Goal: Task Accomplishment & Management: Use online tool/utility

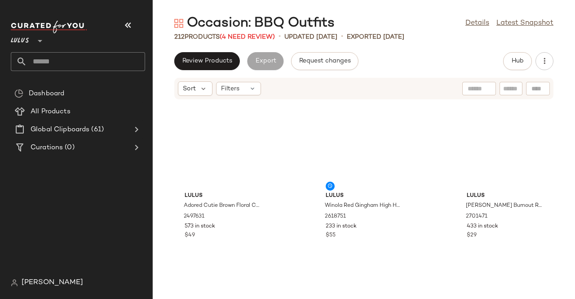
click at [130, 26] on icon "button" at bounding box center [128, 25] width 11 height 11
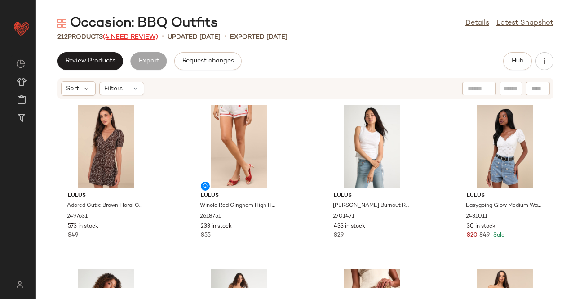
click at [128, 36] on span "(4 Need Review)" at bounding box center [130, 37] width 55 height 7
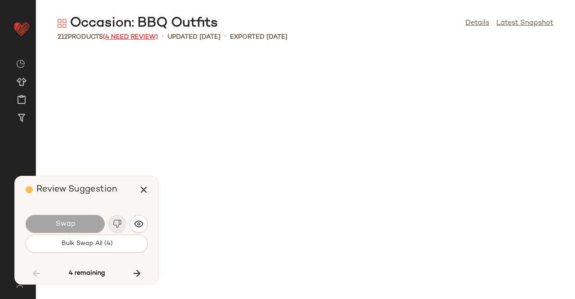
scroll to position [3785, 0]
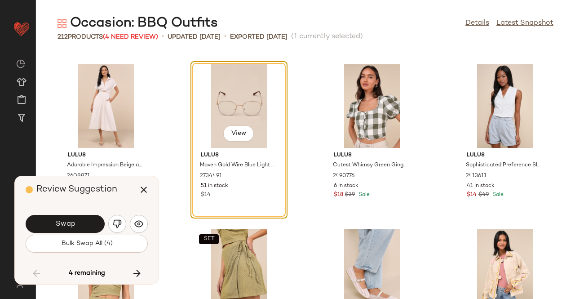
click at [85, 227] on button "Swap" at bounding box center [65, 224] width 79 height 18
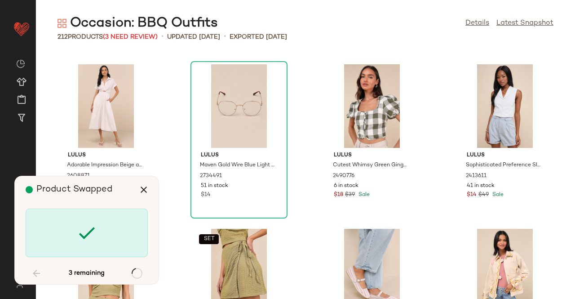
scroll to position [4772, 0]
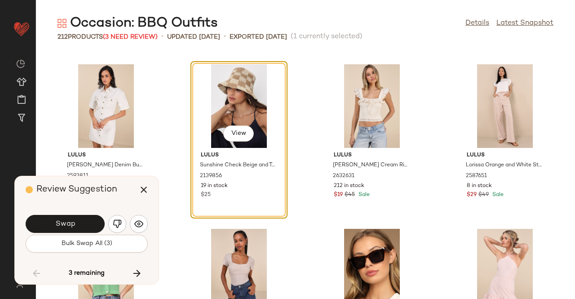
click at [85, 227] on button "Swap" at bounding box center [65, 224] width 79 height 18
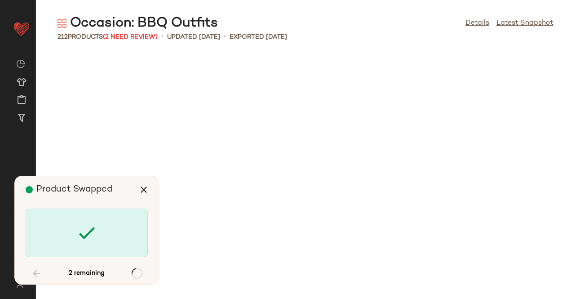
scroll to position [7240, 0]
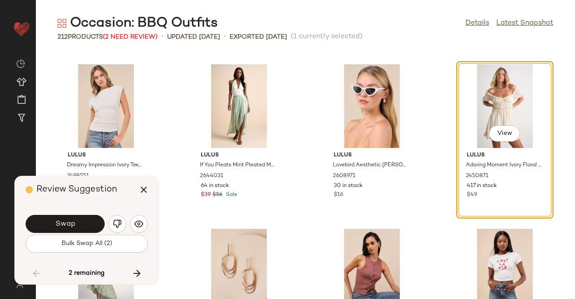
click at [71, 223] on span "Swap" at bounding box center [65, 224] width 20 height 9
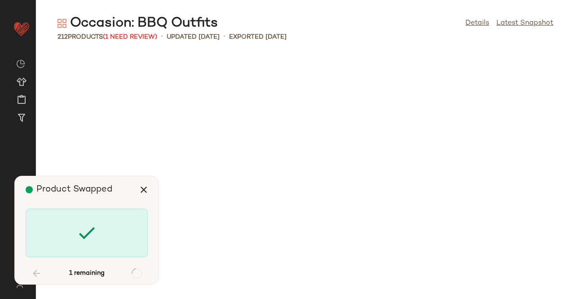
scroll to position [7899, 0]
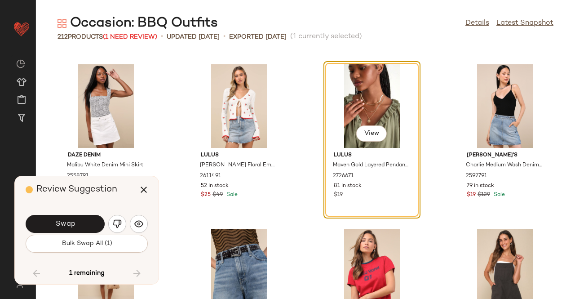
click at [71, 223] on span "Swap" at bounding box center [65, 224] width 20 height 9
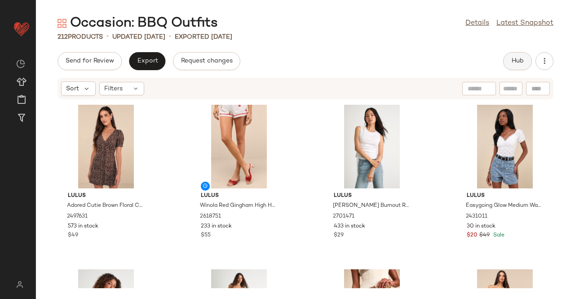
click at [526, 55] on button "Hub" at bounding box center [518, 61] width 29 height 18
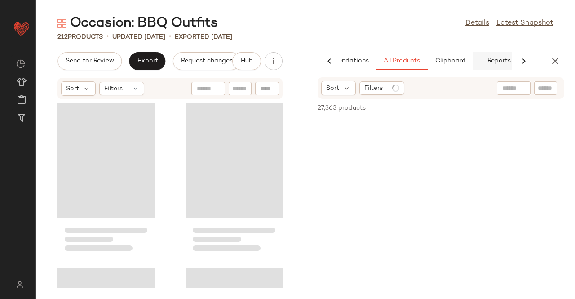
scroll to position [0, 57]
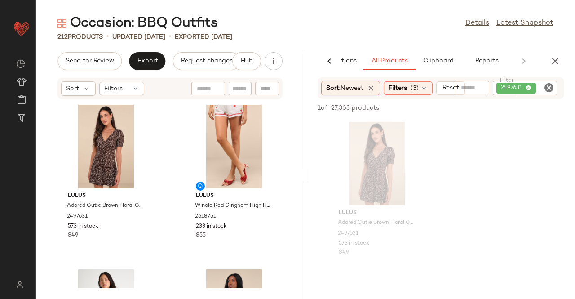
click at [531, 88] on span "2497631" at bounding box center [517, 88] width 40 height 11
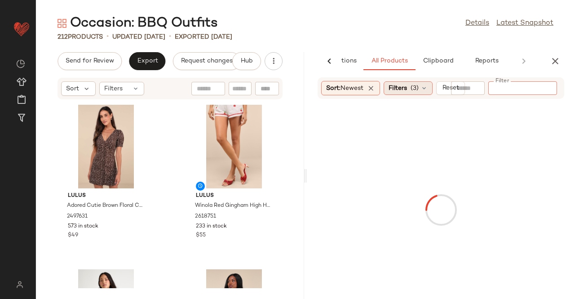
click at [395, 85] on span "Filters" at bounding box center [398, 88] width 18 height 9
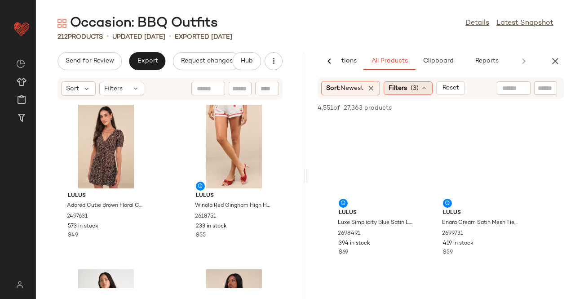
click at [413, 88] on span "(3)" at bounding box center [415, 88] width 8 height 9
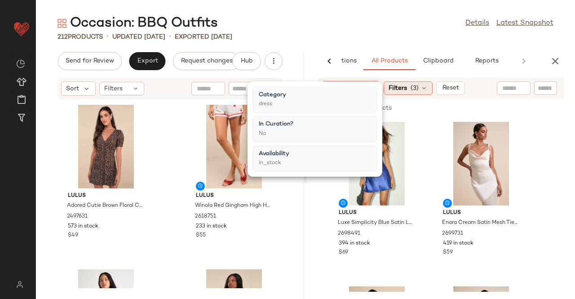
click at [413, 89] on div "Filters (3)" at bounding box center [408, 87] width 49 height 13
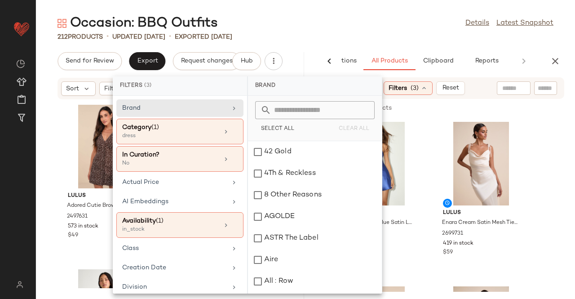
click at [413, 89] on div "Filters (3)" at bounding box center [408, 87] width 49 height 13
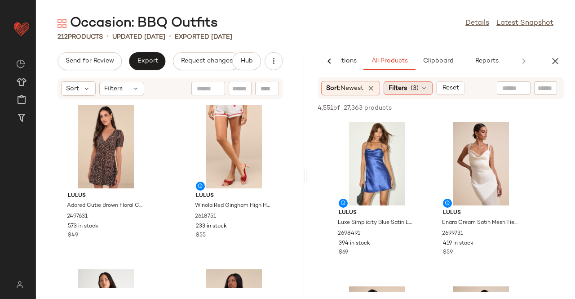
click at [430, 85] on div "Filters (3)" at bounding box center [408, 87] width 49 height 13
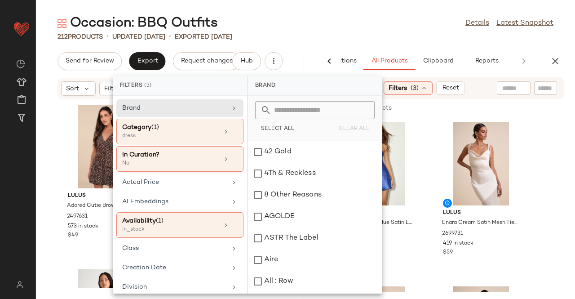
click at [439, 19] on div "Occasion: BBQ Outfits Details Latest Snapshot" at bounding box center [306, 23] width 540 height 18
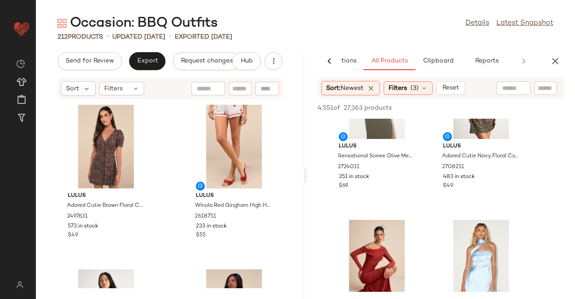
scroll to position [1843, 0]
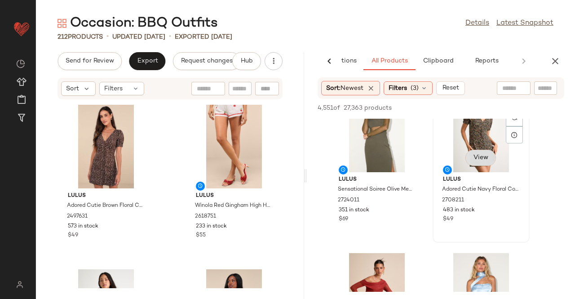
click at [483, 158] on span "View" at bounding box center [480, 157] width 15 height 7
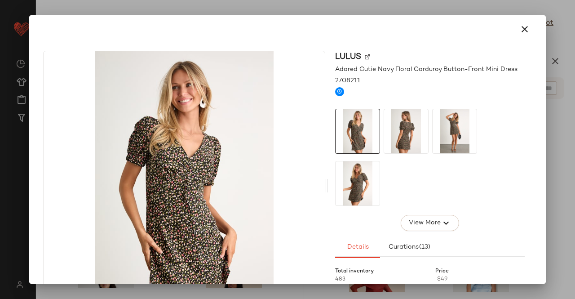
click at [436, 124] on img at bounding box center [455, 131] width 44 height 44
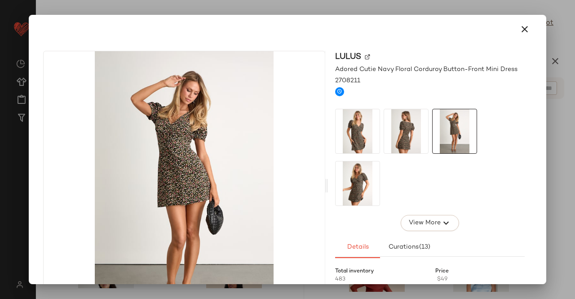
click at [417, 128] on img at bounding box center [406, 131] width 44 height 44
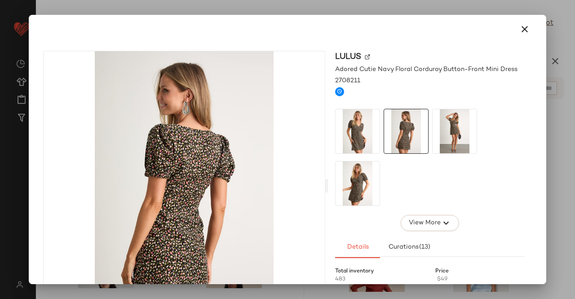
click at [566, 131] on div at bounding box center [287, 149] width 575 height 299
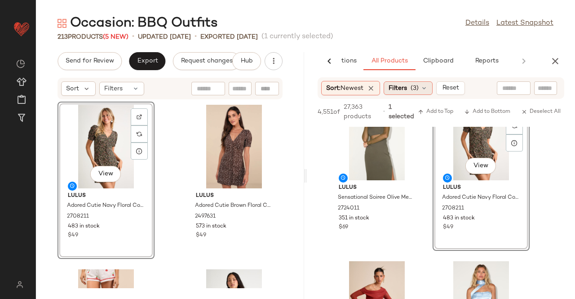
click at [415, 92] on span "(3)" at bounding box center [415, 88] width 8 height 9
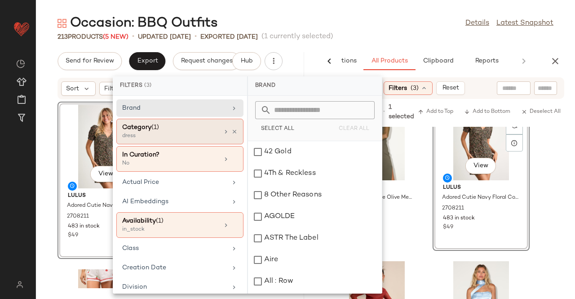
click at [227, 128] on div at bounding box center [230, 131] width 15 height 7
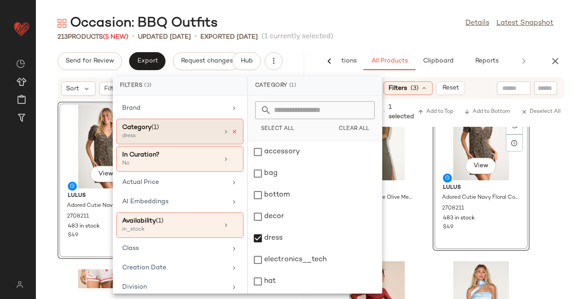
click at [232, 129] on icon at bounding box center [235, 132] width 6 height 6
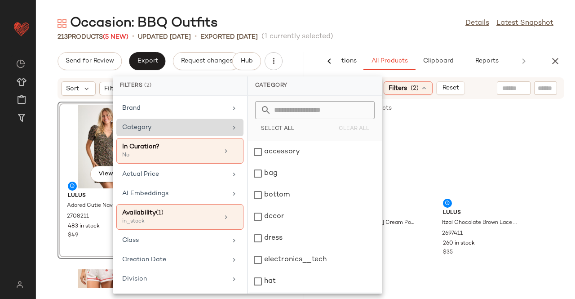
scroll to position [90, 0]
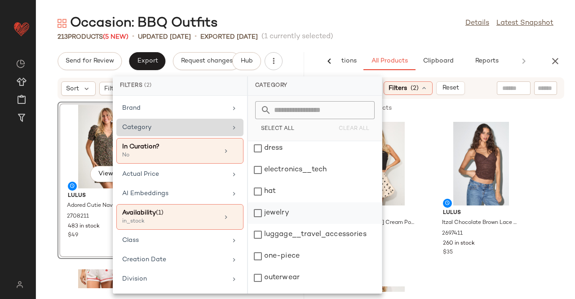
click at [285, 224] on div "jewelry" at bounding box center [315, 235] width 134 height 22
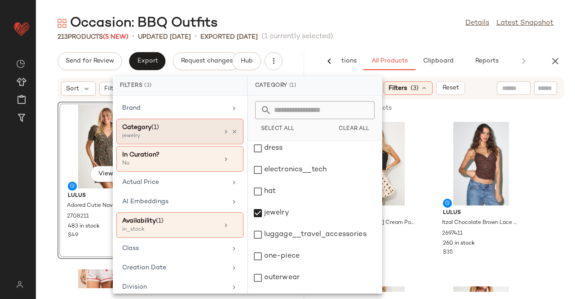
click at [389, 34] on div "213 Products (5 New) • updated Aug 12th • Exported Aug 7th (1 currently selecte…" at bounding box center [306, 36] width 540 height 9
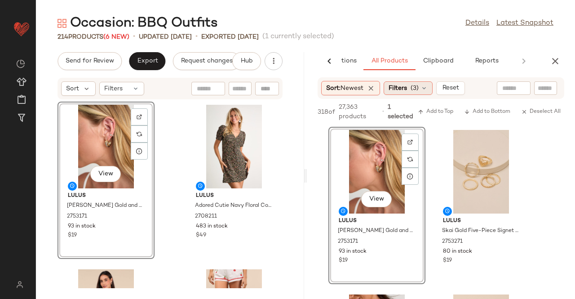
click at [424, 85] on icon at bounding box center [424, 88] width 7 height 7
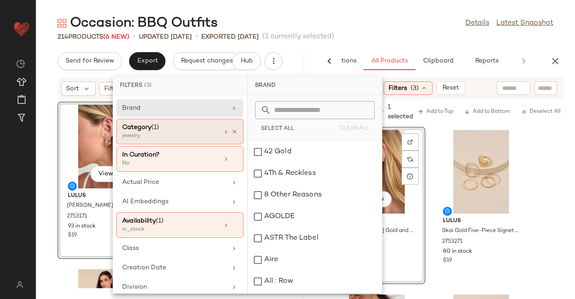
click at [232, 129] on icon at bounding box center [235, 132] width 6 height 6
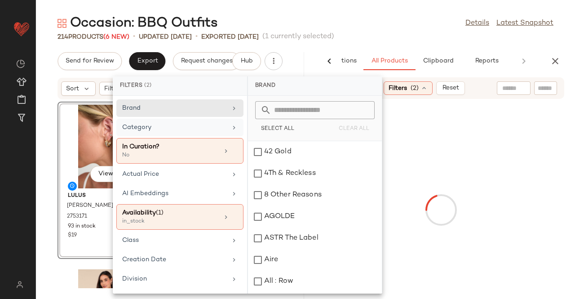
click at [217, 127] on div "Category" at bounding box center [174, 127] width 105 height 9
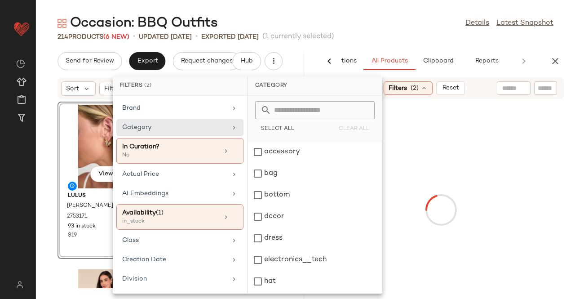
click at [287, 206] on div "bottom" at bounding box center [315, 217] width 134 height 22
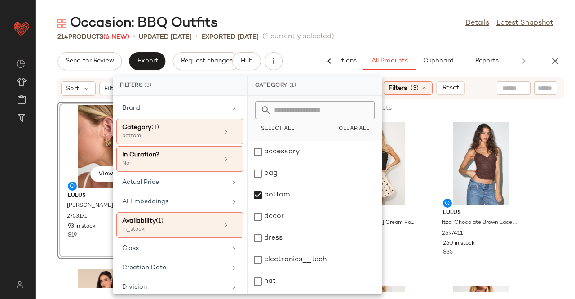
click at [395, 36] on div "214 Products (6 New) • updated Aug 12th • Exported Aug 7th (1 currently selecte…" at bounding box center [306, 36] width 540 height 9
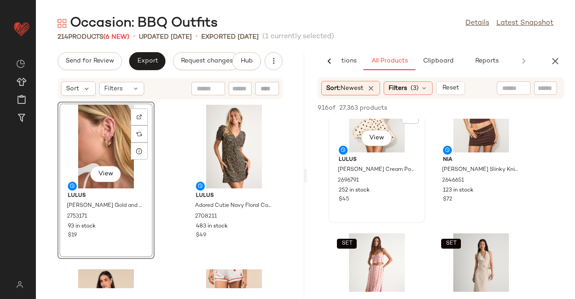
scroll to position [45, 0]
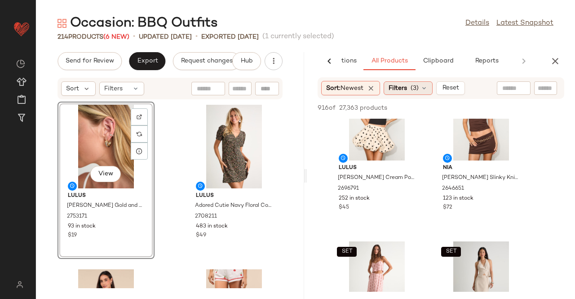
click at [414, 83] on div "Filters (3)" at bounding box center [408, 87] width 49 height 13
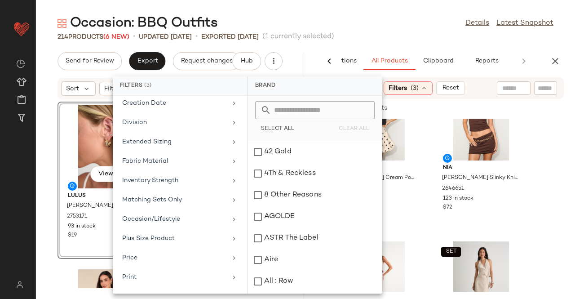
scroll to position [225, 0]
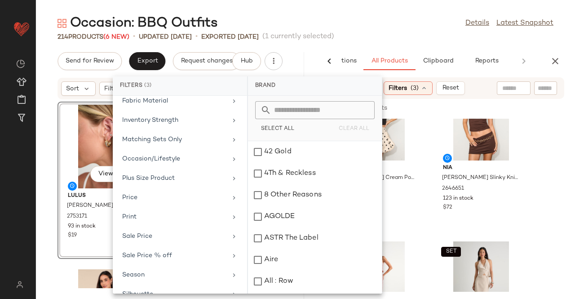
click at [422, 13] on main "Occasion: BBQ Outfits Details Latest Snapshot 214 Products (6 New) • updated Au…" at bounding box center [287, 149] width 575 height 299
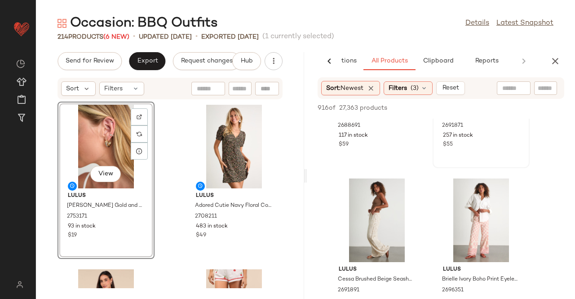
scroll to position [450, 0]
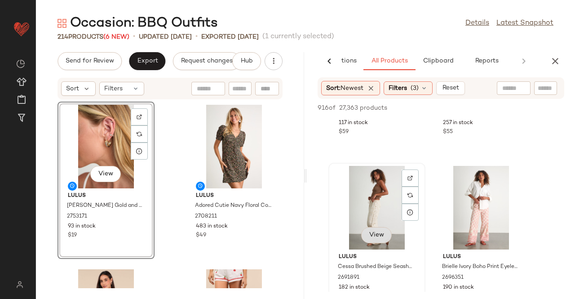
click at [373, 239] on span "View" at bounding box center [376, 235] width 15 height 7
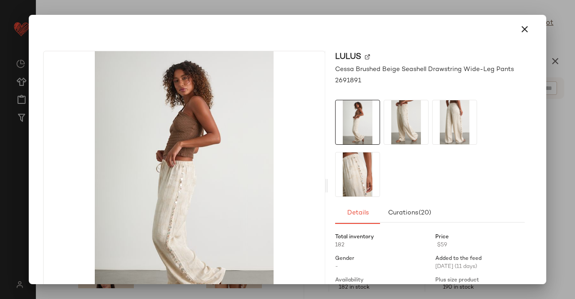
click at [388, 120] on img at bounding box center [406, 122] width 44 height 44
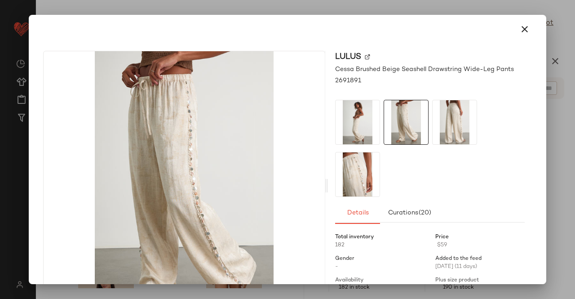
click at [457, 120] on img at bounding box center [455, 122] width 44 height 44
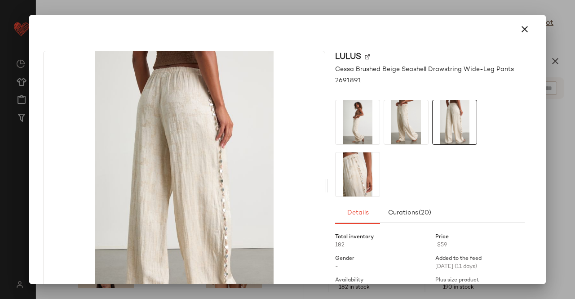
click at [570, 119] on div at bounding box center [287, 149] width 575 height 299
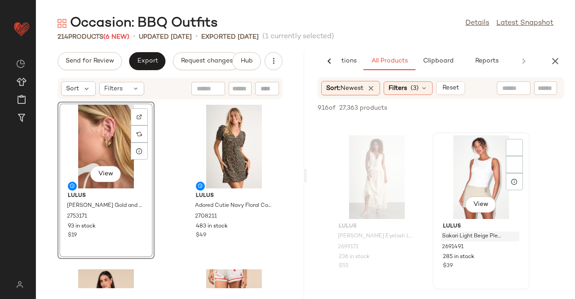
scroll to position [899, 0]
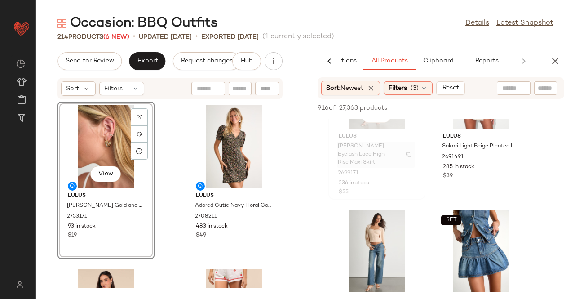
click at [381, 152] on span "[PERSON_NAME] Eyelash Lace High-Rise Maxi Skirt" at bounding box center [367, 155] width 59 height 24
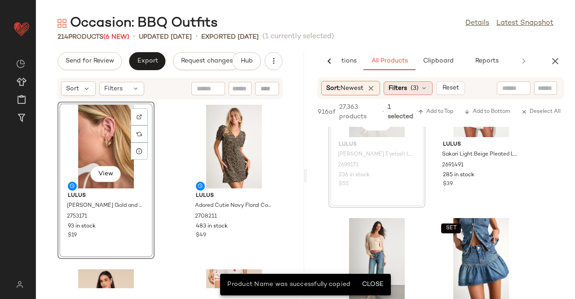
click at [391, 86] on span "Filters" at bounding box center [398, 88] width 18 height 9
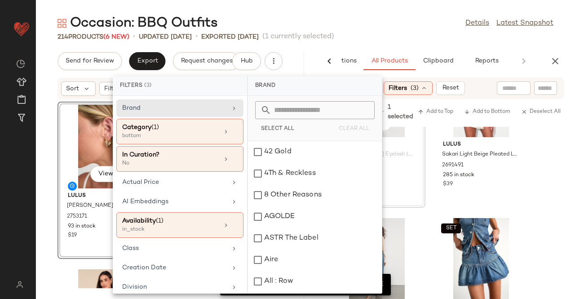
click at [453, 22] on div "Occasion: BBQ Outfits Details Latest Snapshot" at bounding box center [306, 23] width 540 height 18
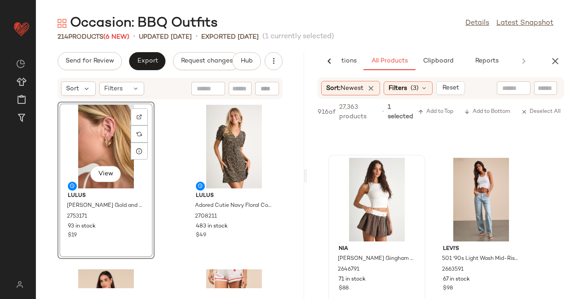
scroll to position [1664, 0]
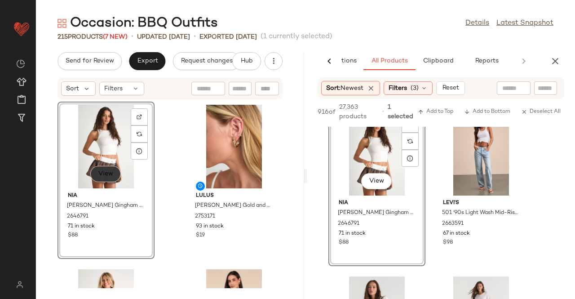
click at [114, 179] on button "View" at bounding box center [105, 174] width 31 height 16
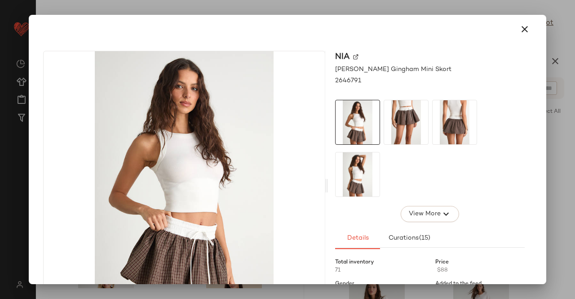
click at [356, 65] on div "Nia" at bounding box center [430, 69] width 190 height 9
click at [354, 55] on img at bounding box center [355, 56] width 5 height 5
click at [521, 28] on icon "button" at bounding box center [525, 29] width 11 height 11
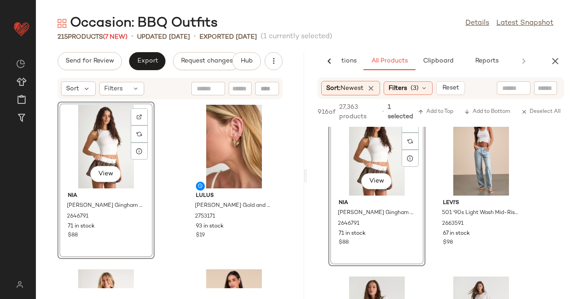
click at [529, 92] on div at bounding box center [514, 87] width 34 height 13
click at [566, 90] on div "Sort: Newest Filters (3) Reset" at bounding box center [441, 88] width 268 height 22
click at [548, 88] on input "Filter" at bounding box center [530, 88] width 76 height 9
paste input "*******"
type input "*******"
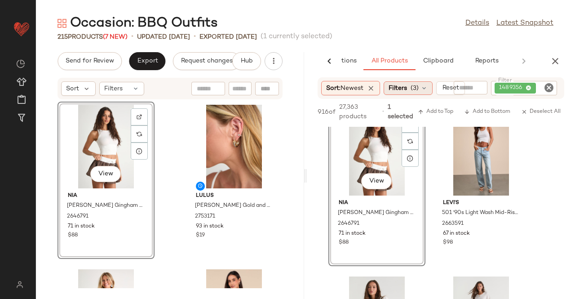
click at [397, 92] on span "Filters" at bounding box center [398, 88] width 18 height 9
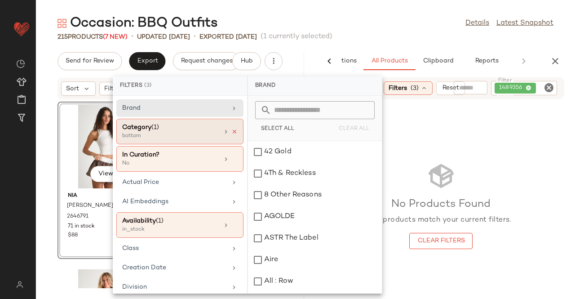
click at [232, 131] on icon at bounding box center [235, 132] width 6 height 6
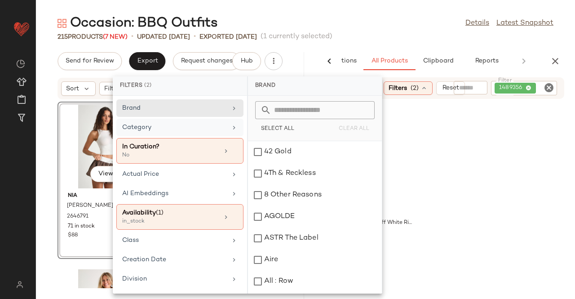
click at [219, 125] on div "Category" at bounding box center [174, 127] width 105 height 9
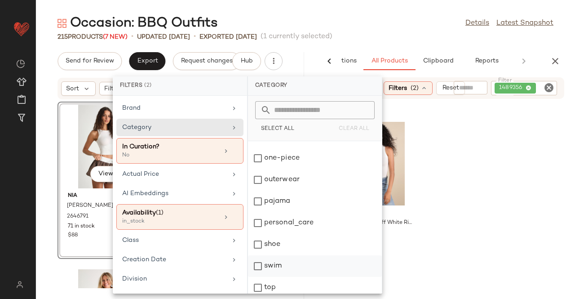
scroll to position [214, 0]
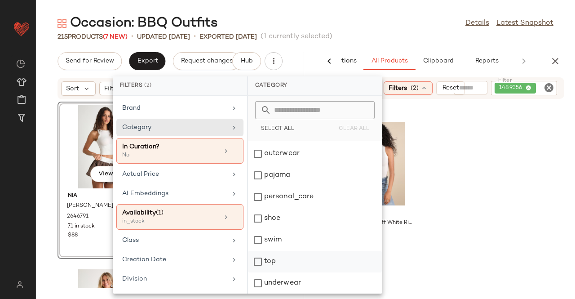
click at [291, 272] on div "top" at bounding box center [315, 283] width 134 height 22
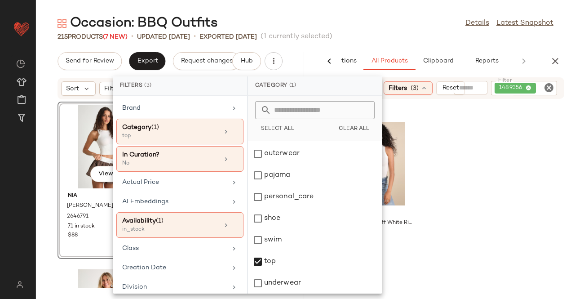
click at [360, 41] on div "Occasion: BBQ Outfits Details Latest Snapshot 215 Products (7 New) • updated Au…" at bounding box center [306, 156] width 540 height 285
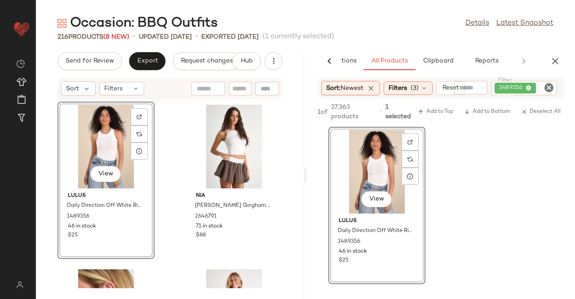
click at [538, 95] on div "1489356" at bounding box center [524, 88] width 66 height 14
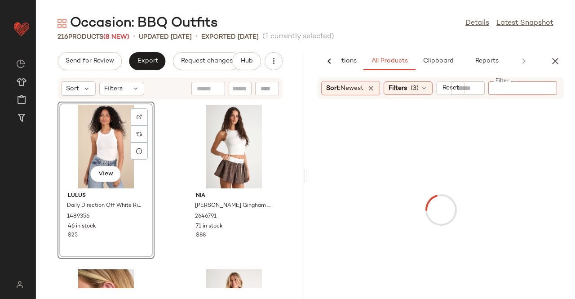
click at [551, 62] on icon "button" at bounding box center [555, 61] width 11 height 11
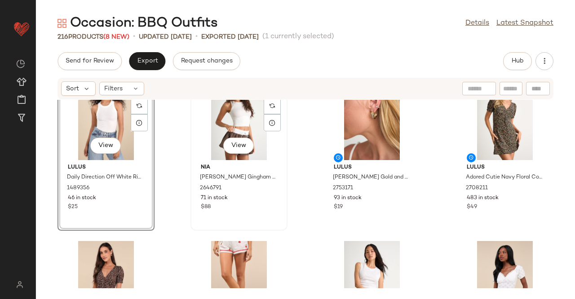
scroll to position [0, 0]
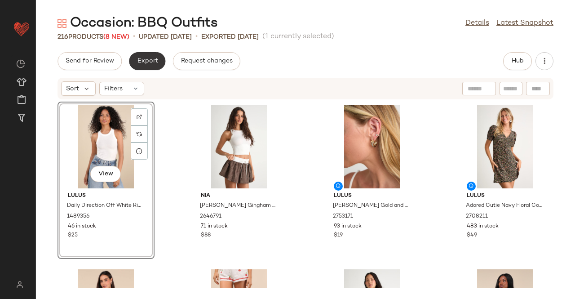
click at [147, 57] on button "Export" at bounding box center [147, 61] width 36 height 18
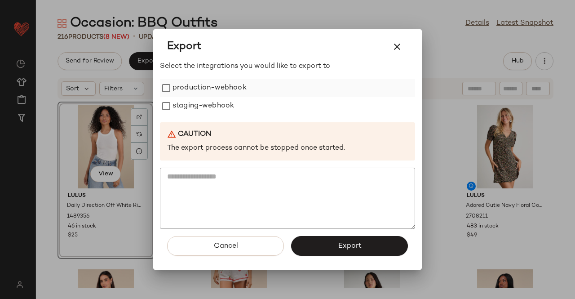
click at [230, 90] on label "production-webhook" at bounding box center [210, 88] width 74 height 18
click at [214, 110] on label "staging-webhook" at bounding box center [204, 106] width 62 height 18
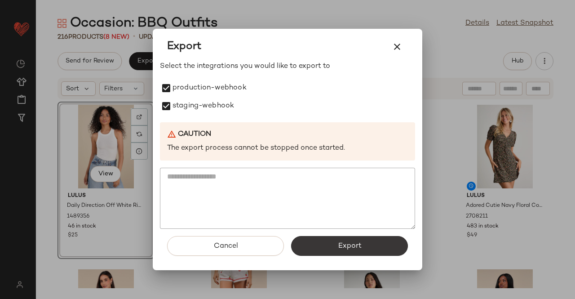
click at [337, 243] on button "Export" at bounding box center [349, 246] width 117 height 20
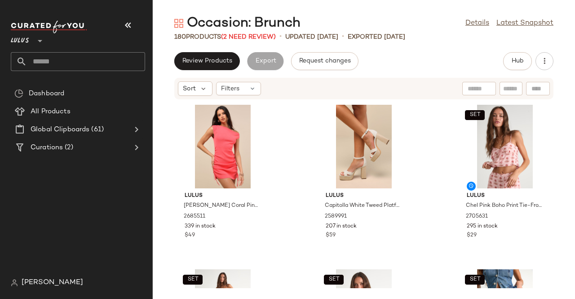
click at [133, 21] on icon "button" at bounding box center [128, 25] width 11 height 11
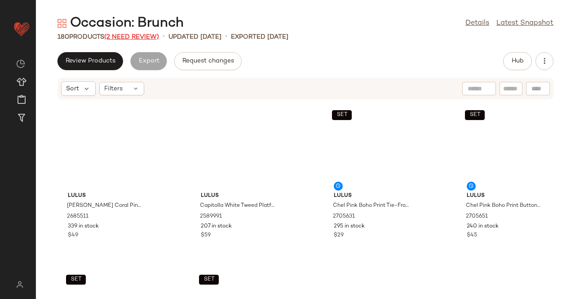
click at [137, 34] on span "(2 Need Review)" at bounding box center [131, 37] width 55 height 7
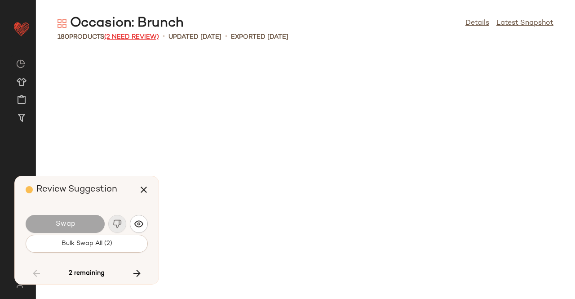
scroll to position [5101, 0]
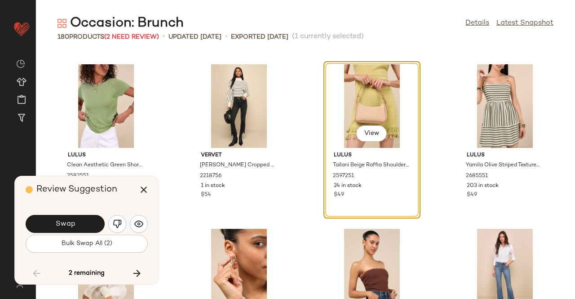
click at [74, 232] on button "Swap" at bounding box center [65, 224] width 79 height 18
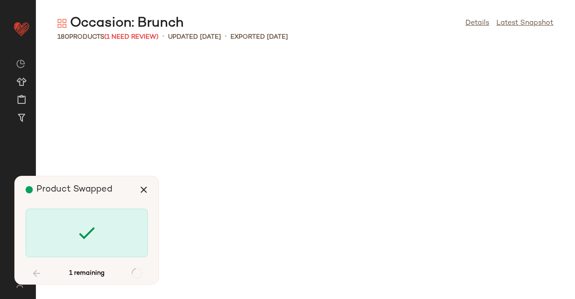
scroll to position [6253, 0]
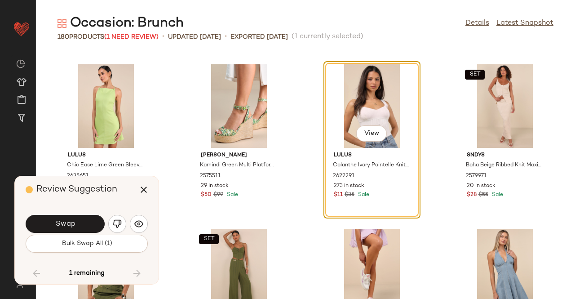
click at [91, 225] on button "Swap" at bounding box center [65, 224] width 79 height 18
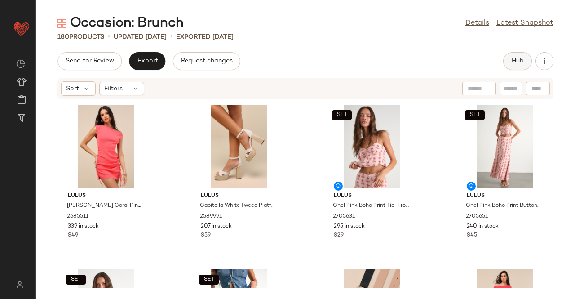
click at [511, 62] on button "Hub" at bounding box center [518, 61] width 29 height 18
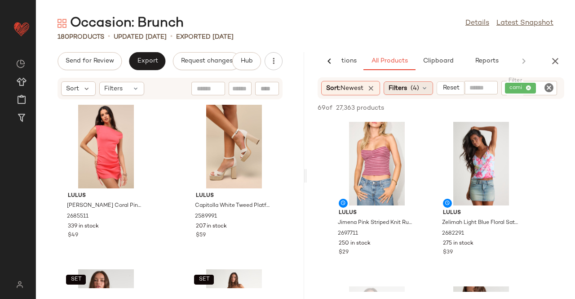
click at [407, 85] on span "Filters" at bounding box center [398, 88] width 18 height 9
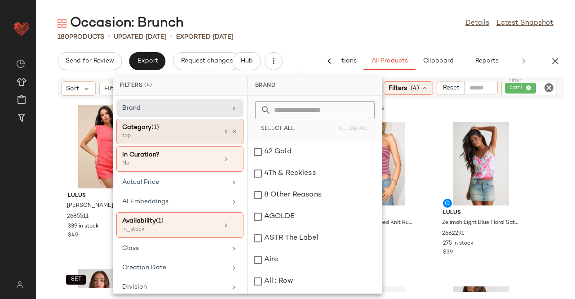
click at [236, 146] on div "Category (1) top" at bounding box center [179, 159] width 127 height 26
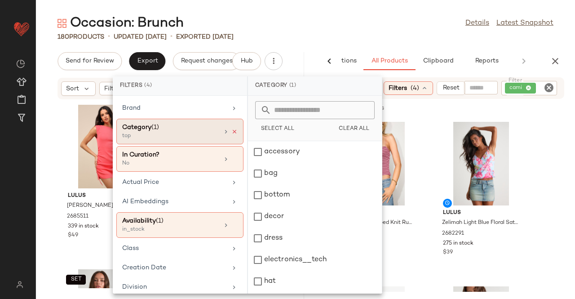
click at [232, 133] on icon at bounding box center [235, 132] width 6 height 6
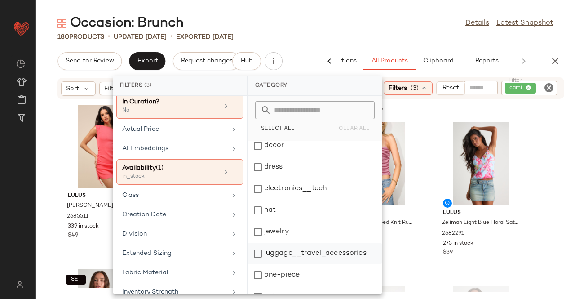
scroll to position [90, 0]
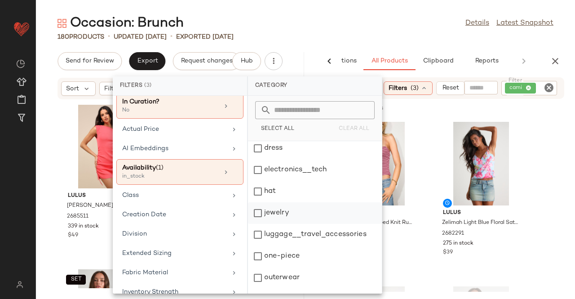
click at [283, 224] on div "jewelry" at bounding box center [315, 235] width 134 height 22
click at [403, 41] on div "180 Products • updated Aug 7th • Exported Aug 7th" at bounding box center [306, 36] width 540 height 9
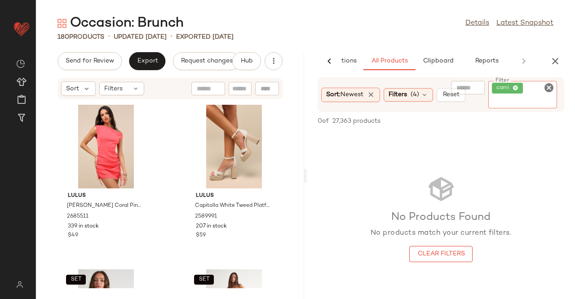
drag, startPoint x: 519, startPoint y: 85, endPoint x: 540, endPoint y: 86, distance: 21.2
click at [519, 85] on span "cami" at bounding box center [507, 88] width 31 height 11
click at [508, 89] on span "cami" at bounding box center [505, 88] width 17 height 8
click at [517, 83] on span "cami" at bounding box center [507, 88] width 31 height 11
click at [520, 86] on span "cami" at bounding box center [507, 88] width 31 height 11
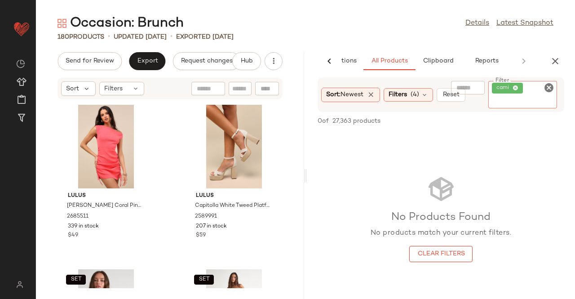
click at [518, 87] on icon at bounding box center [516, 88] width 6 height 6
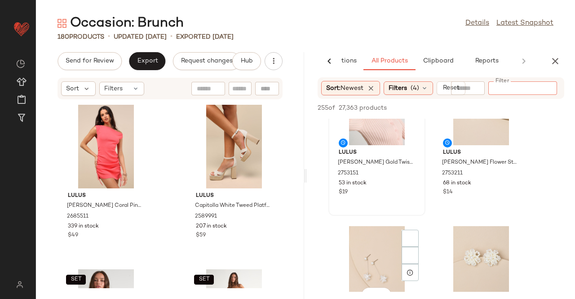
scroll to position [450, 0]
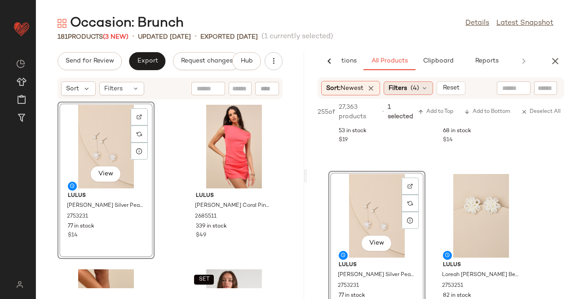
click at [405, 87] on span "Filters" at bounding box center [398, 88] width 18 height 9
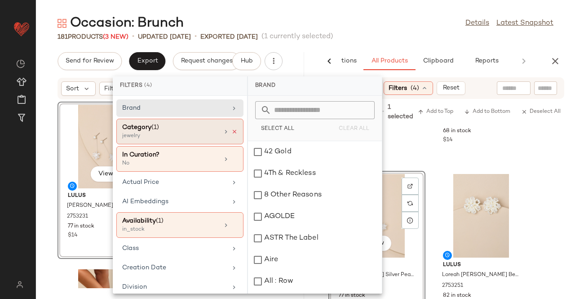
click at [232, 130] on icon at bounding box center [235, 132] width 6 height 6
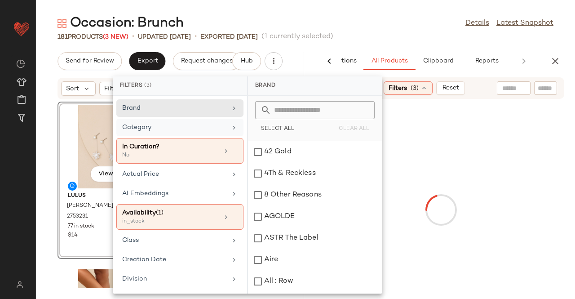
click at [223, 126] on div "Category" at bounding box center [174, 127] width 105 height 9
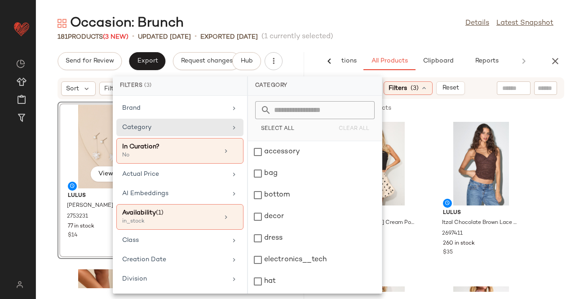
scroll to position [214, 0]
click at [275, 272] on div "top" at bounding box center [315, 283] width 134 height 22
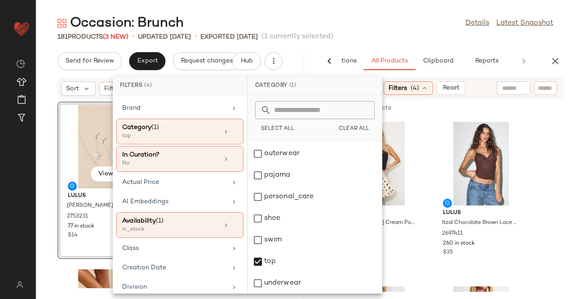
click at [373, 20] on div "Occasion: Brunch Details Latest Snapshot" at bounding box center [306, 23] width 540 height 18
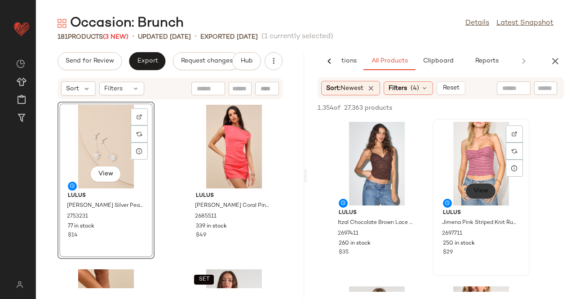
click at [482, 191] on span "View" at bounding box center [480, 190] width 15 height 7
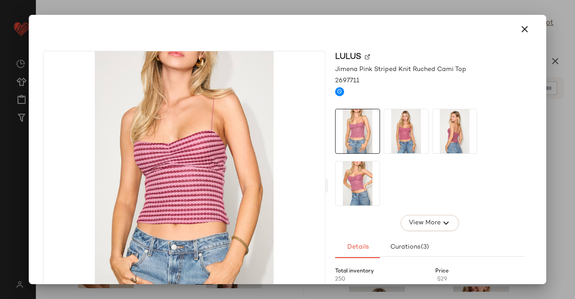
click at [553, 118] on div at bounding box center [287, 149] width 575 height 299
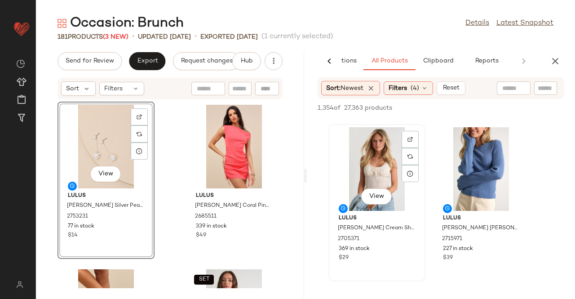
scroll to position [180, 0]
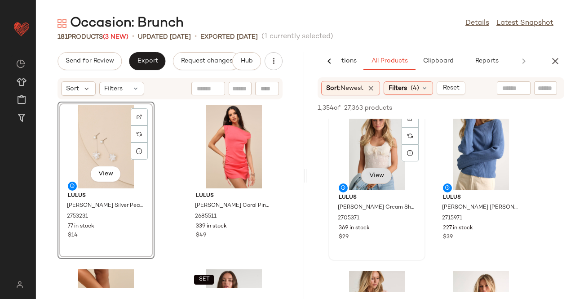
click at [381, 175] on span "View" at bounding box center [376, 175] width 15 height 7
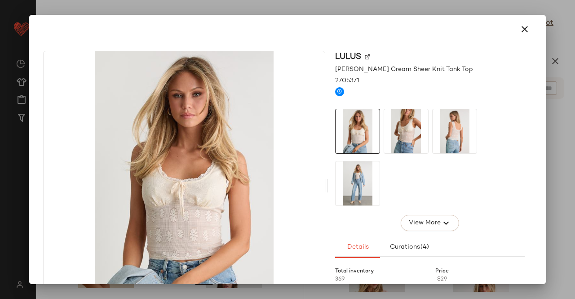
click at [550, 165] on div at bounding box center [287, 149] width 575 height 299
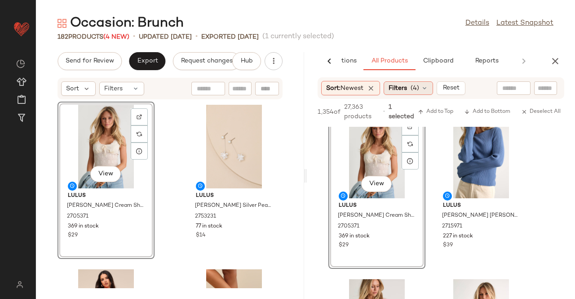
click at [403, 87] on span "Filters" at bounding box center [398, 88] width 18 height 9
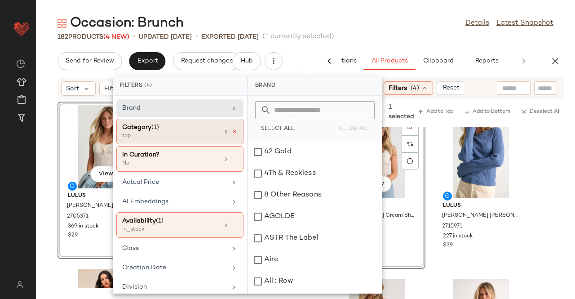
click at [232, 132] on icon at bounding box center [235, 132] width 6 height 6
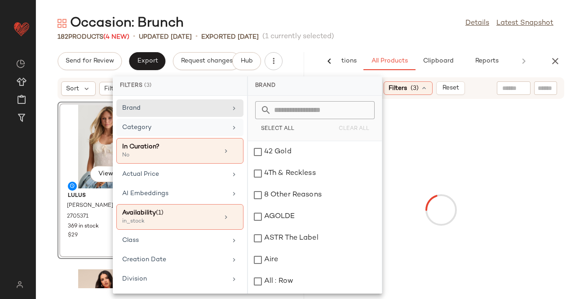
click at [217, 128] on div "Category" at bounding box center [174, 127] width 105 height 9
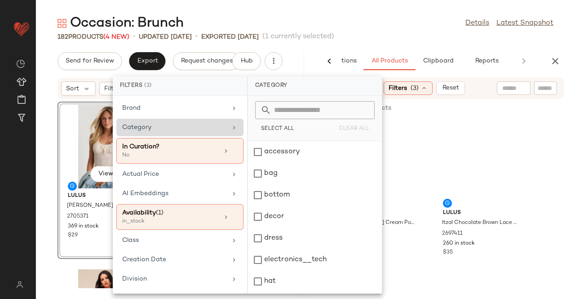
click at [168, 125] on div "Category" at bounding box center [174, 127] width 105 height 9
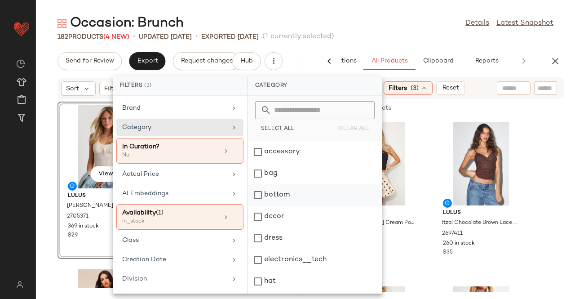
click at [279, 206] on div "bottom" at bounding box center [315, 217] width 134 height 22
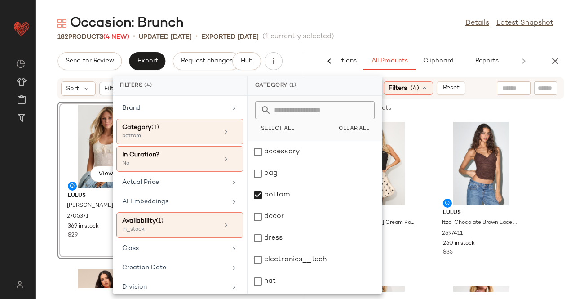
click at [390, 17] on div "Occasion: Brunch Details Latest Snapshot" at bounding box center [306, 23] width 540 height 18
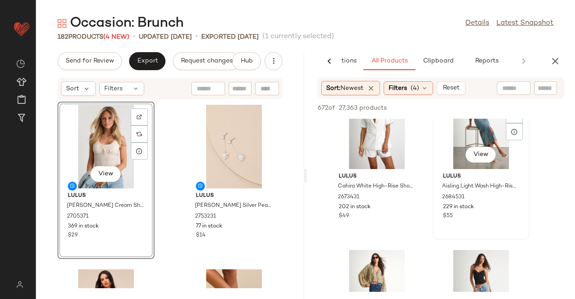
scroll to position [1169, 0]
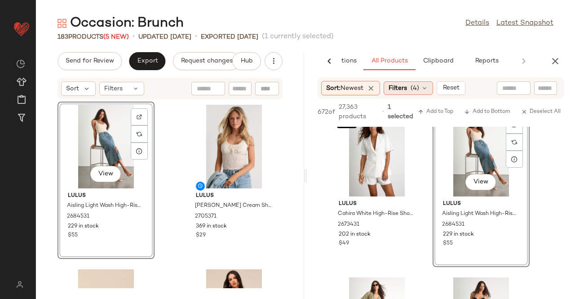
click at [405, 86] on span "Filters" at bounding box center [398, 88] width 18 height 9
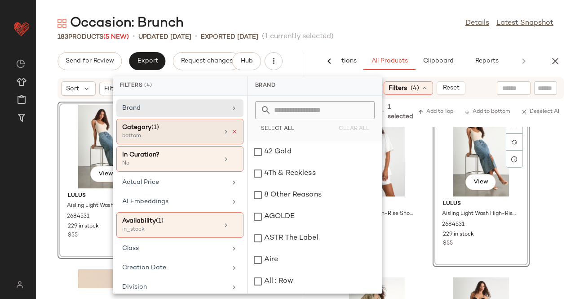
click at [233, 129] on icon at bounding box center [235, 132] width 6 height 6
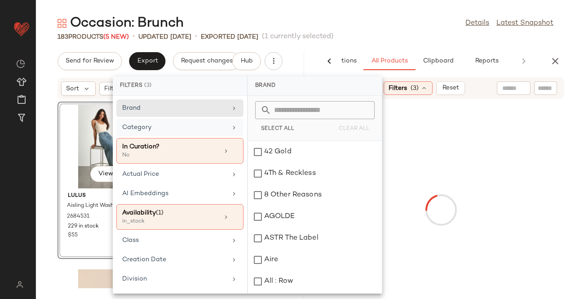
click at [211, 129] on div "Category" at bounding box center [174, 127] width 105 height 9
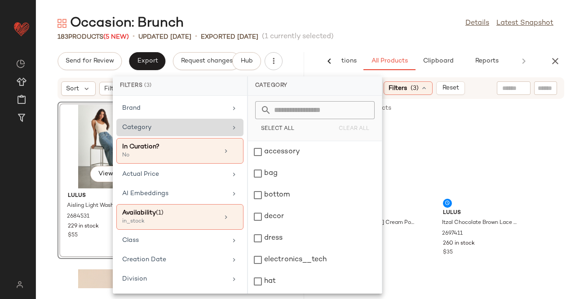
click at [202, 130] on div "Category" at bounding box center [174, 127] width 105 height 9
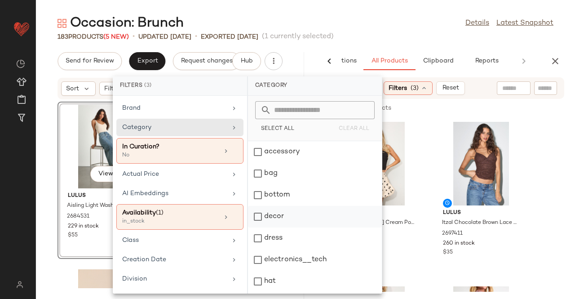
drag, startPoint x: 282, startPoint y: 231, endPoint x: 283, endPoint y: 226, distance: 5.0
click at [282, 249] on div "dress" at bounding box center [315, 260] width 134 height 22
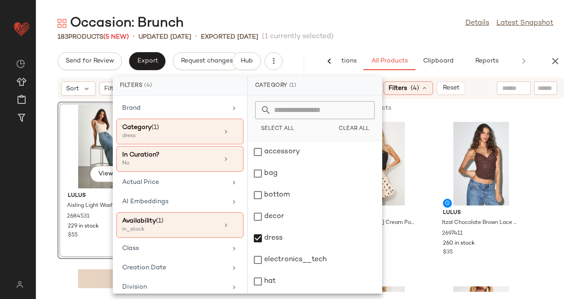
click at [400, 29] on div "Occasion: Brunch Details Latest Snapshot" at bounding box center [306, 23] width 540 height 18
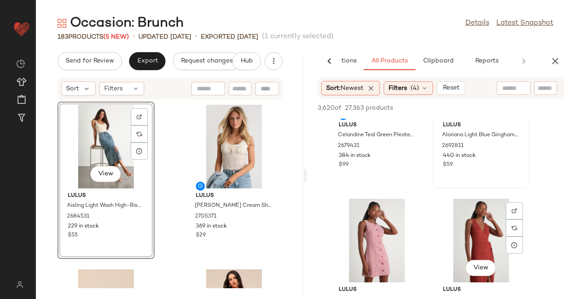
scroll to position [8453, 0]
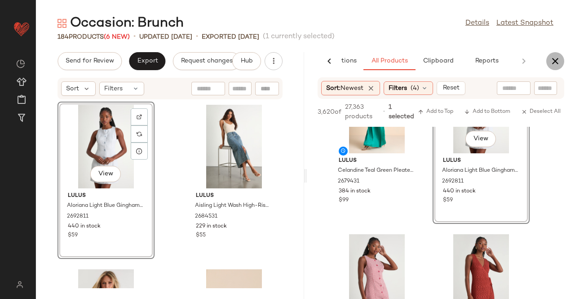
click at [552, 58] on icon "button" at bounding box center [555, 61] width 11 height 11
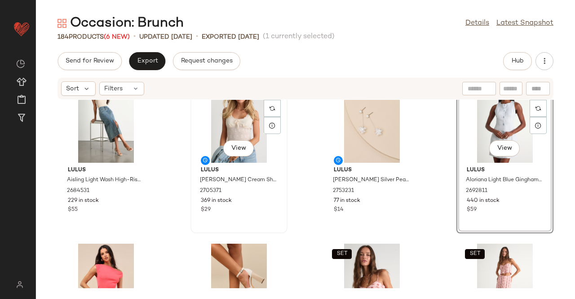
scroll to position [0, 0]
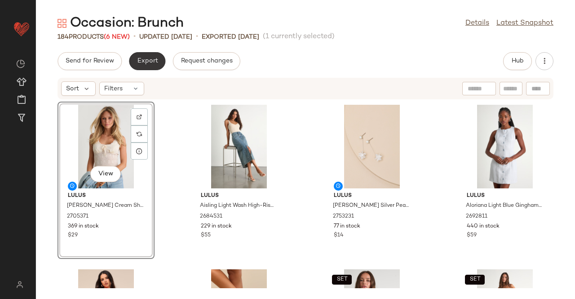
click at [160, 57] on button "Export" at bounding box center [147, 61] width 36 height 18
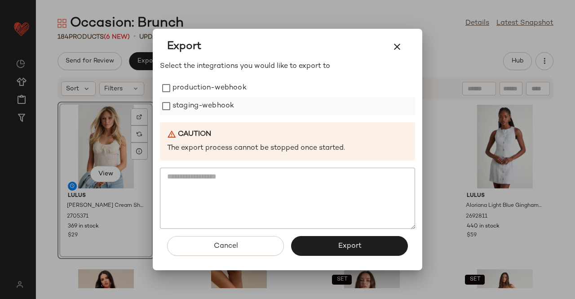
drag, startPoint x: 196, startPoint y: 86, endPoint x: 194, endPoint y: 105, distance: 18.9
click at [196, 87] on label "production-webhook" at bounding box center [210, 88] width 74 height 18
click at [194, 105] on label "staging-webhook" at bounding box center [204, 106] width 62 height 18
click at [333, 249] on button "Export" at bounding box center [349, 246] width 117 height 20
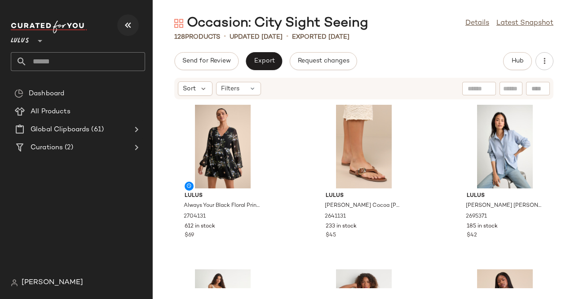
drag, startPoint x: 131, startPoint y: 13, endPoint x: 129, endPoint y: 18, distance: 5.4
click at [131, 14] on nav "Lulus ** Dashboard All Products Global Clipboards (61) Curations (2) [PERSON_NA…" at bounding box center [76, 149] width 153 height 299
click at [125, 22] on icon "button" at bounding box center [128, 25] width 11 height 11
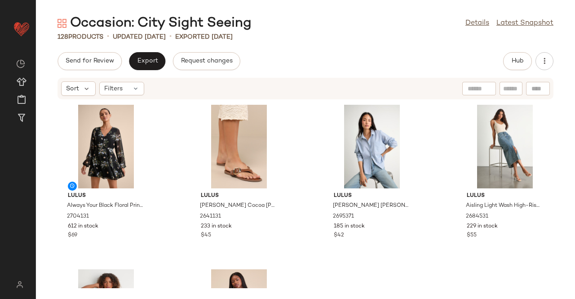
click at [355, 40] on div "128 Products • updated [DATE] • Exported [DATE]" at bounding box center [306, 36] width 540 height 9
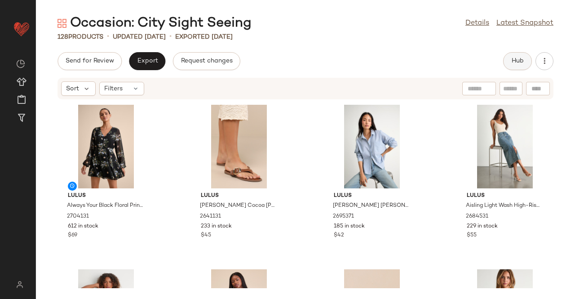
click at [507, 67] on button "Hub" at bounding box center [518, 61] width 29 height 18
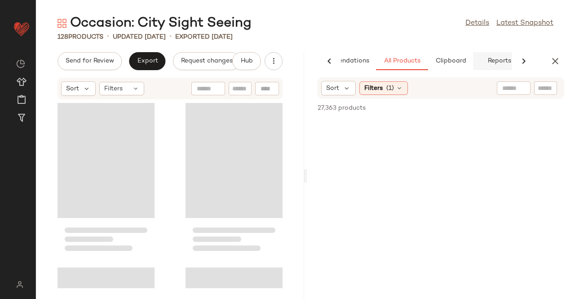
scroll to position [0, 57]
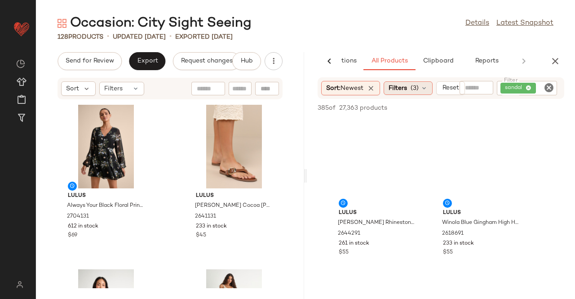
click at [419, 86] on span "(3)" at bounding box center [415, 88] width 8 height 9
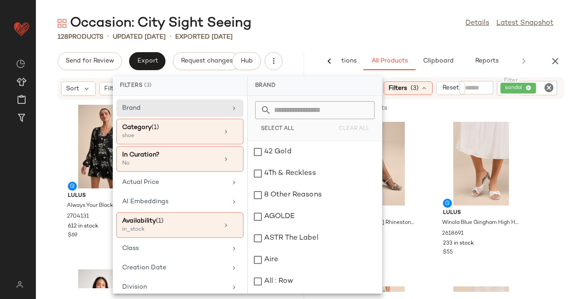
click at [428, 47] on div "Occasion: City Sight Seeing Details Latest Snapshot 128 Products • updated Aug …" at bounding box center [306, 156] width 540 height 285
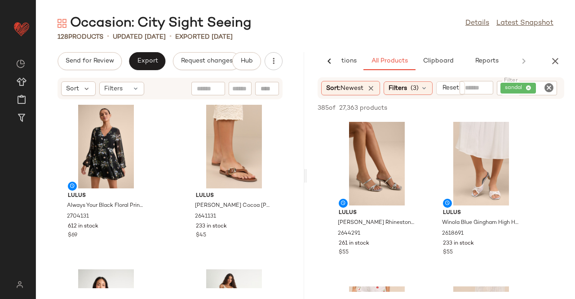
click at [522, 89] on div "sandal" at bounding box center [518, 88] width 27 height 8
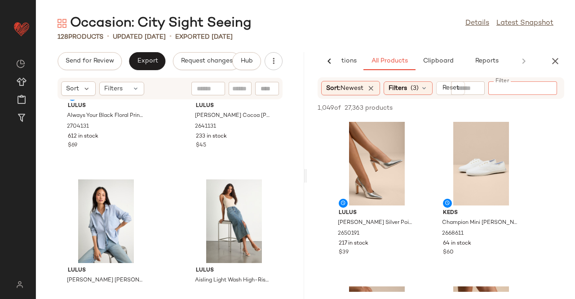
scroll to position [0, 0]
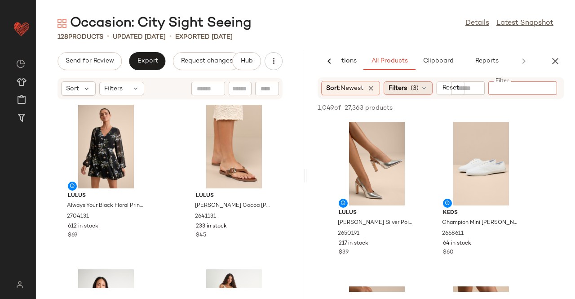
click at [397, 85] on span "Filters" at bounding box center [398, 88] width 18 height 9
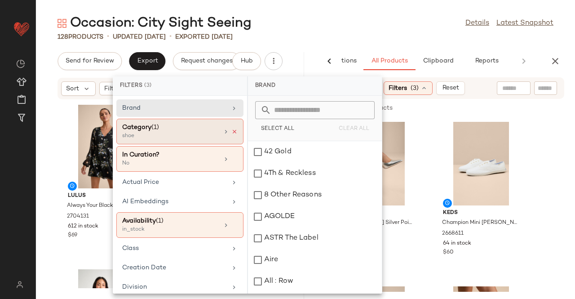
click at [233, 129] on icon at bounding box center [235, 132] width 6 height 6
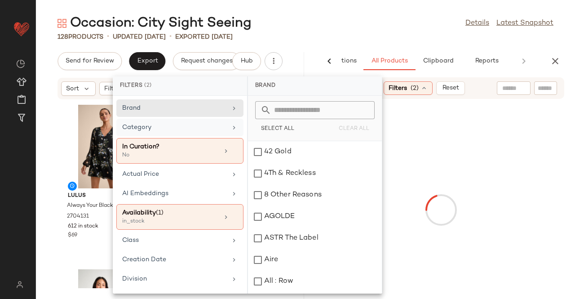
click at [203, 127] on div "Category" at bounding box center [174, 127] width 105 height 9
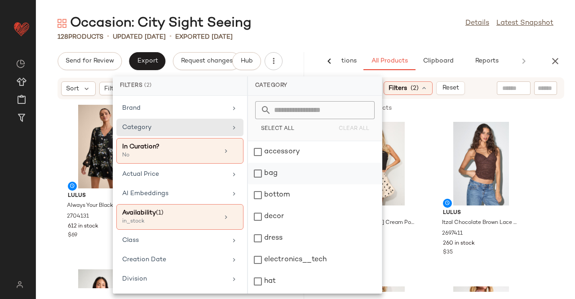
click at [289, 184] on div "bag" at bounding box center [315, 195] width 134 height 22
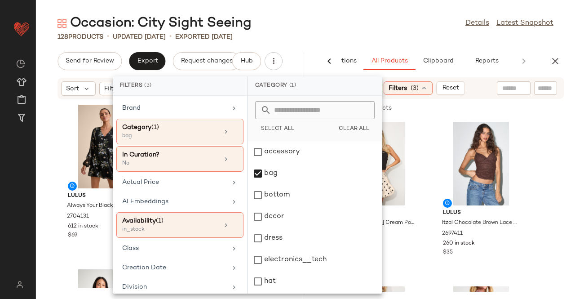
click at [385, 33] on div "128 Products • updated Aug 7th • Exported Aug 7th" at bounding box center [306, 36] width 540 height 9
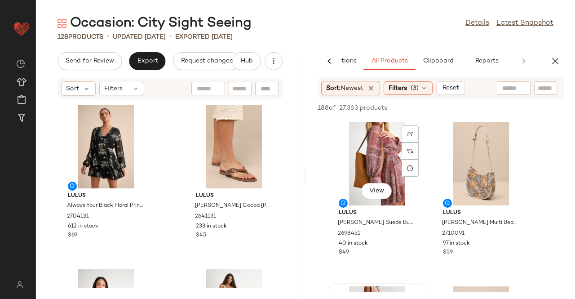
scroll to position [180, 0]
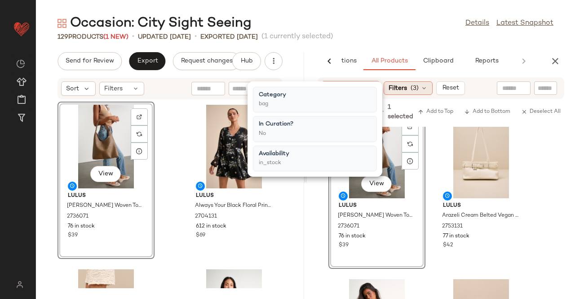
click at [401, 86] on span "Filters" at bounding box center [398, 88] width 18 height 9
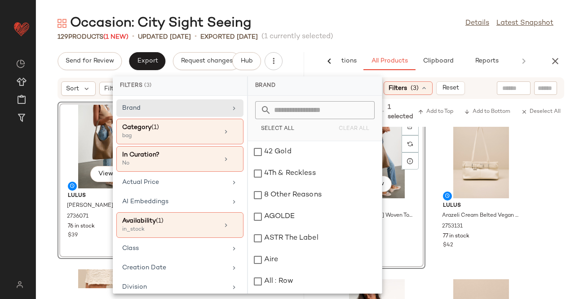
click at [415, 26] on div "Occasion: City Sight Seeing Details Latest Snapshot" at bounding box center [306, 23] width 540 height 18
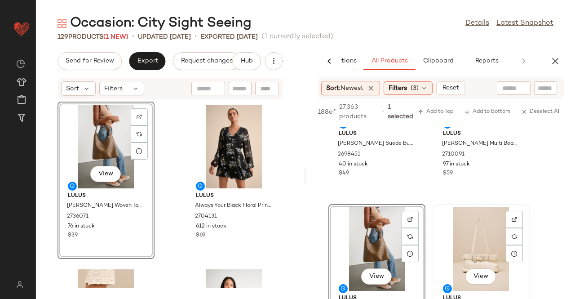
scroll to position [0, 0]
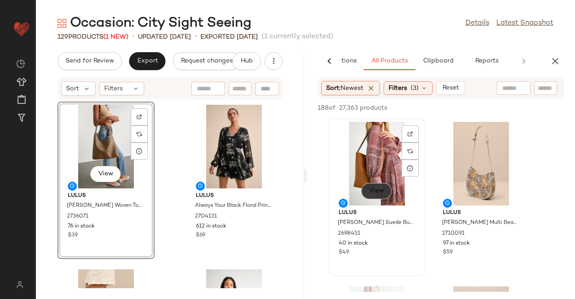
click at [368, 196] on button "View" at bounding box center [376, 191] width 31 height 16
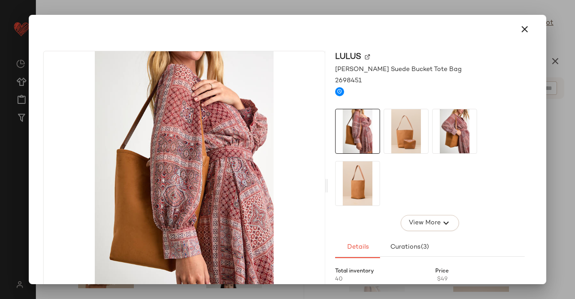
drag, startPoint x: 419, startPoint y: 129, endPoint x: 424, endPoint y: 129, distance: 4.9
click at [419, 129] on img at bounding box center [406, 131] width 44 height 44
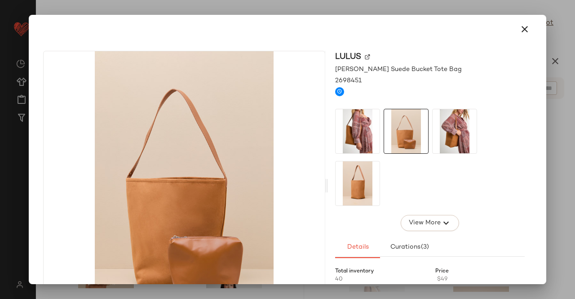
click at [465, 129] on img at bounding box center [455, 131] width 44 height 44
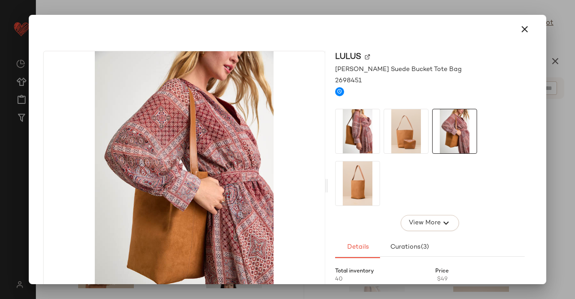
click at [355, 194] on img at bounding box center [358, 183] width 44 height 44
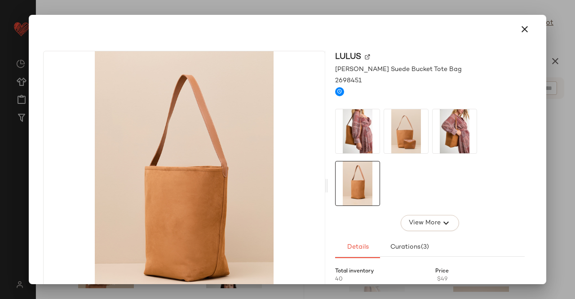
click at [575, 147] on div at bounding box center [287, 149] width 575 height 299
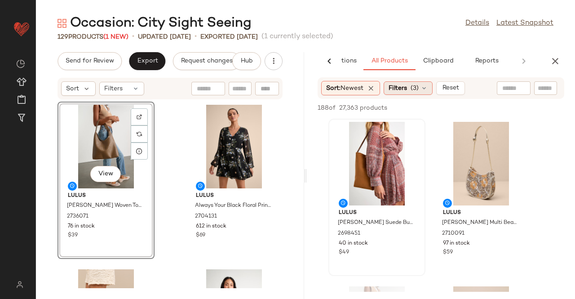
click at [397, 85] on span "Filters" at bounding box center [398, 88] width 18 height 9
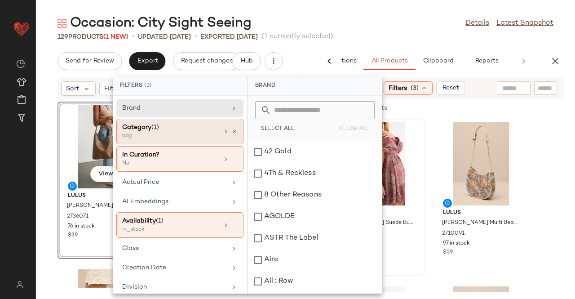
click at [232, 130] on icon at bounding box center [235, 132] width 6 height 6
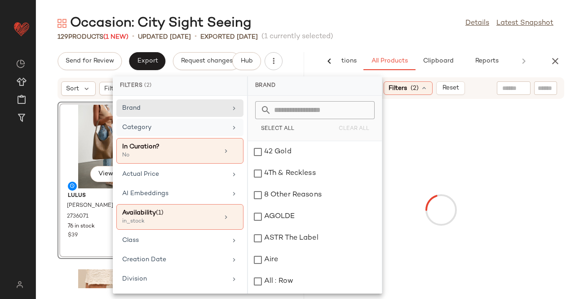
click at [219, 130] on div "Category" at bounding box center [174, 127] width 105 height 9
click at [217, 131] on div "Category" at bounding box center [174, 127] width 105 height 9
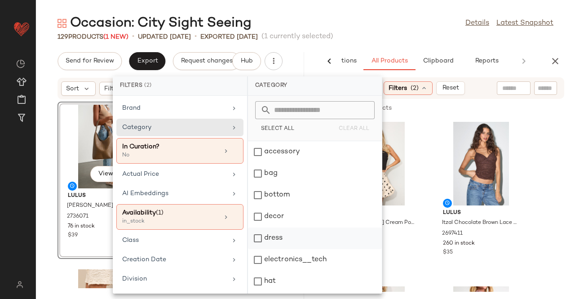
click at [295, 249] on div "dress" at bounding box center [315, 260] width 134 height 22
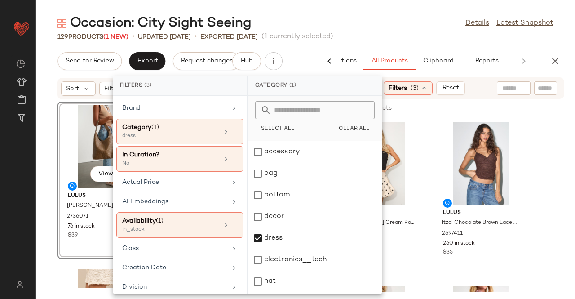
click at [406, 36] on div "129 Products (1 New) • updated Aug 12th • Exported Aug 7th (1 currently selecte…" at bounding box center [306, 36] width 540 height 9
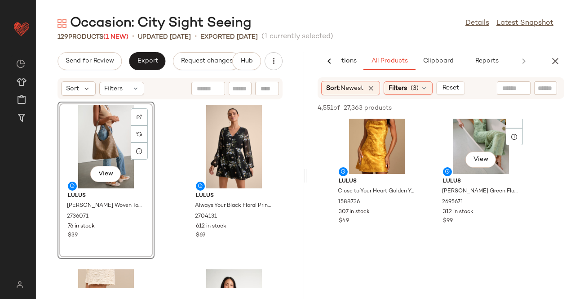
scroll to position [2338, 0]
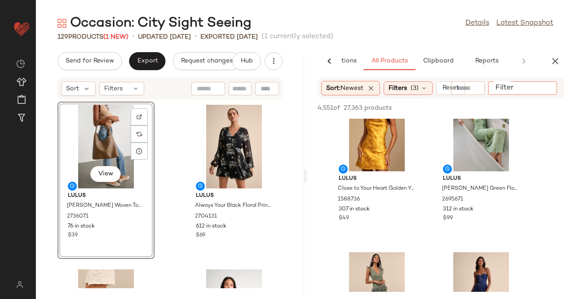
click at [549, 84] on input "Filter" at bounding box center [530, 88] width 76 height 9
type input "*"
type input "******"
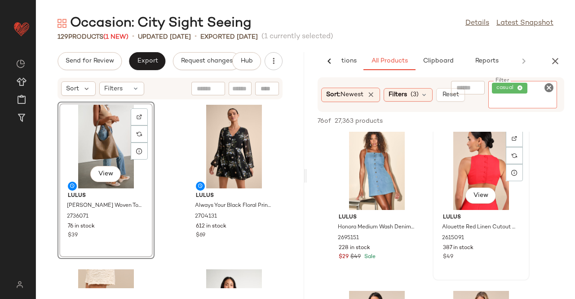
scroll to position [944, 0]
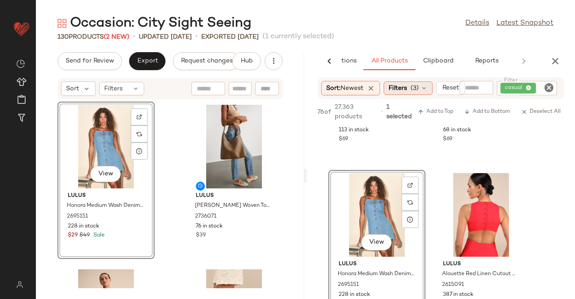
click at [424, 85] on icon at bounding box center [424, 88] width 7 height 7
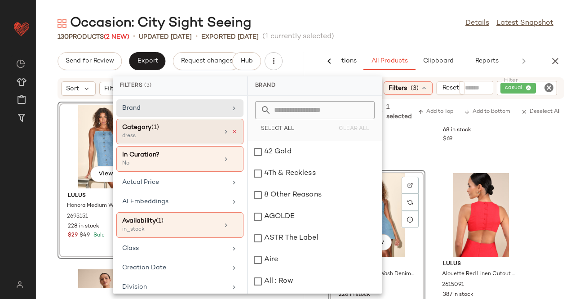
click at [234, 130] on icon at bounding box center [235, 132] width 6 height 6
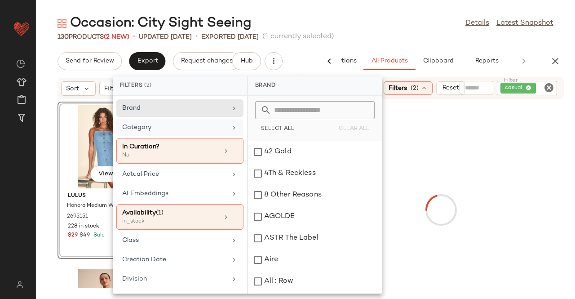
click at [224, 138] on div "Category" at bounding box center [179, 151] width 127 height 26
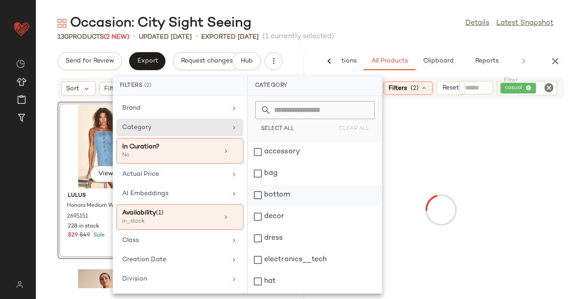
click at [297, 206] on div "bottom" at bounding box center [315, 217] width 134 height 22
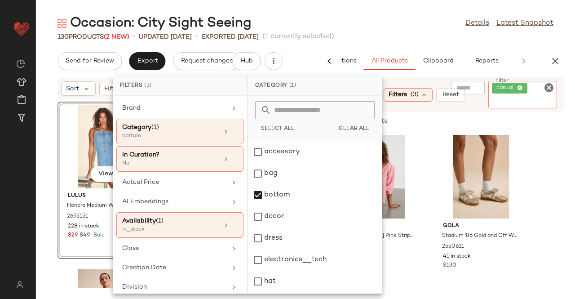
click at [532, 87] on div "casual" at bounding box center [523, 94] width 69 height 27
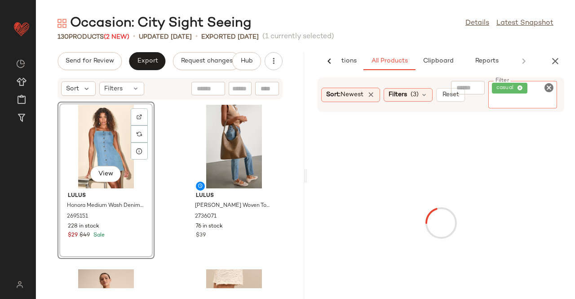
click at [525, 86] on span "casual" at bounding box center [510, 88] width 36 height 11
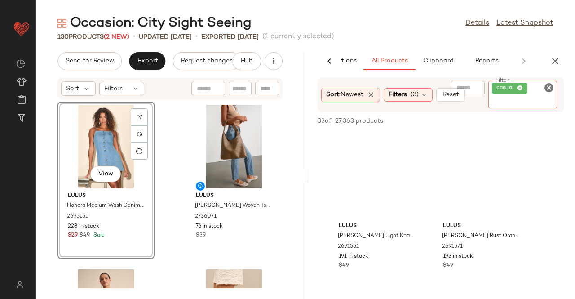
click at [524, 87] on span "casual" at bounding box center [510, 88] width 36 height 11
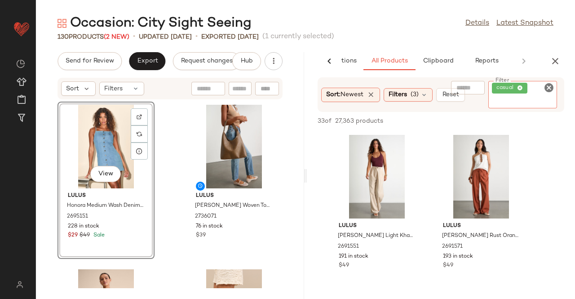
click at [518, 88] on icon at bounding box center [520, 88] width 6 height 6
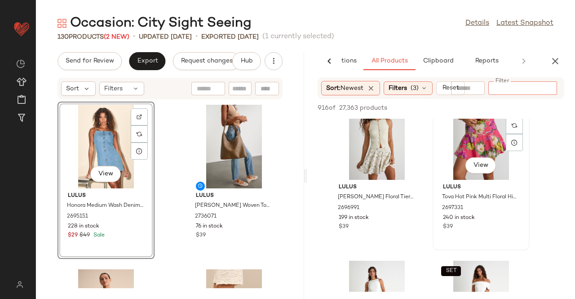
scroll to position [3462, 0]
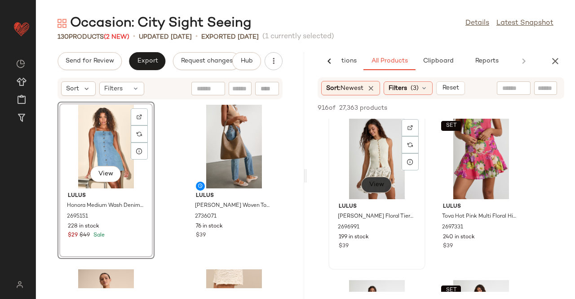
click at [379, 186] on span "View" at bounding box center [376, 184] width 15 height 7
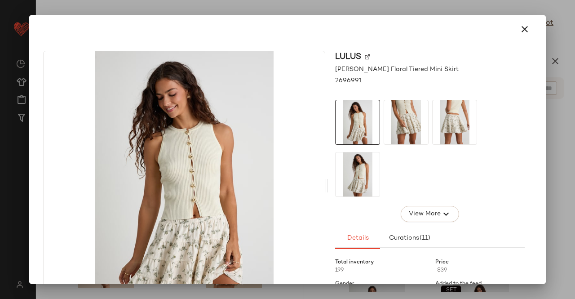
click at [366, 56] on img at bounding box center [367, 56] width 5 height 5
click at [522, 29] on icon "button" at bounding box center [525, 29] width 11 height 11
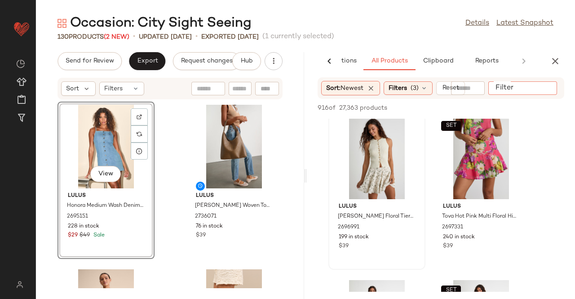
click at [534, 90] on div at bounding box center [523, 87] width 69 height 13
paste input "*******"
type input "*******"
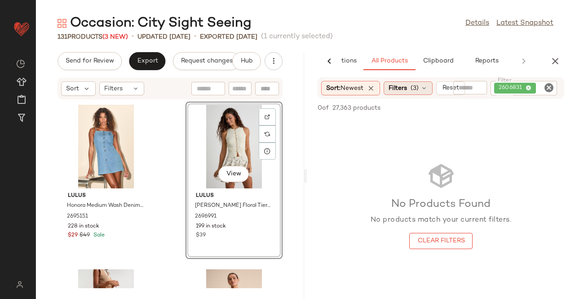
click at [396, 85] on span "Filters" at bounding box center [398, 88] width 18 height 9
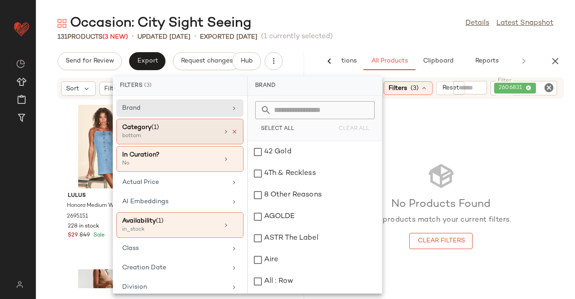
click at [234, 129] on icon at bounding box center [235, 132] width 6 height 6
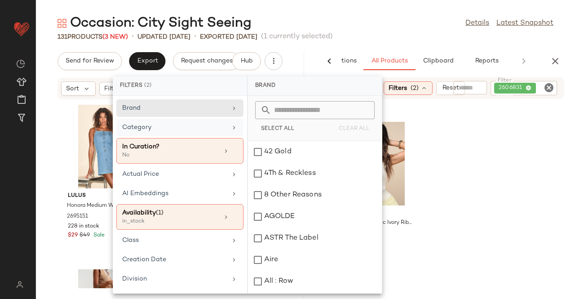
click at [226, 138] on div "Category" at bounding box center [179, 151] width 127 height 26
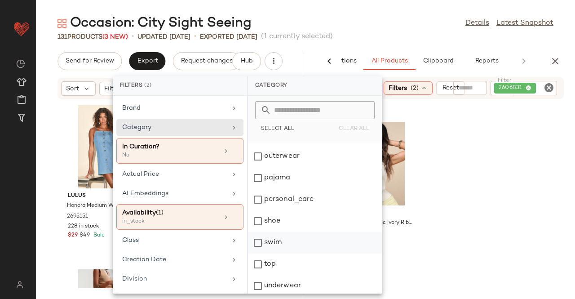
scroll to position [214, 0]
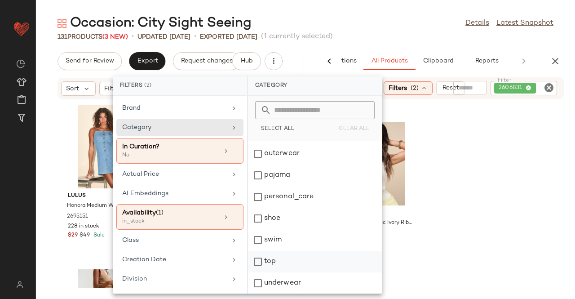
drag, startPoint x: 274, startPoint y: 260, endPoint x: 279, endPoint y: 256, distance: 6.4
click at [274, 272] on div "top" at bounding box center [315, 283] width 134 height 22
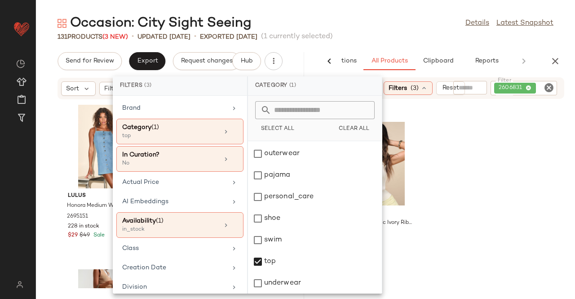
click at [366, 48] on div "Occasion: City Sight Seeing Details Latest Snapshot 131 Products (3 New) • upda…" at bounding box center [306, 156] width 540 height 285
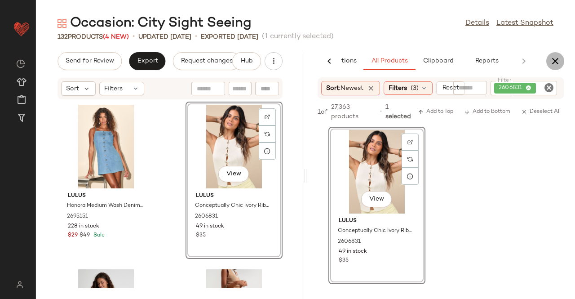
click at [560, 61] on icon "button" at bounding box center [555, 61] width 11 height 11
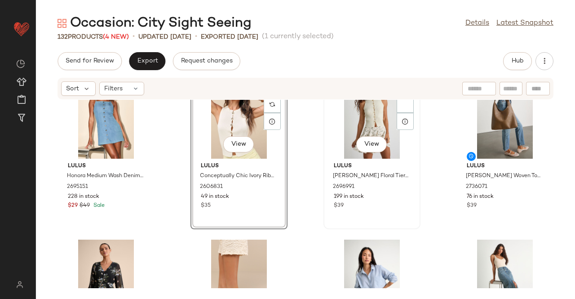
scroll to position [0, 0]
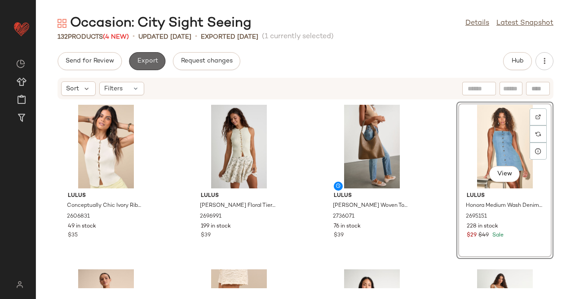
click at [146, 53] on button "Export" at bounding box center [147, 61] width 36 height 18
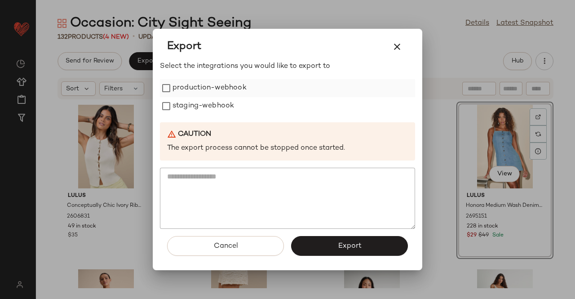
click at [208, 97] on label "production-webhook" at bounding box center [210, 88] width 74 height 18
click at [205, 114] on label "staging-webhook" at bounding box center [204, 106] width 62 height 18
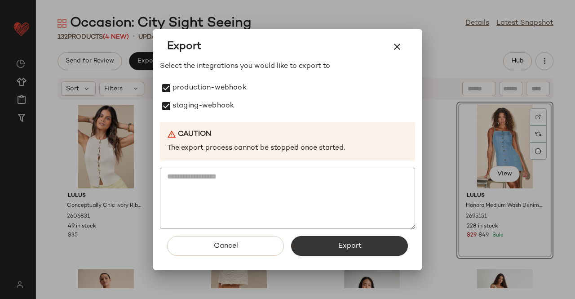
click at [332, 247] on button "Export" at bounding box center [349, 246] width 117 height 20
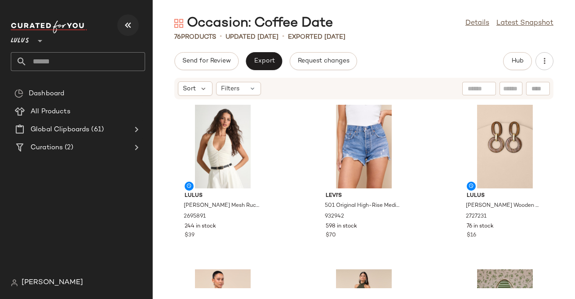
click at [120, 20] on button "button" at bounding box center [128, 25] width 22 height 22
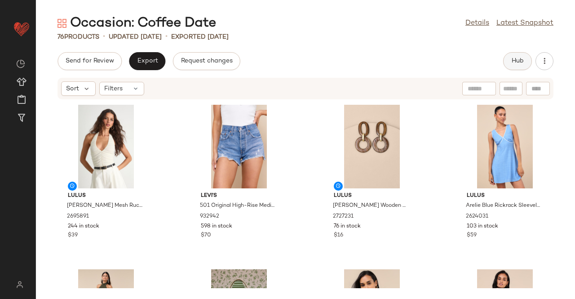
click at [512, 63] on span "Hub" at bounding box center [518, 61] width 13 height 7
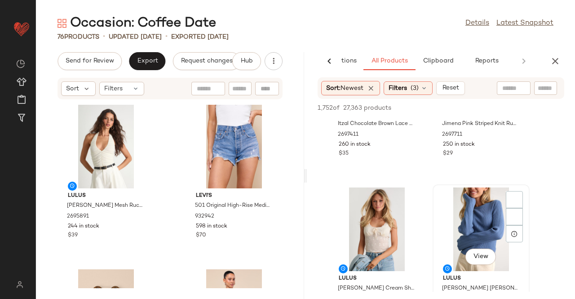
scroll to position [180, 0]
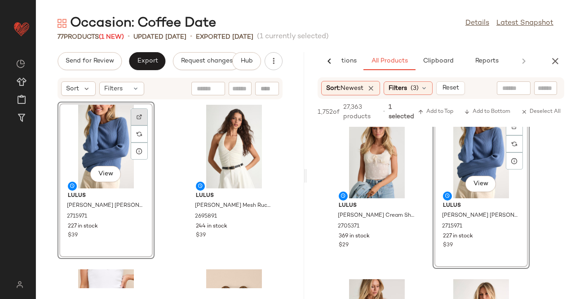
click at [147, 125] on div at bounding box center [139, 133] width 17 height 17
click at [419, 92] on span "(3)" at bounding box center [415, 88] width 8 height 9
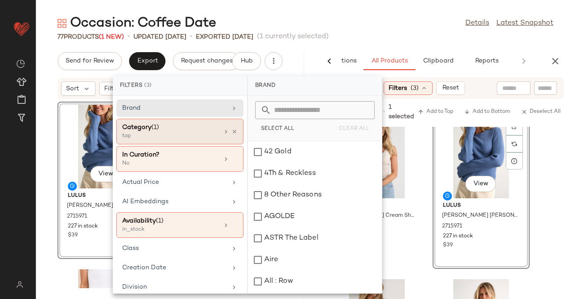
click at [226, 132] on icon at bounding box center [226, 131] width 7 height 7
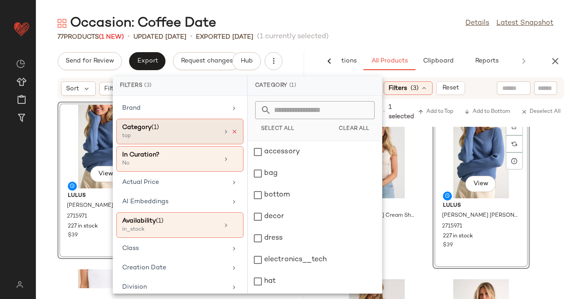
click at [232, 130] on icon at bounding box center [235, 132] width 6 height 6
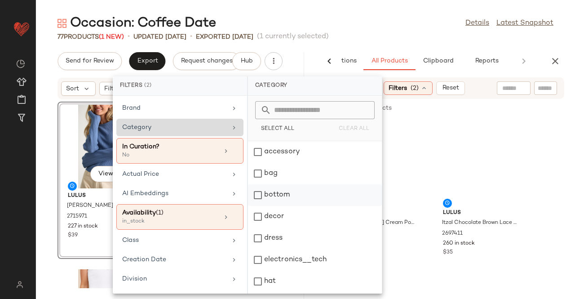
click at [284, 206] on div "bottom" at bounding box center [315, 217] width 134 height 22
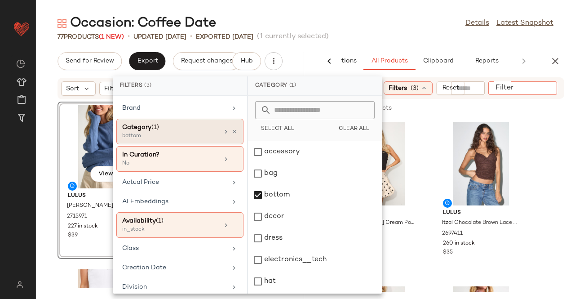
click at [543, 86] on input "Filter" at bounding box center [530, 88] width 76 height 9
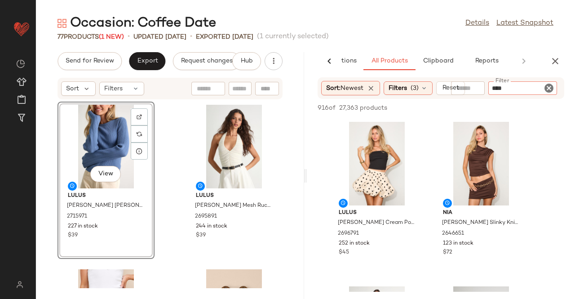
type input "*****"
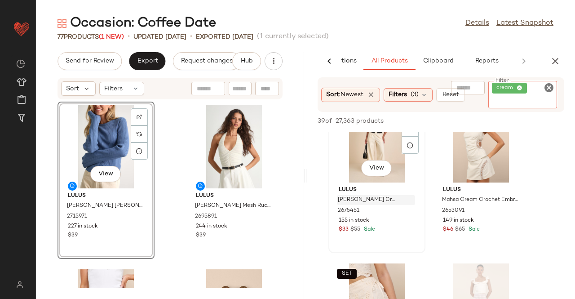
scroll to position [719, 0]
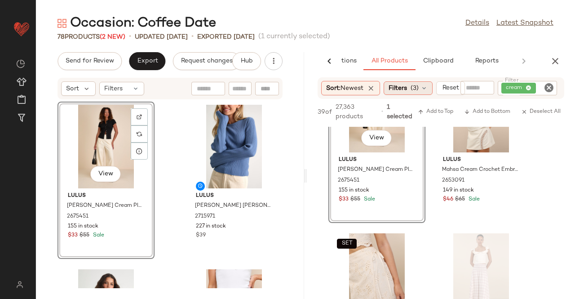
click at [418, 86] on span "(3)" at bounding box center [415, 88] width 8 height 9
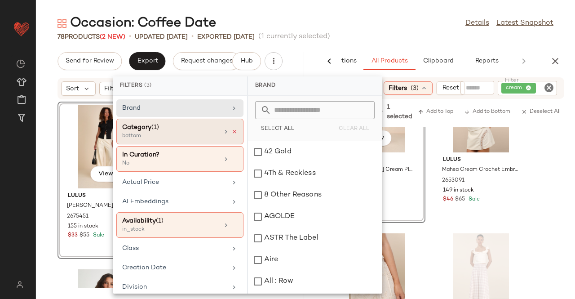
click at [232, 131] on icon at bounding box center [235, 132] width 6 height 6
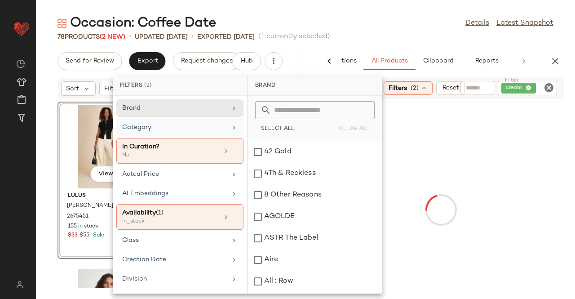
click at [223, 138] on div "Category" at bounding box center [179, 151] width 127 height 26
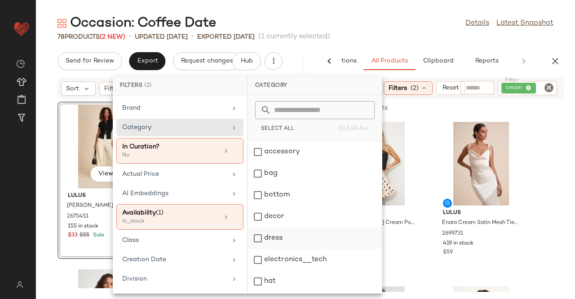
click at [285, 249] on div "dress" at bounding box center [315, 260] width 134 height 22
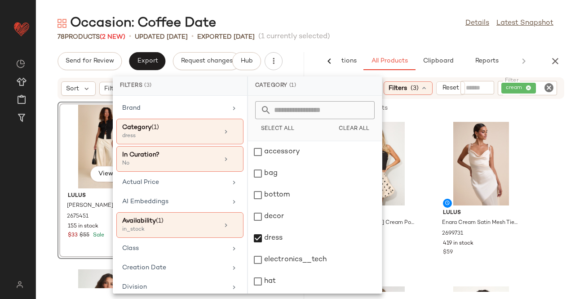
click at [520, 89] on div "cream" at bounding box center [519, 88] width 26 height 8
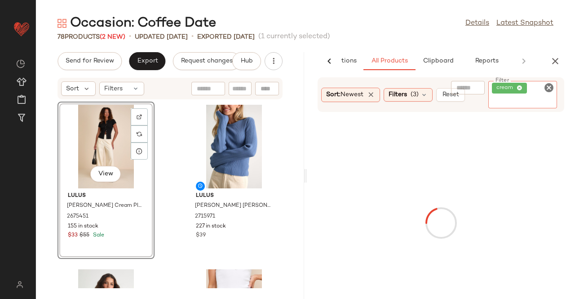
click at [518, 89] on icon at bounding box center [520, 88] width 6 height 6
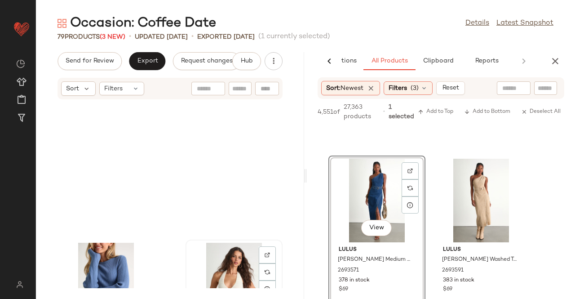
scroll to position [0, 0]
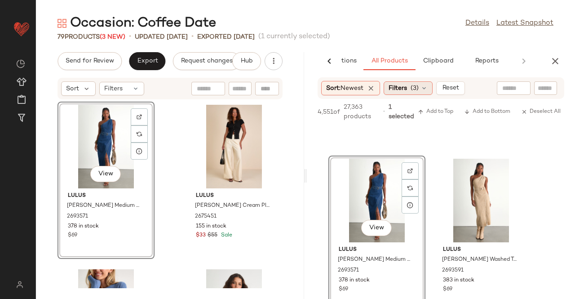
click at [413, 90] on span "(3)" at bounding box center [415, 88] width 8 height 9
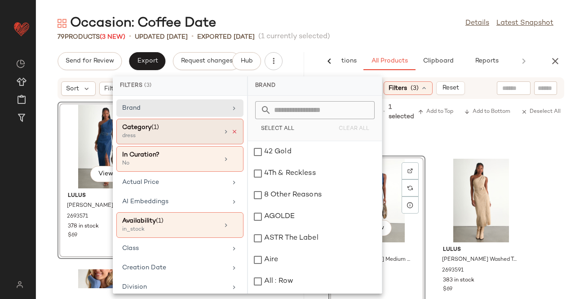
click at [232, 131] on icon at bounding box center [235, 132] width 6 height 6
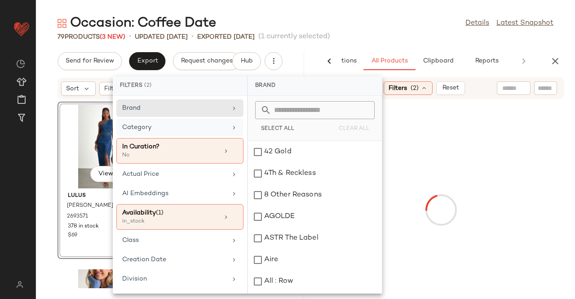
click at [218, 128] on div "Category" at bounding box center [174, 127] width 105 height 9
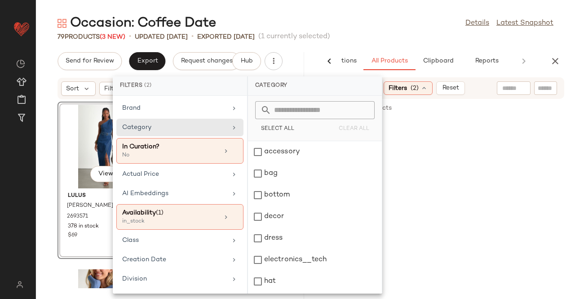
scroll to position [214, 0]
click at [285, 229] on div "shoe" at bounding box center [315, 240] width 134 height 22
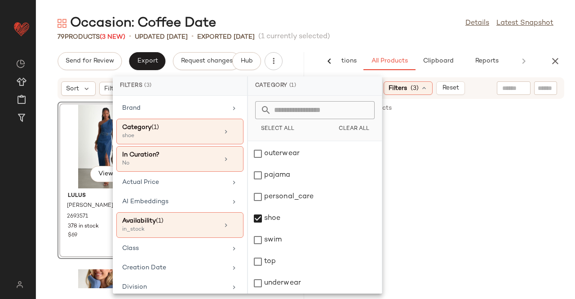
click at [398, 24] on div "Occasion: Coffee Date Details Latest Snapshot" at bounding box center [306, 23] width 540 height 18
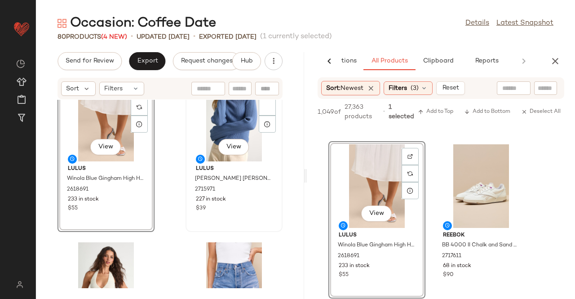
scroll to position [142, 0]
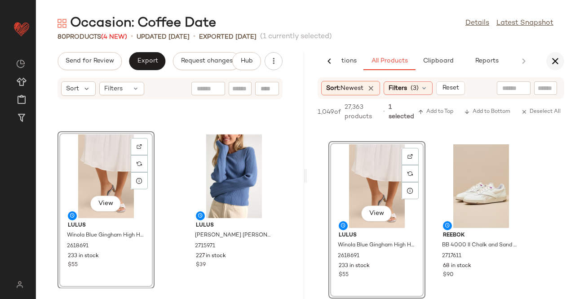
click at [553, 62] on icon "button" at bounding box center [555, 61] width 11 height 11
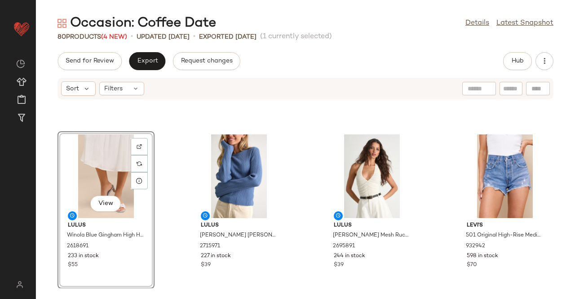
scroll to position [0, 0]
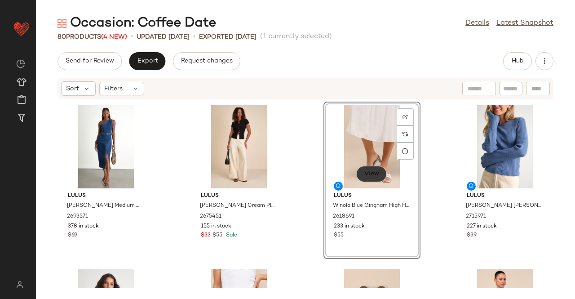
click at [364, 174] on span "View" at bounding box center [371, 173] width 15 height 7
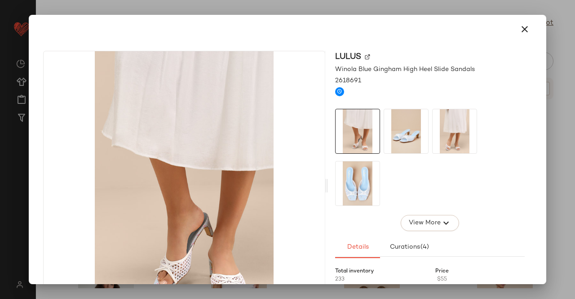
scroll to position [47, 0]
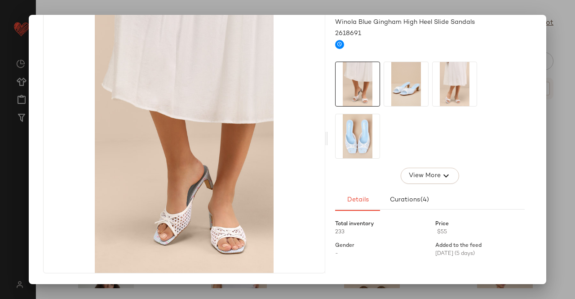
click at [574, 162] on div at bounding box center [287, 149] width 575 height 299
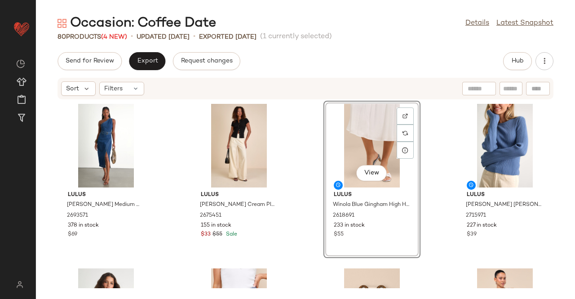
scroll to position [0, 0]
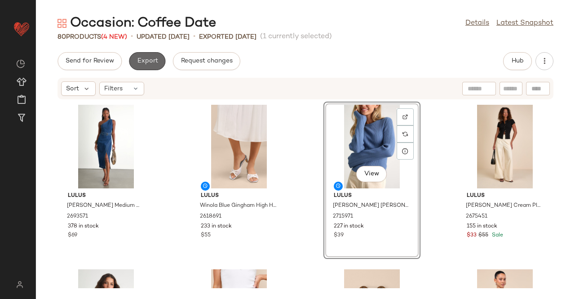
click at [149, 70] on button "Export" at bounding box center [147, 61] width 36 height 18
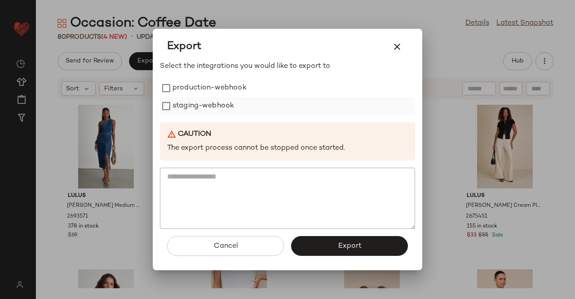
drag, startPoint x: 208, startPoint y: 86, endPoint x: 207, endPoint y: 101, distance: 14.9
click at [208, 90] on label "production-webhook" at bounding box center [210, 88] width 74 height 18
click at [207, 101] on label "staging-webhook" at bounding box center [204, 106] width 62 height 18
click at [348, 246] on span "Export" at bounding box center [350, 246] width 24 height 9
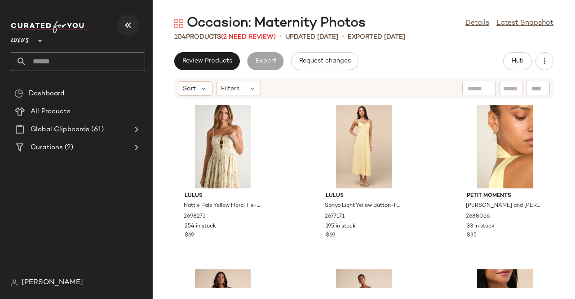
click at [124, 18] on button "button" at bounding box center [128, 25] width 22 height 22
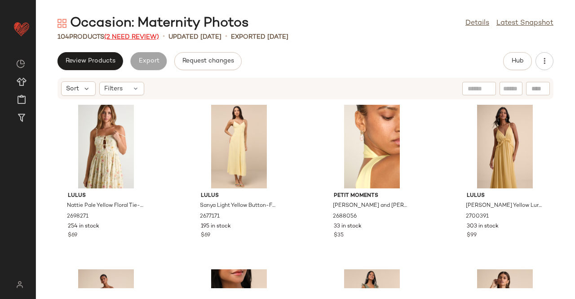
click at [134, 37] on span "(2 Need Review)" at bounding box center [131, 37] width 55 height 7
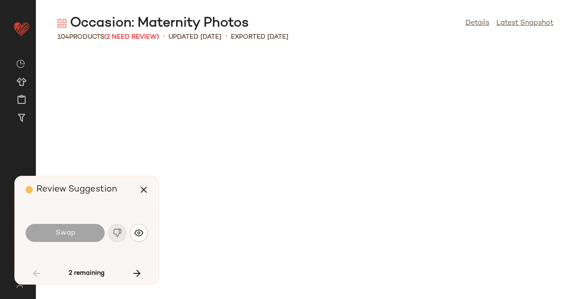
scroll to position [1810, 0]
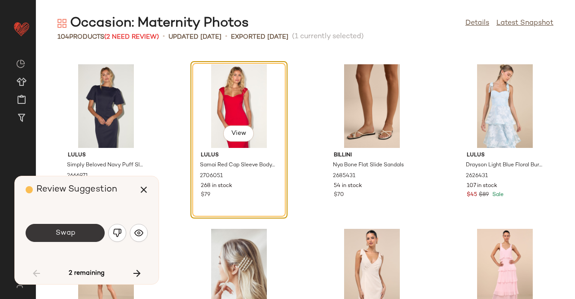
click at [65, 236] on span "Swap" at bounding box center [65, 233] width 20 height 9
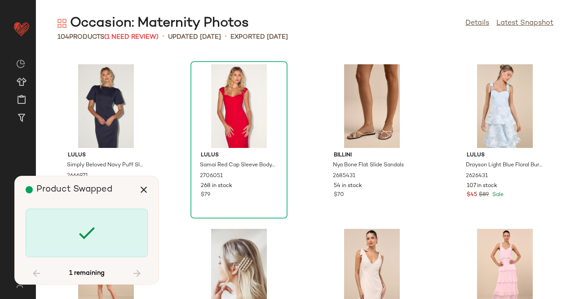
scroll to position [2468, 0]
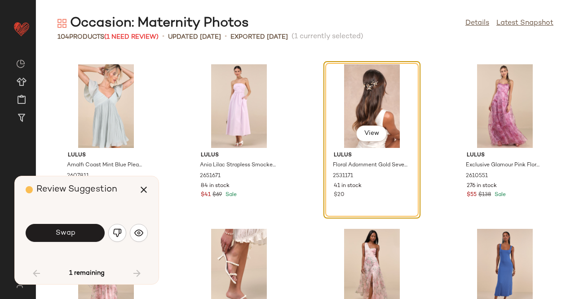
click at [79, 232] on button "Swap" at bounding box center [65, 233] width 79 height 18
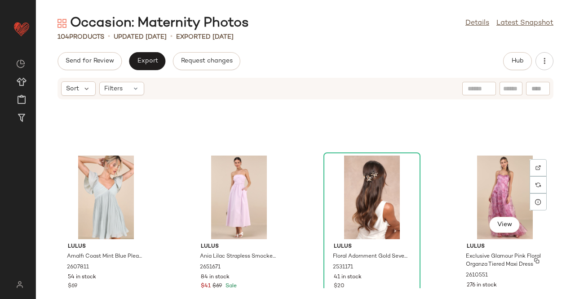
scroll to position [2333, 0]
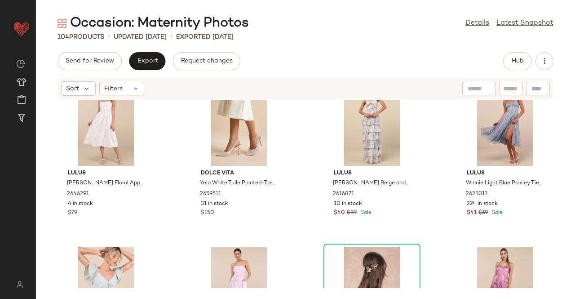
drag, startPoint x: 569, startPoint y: 207, endPoint x: 574, endPoint y: 178, distance: 29.1
click at [573, 134] on div "Lulus [PERSON_NAME] Floral Applique Lace-Up Midi Dress 2646291 4 in stock $79 D…" at bounding box center [306, 194] width 540 height 188
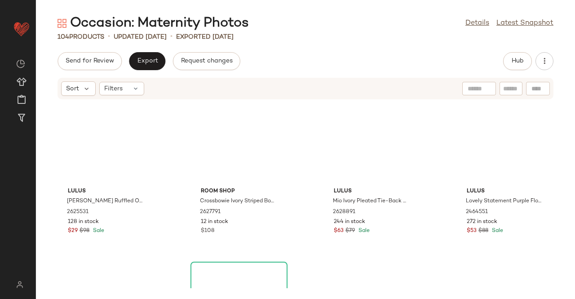
scroll to position [0, 0]
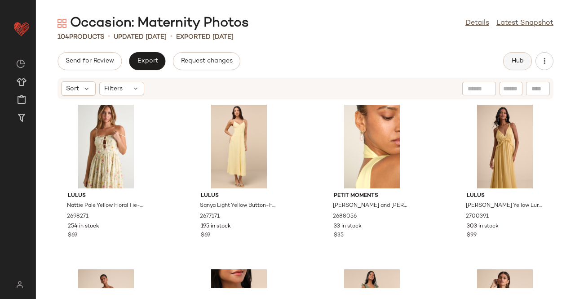
click at [513, 61] on span "Hub" at bounding box center [518, 61] width 13 height 7
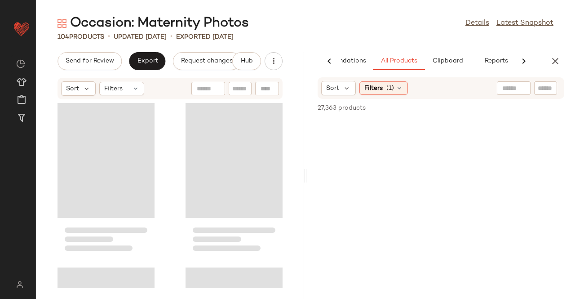
scroll to position [0, 53]
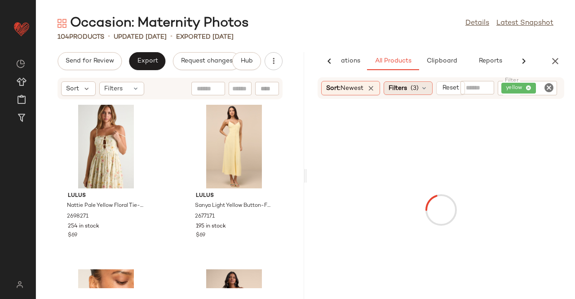
click at [396, 85] on span "Filters" at bounding box center [398, 88] width 18 height 9
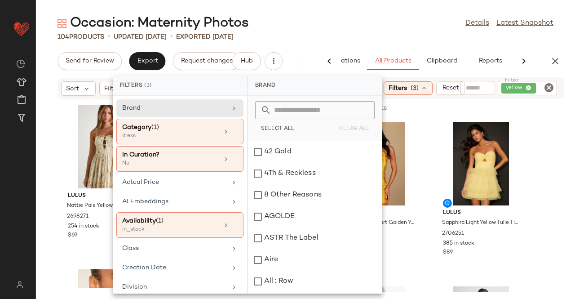
click at [452, 1] on main "Occasion: Maternity Photos Details Latest Snapshot 104 Products • updated [DATE…" at bounding box center [287, 149] width 575 height 299
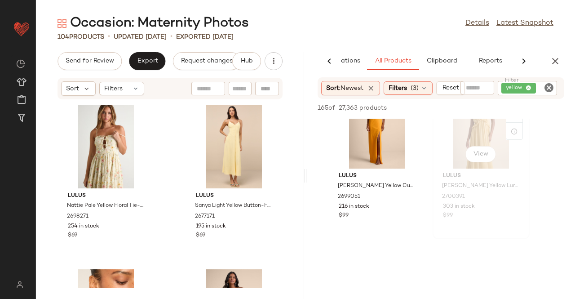
scroll to position [719, 0]
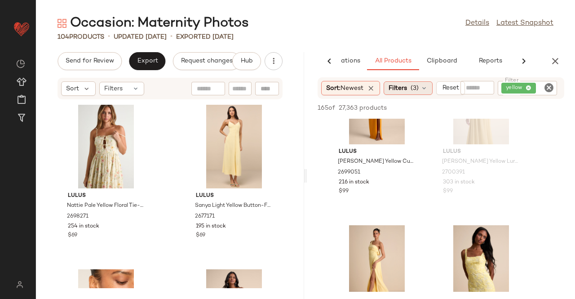
click at [405, 86] on span "Filters" at bounding box center [398, 88] width 18 height 9
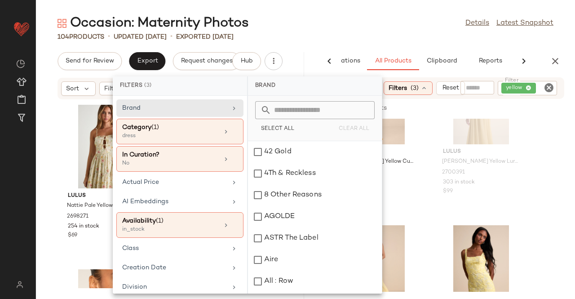
click at [525, 84] on span "yellow" at bounding box center [516, 88] width 20 height 8
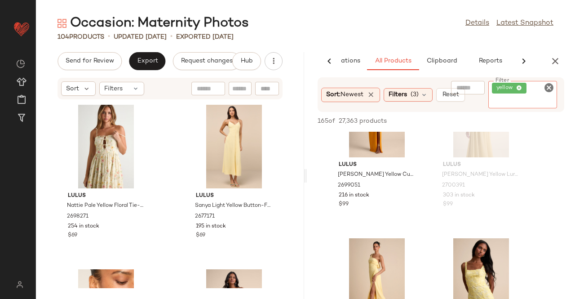
click at [523, 86] on span "yellow" at bounding box center [509, 88] width 35 height 11
click at [522, 87] on icon at bounding box center [520, 88] width 6 height 6
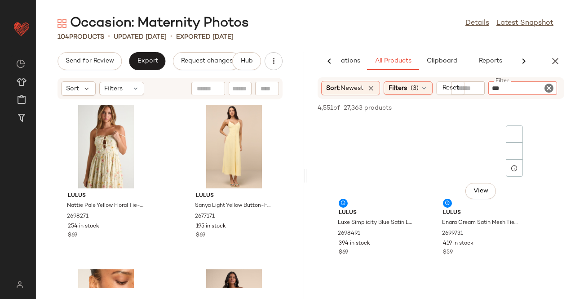
type input "****"
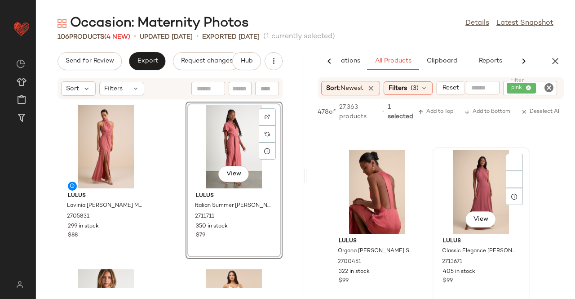
scroll to position [1304, 0]
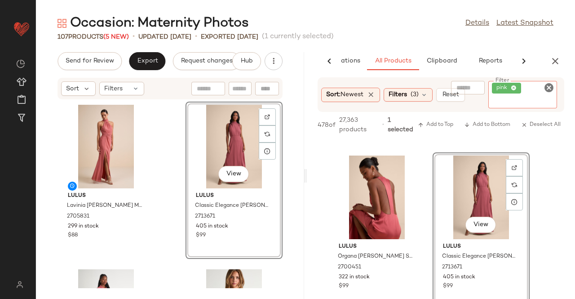
click at [520, 90] on span "pink" at bounding box center [506, 88] width 29 height 11
click at [516, 85] on icon at bounding box center [515, 88] width 6 height 6
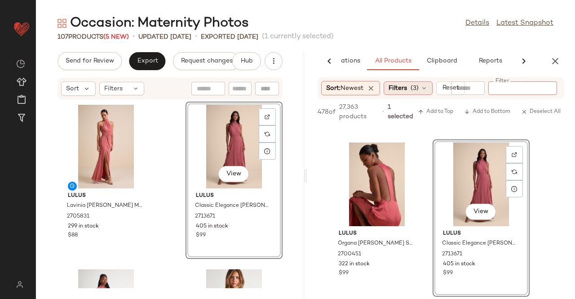
click at [417, 88] on span "(3)" at bounding box center [415, 88] width 8 height 9
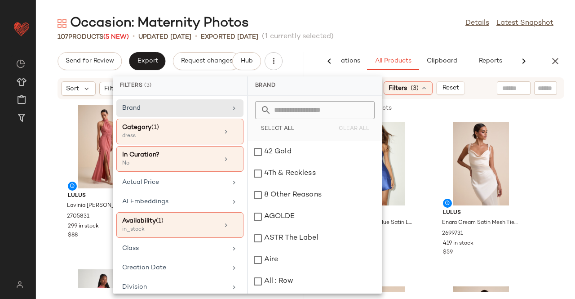
click at [373, 39] on div "107 Products (5 New) • updated Aug 12th • Exported Aug 7th (1 currently selecte…" at bounding box center [306, 36] width 540 height 9
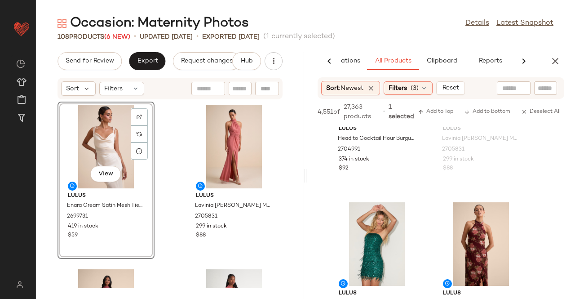
scroll to position [674, 0]
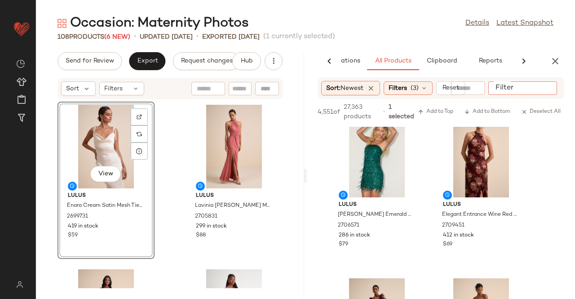
click at [545, 93] on div at bounding box center [523, 87] width 69 height 13
type input "*****"
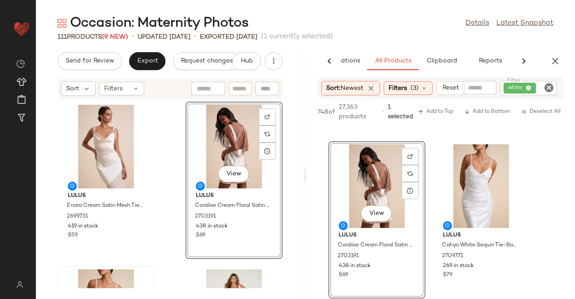
scroll to position [90, 0]
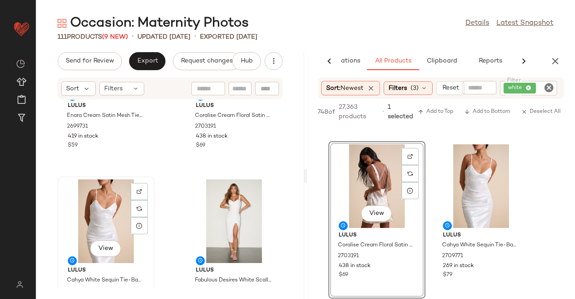
click at [98, 220] on div "View" at bounding box center [106, 221] width 91 height 84
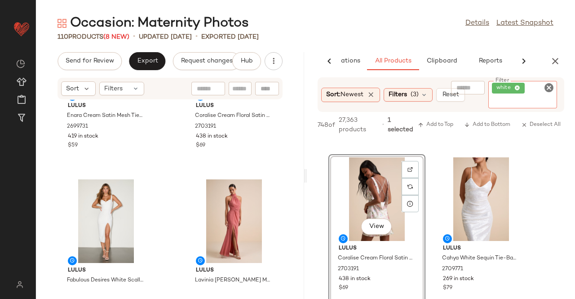
click at [534, 87] on div "white" at bounding box center [523, 94] width 69 height 27
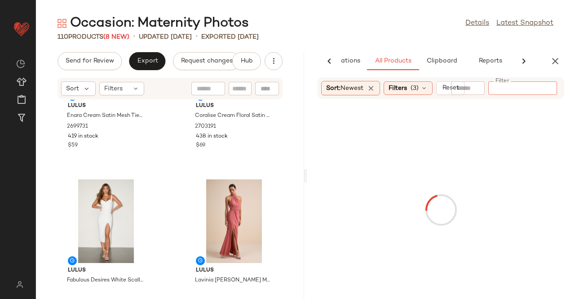
click at [405, 84] on span "Filters" at bounding box center [398, 88] width 18 height 9
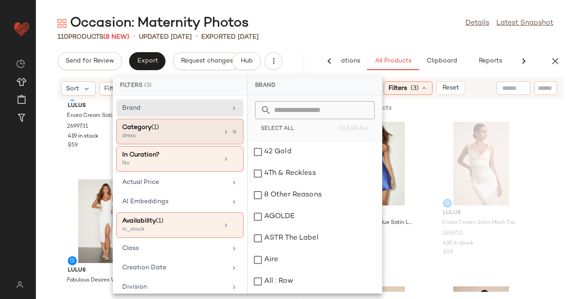
drag, startPoint x: 232, startPoint y: 133, endPoint x: 214, endPoint y: 126, distance: 18.8
click at [232, 132] on icon at bounding box center [235, 132] width 6 height 6
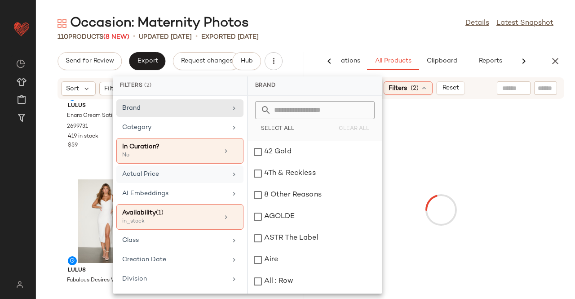
click at [216, 131] on div "Category" at bounding box center [174, 127] width 105 height 9
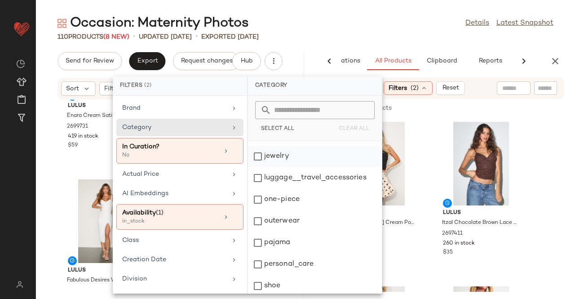
scroll to position [135, 0]
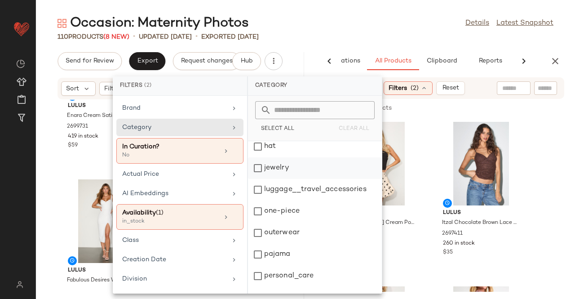
click at [292, 179] on div "jewelry" at bounding box center [315, 190] width 134 height 22
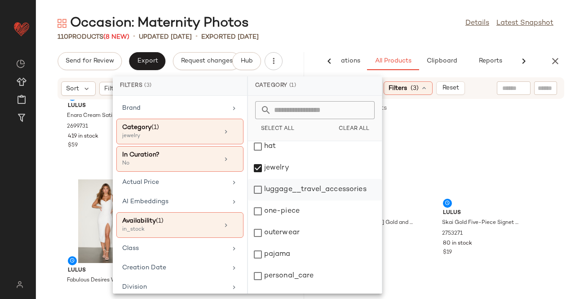
drag, startPoint x: 267, startPoint y: 166, endPoint x: 326, endPoint y: 189, distance: 63.6
click at [267, 179] on div "jewelry" at bounding box center [315, 190] width 134 height 22
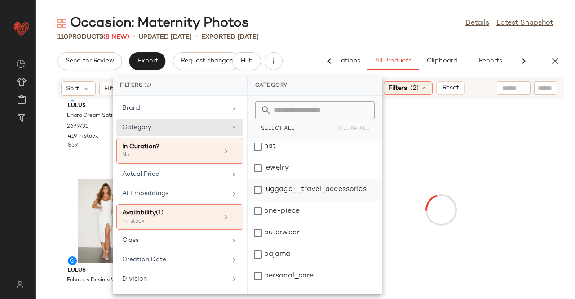
scroll to position [70, 0]
click at [282, 114] on div "accessory" at bounding box center [315, 104] width 134 height 22
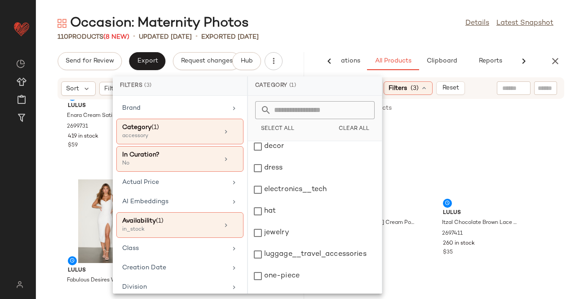
scroll to position [0, 0]
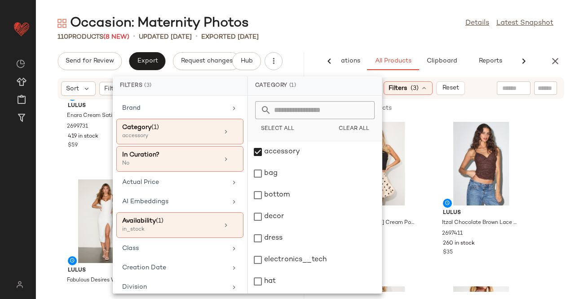
click at [364, 37] on div "110 Products (8 New) • updated Aug 12th • Exported Aug 7th" at bounding box center [306, 36] width 540 height 9
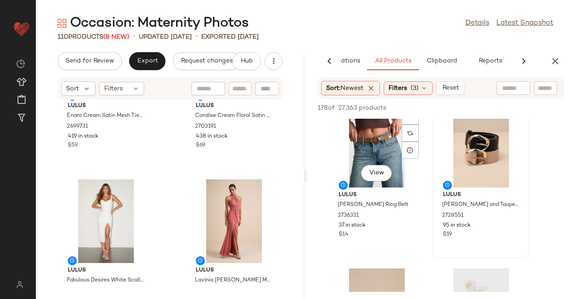
scroll to position [315, 0]
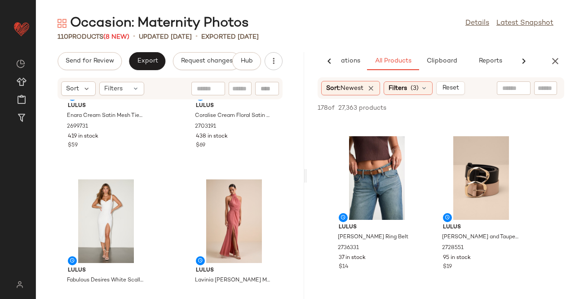
click at [540, 93] on input "text" at bounding box center [546, 88] width 16 height 9
type input "****"
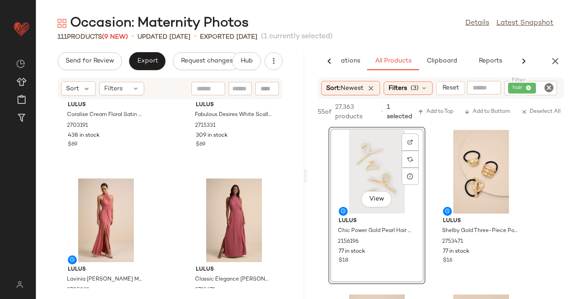
scroll to position [277, 0]
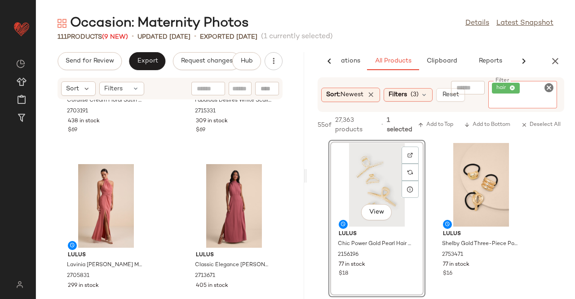
click at [522, 87] on div "hair" at bounding box center [523, 94] width 69 height 27
click at [514, 85] on icon at bounding box center [513, 88] width 6 height 6
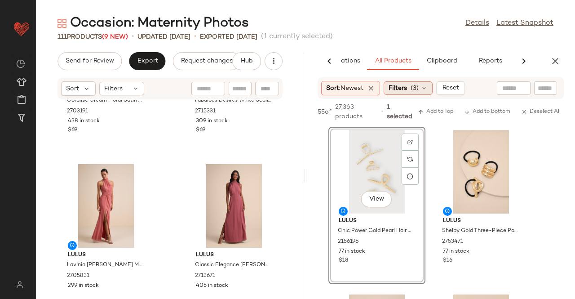
click at [416, 88] on span "(3)" at bounding box center [415, 88] width 8 height 9
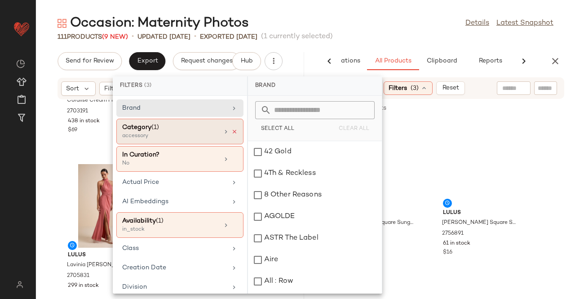
click at [232, 131] on icon at bounding box center [235, 132] width 6 height 6
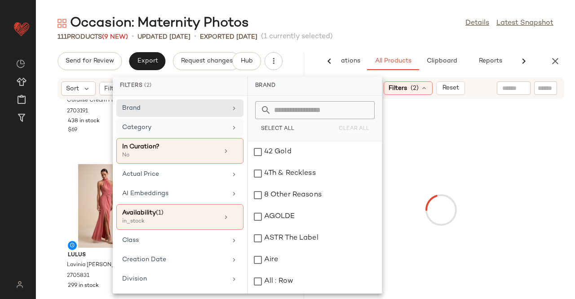
click at [231, 130] on icon at bounding box center [234, 127] width 7 height 7
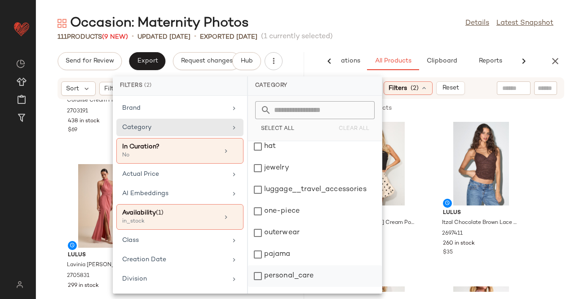
scroll to position [214, 0]
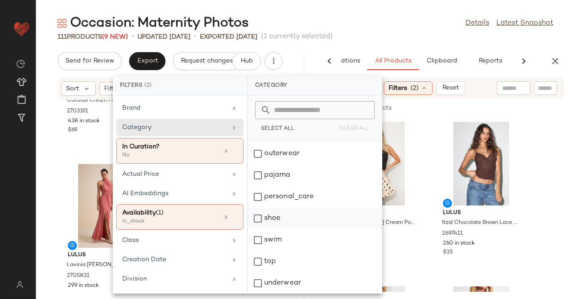
click at [282, 229] on div "shoe" at bounding box center [315, 240] width 134 height 22
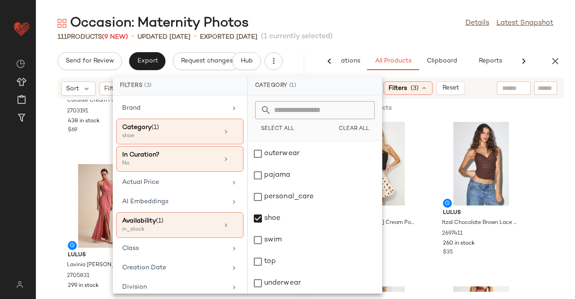
click at [375, 34] on div "111 Products (9 New) • updated Aug 12th • Exported Aug 7th (1 currently selecte…" at bounding box center [306, 36] width 540 height 9
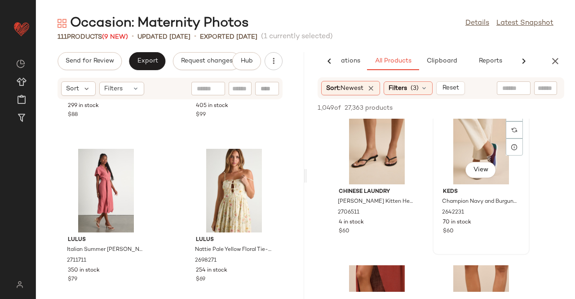
scroll to position [3956, 0]
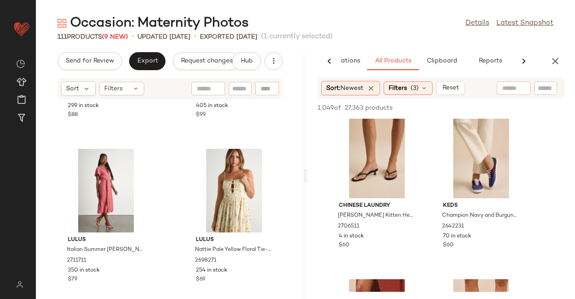
click at [550, 91] on input "text" at bounding box center [546, 88] width 16 height 9
type input "*****"
type input "*"
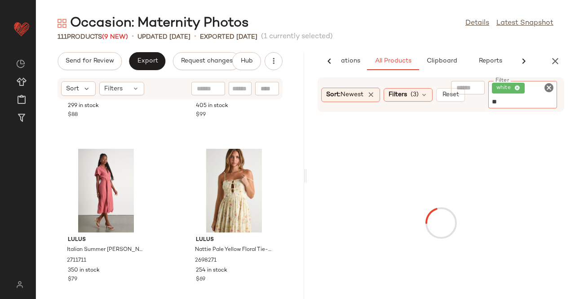
type input "*"
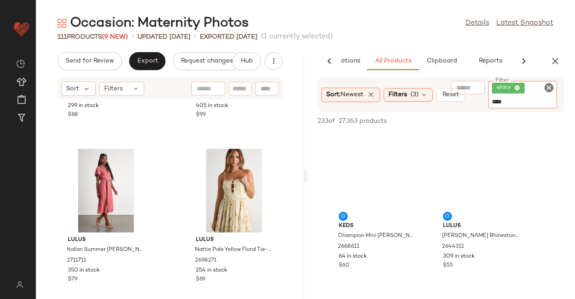
type input "*****"
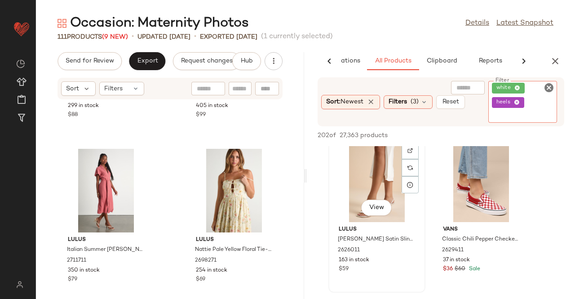
scroll to position [1333, 0]
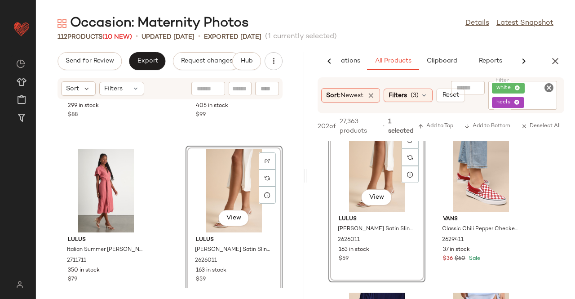
drag, startPoint x: 557, startPoint y: 57, endPoint x: 552, endPoint y: 65, distance: 9.5
click at [557, 57] on icon "button" at bounding box center [555, 61] width 11 height 11
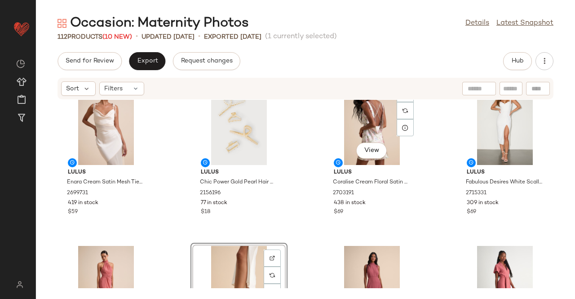
scroll to position [0, 0]
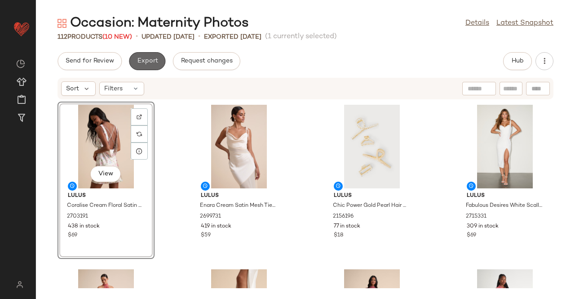
click at [147, 56] on button "Export" at bounding box center [147, 61] width 36 height 18
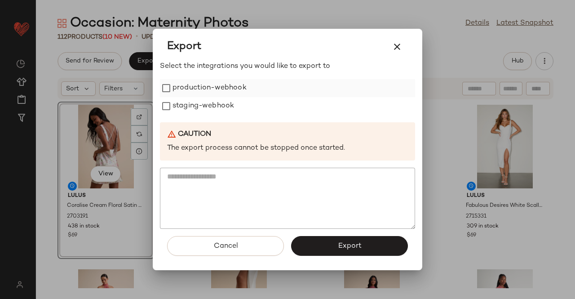
click at [189, 85] on label "production-webhook" at bounding box center [210, 88] width 74 height 18
click at [194, 112] on label "staging-webhook" at bounding box center [204, 106] width 62 height 18
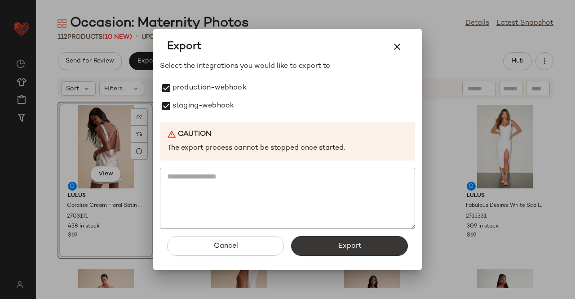
click at [349, 256] on div "Cancel Export" at bounding box center [287, 249] width 255 height 41
click at [350, 240] on button "Export" at bounding box center [349, 246] width 117 height 20
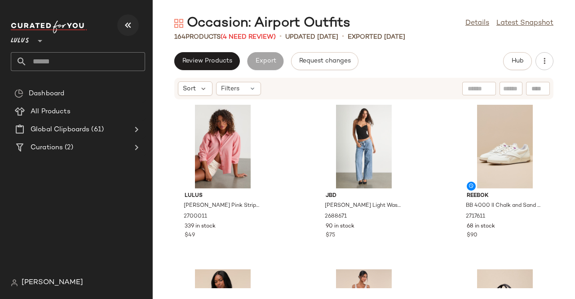
click at [125, 23] on icon "button" at bounding box center [128, 25] width 11 height 11
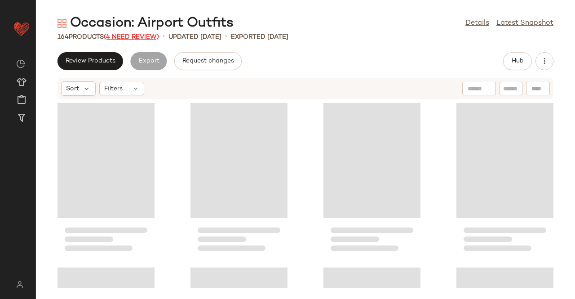
click at [154, 35] on span "(4 Need Review)" at bounding box center [131, 37] width 55 height 7
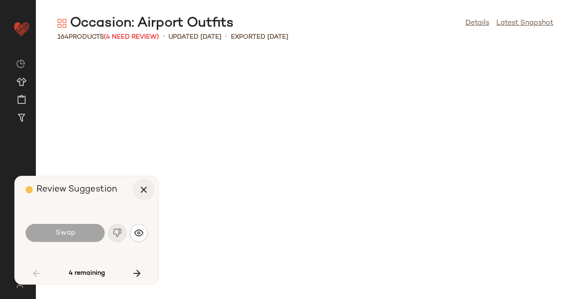
scroll to position [823, 0]
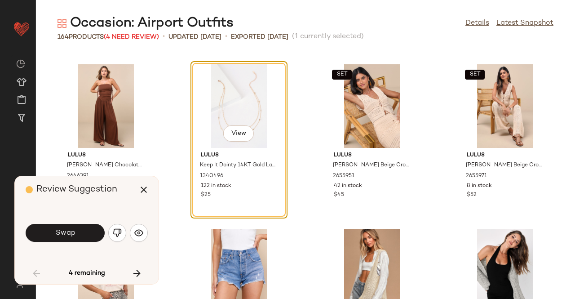
click at [53, 244] on div "Swap" at bounding box center [87, 233] width 122 height 49
click at [61, 234] on span "Swap" at bounding box center [65, 233] width 20 height 9
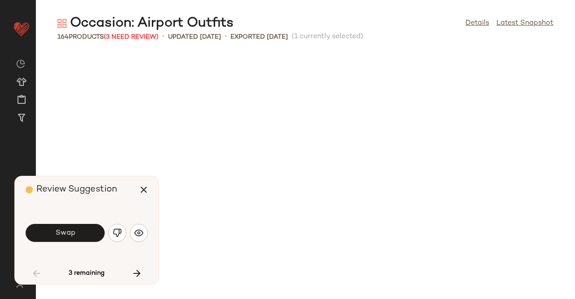
scroll to position [1152, 0]
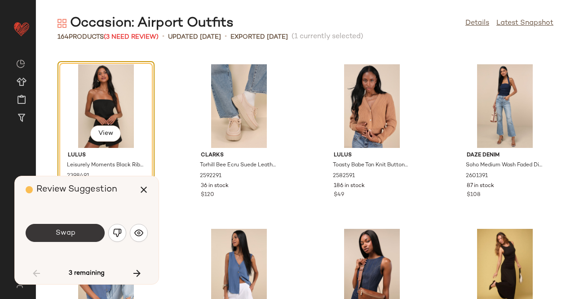
click at [61, 232] on span "Swap" at bounding box center [65, 233] width 20 height 9
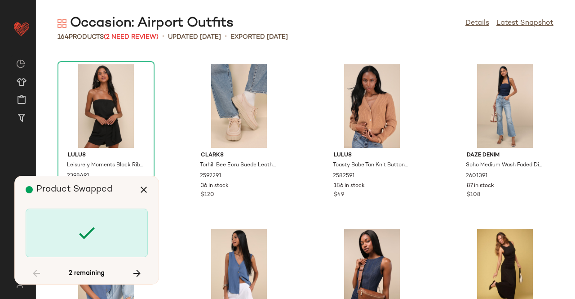
scroll to position [4772, 0]
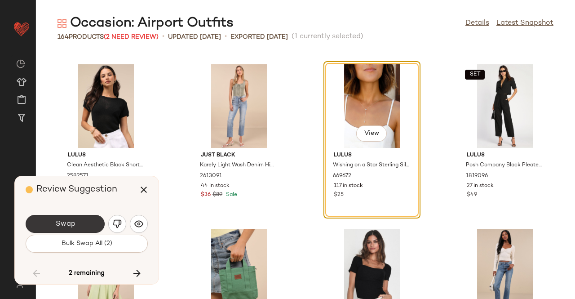
click at [76, 221] on button "Swap" at bounding box center [65, 224] width 79 height 18
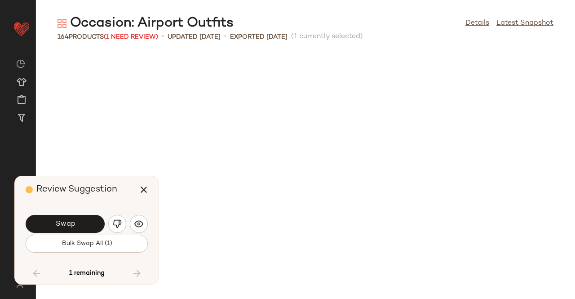
scroll to position [5101, 0]
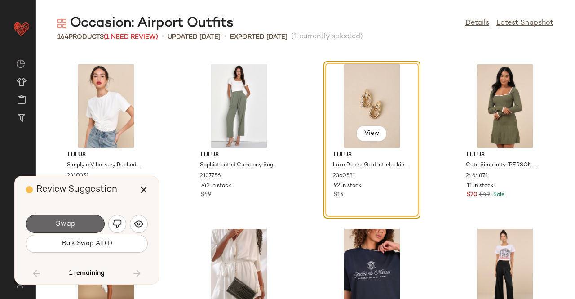
click at [75, 230] on button "Swap" at bounding box center [65, 224] width 79 height 18
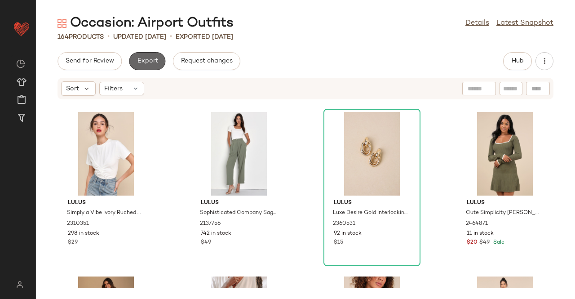
click at [147, 64] on span "Export" at bounding box center [147, 61] width 21 height 7
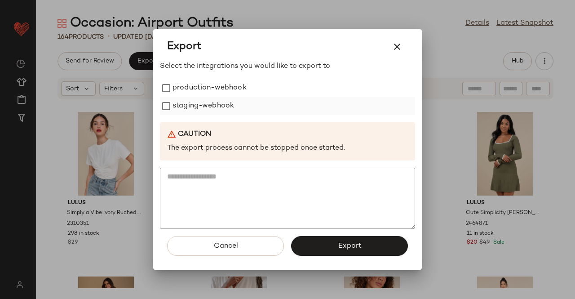
drag, startPoint x: 214, startPoint y: 91, endPoint x: 208, endPoint y: 98, distance: 9.6
click at [214, 92] on label "production-webhook" at bounding box center [210, 88] width 74 height 18
click at [207, 100] on label "staging-webhook" at bounding box center [204, 106] width 62 height 18
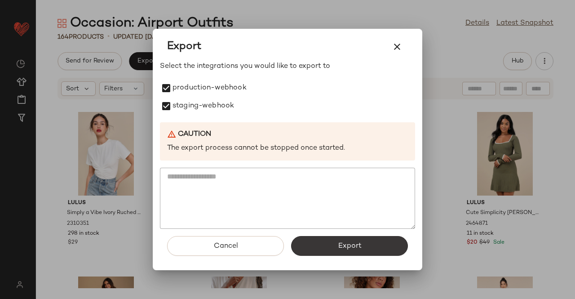
click at [325, 248] on button "Export" at bounding box center [349, 246] width 117 height 20
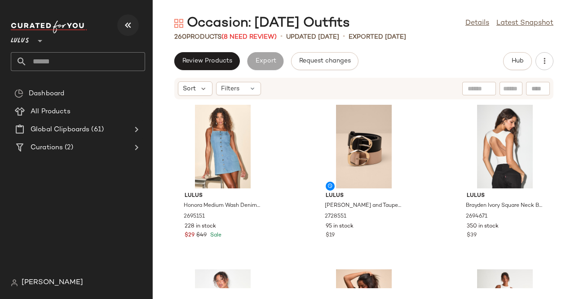
click at [138, 23] on button "button" at bounding box center [128, 25] width 22 height 22
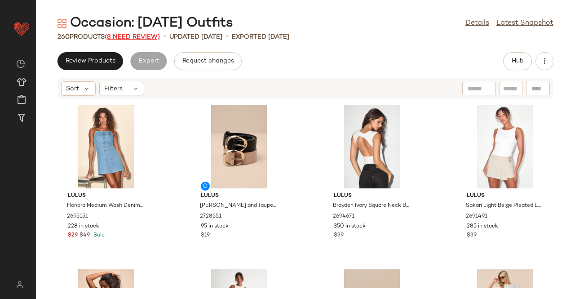
click at [153, 36] on span "(8 Need Review)" at bounding box center [132, 37] width 55 height 7
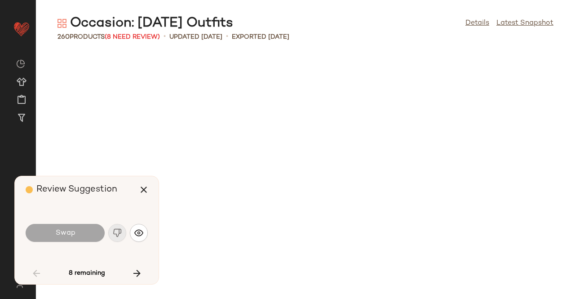
scroll to position [1646, 0]
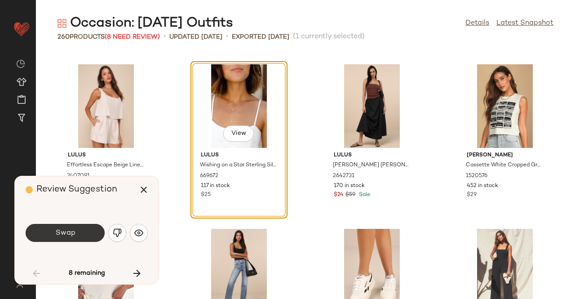
click at [72, 237] on span "Swap" at bounding box center [65, 233] width 20 height 9
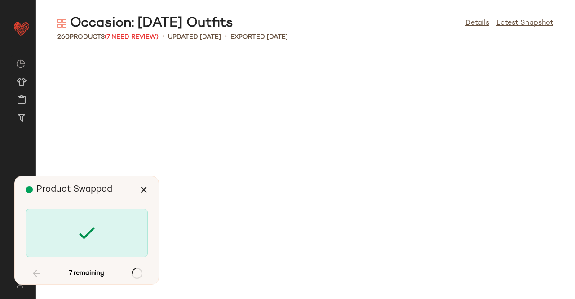
scroll to position [4443, 0]
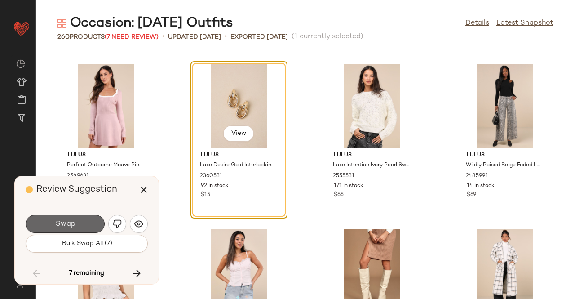
click at [84, 224] on button "Swap" at bounding box center [65, 224] width 79 height 18
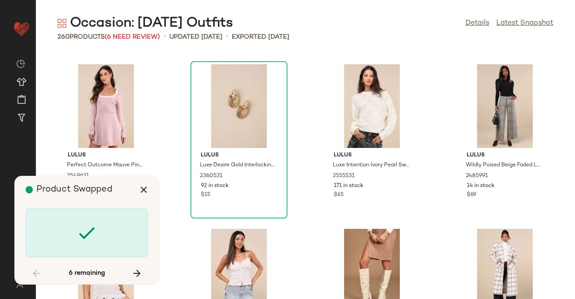
scroll to position [6582, 0]
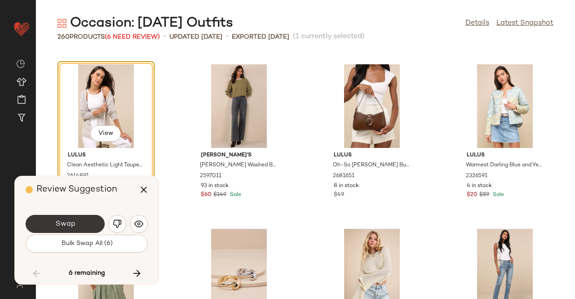
click at [77, 226] on button "Swap" at bounding box center [65, 224] width 79 height 18
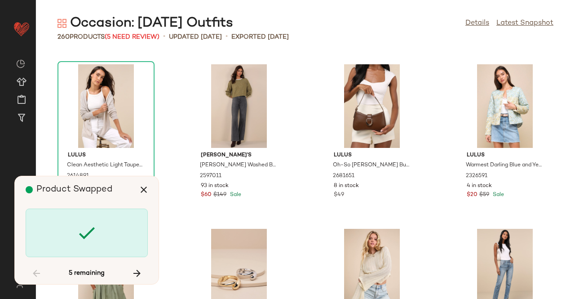
scroll to position [7240, 0]
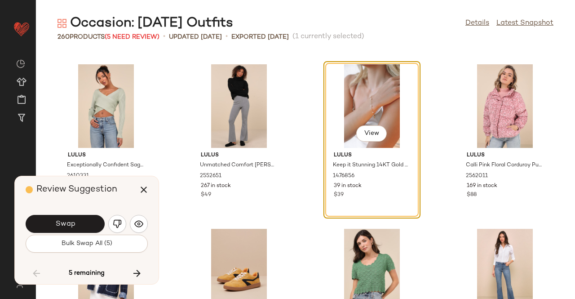
click at [81, 223] on button "Swap" at bounding box center [65, 224] width 79 height 18
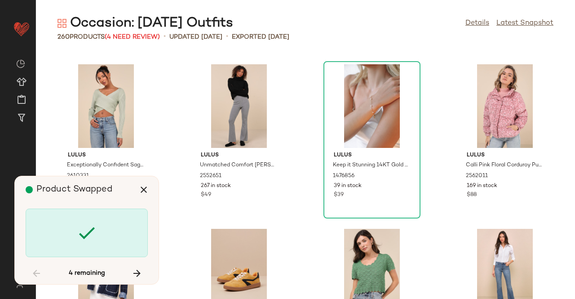
scroll to position [7569, 0]
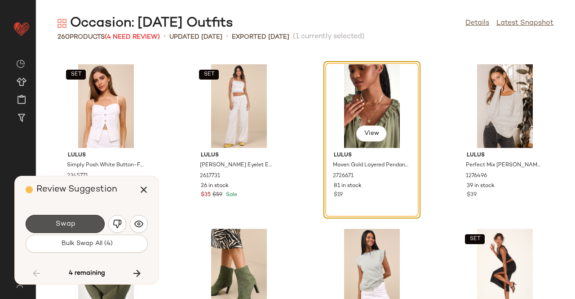
click at [81, 223] on button "Swap" at bounding box center [65, 224] width 79 height 18
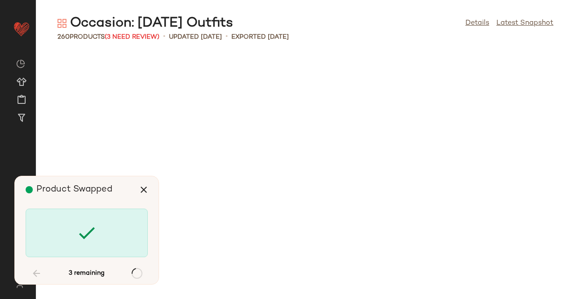
scroll to position [8228, 0]
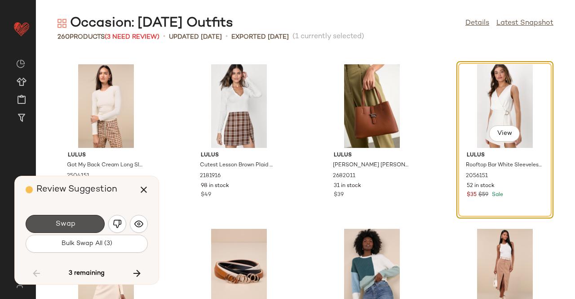
click at [81, 223] on button "Swap" at bounding box center [65, 224] width 79 height 18
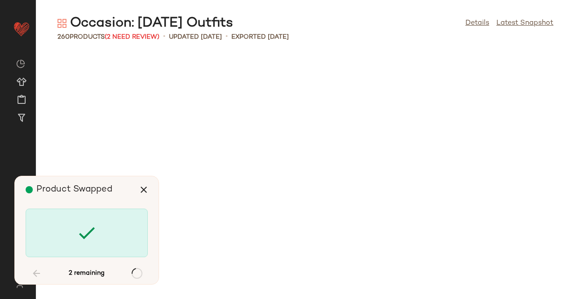
scroll to position [9544, 0]
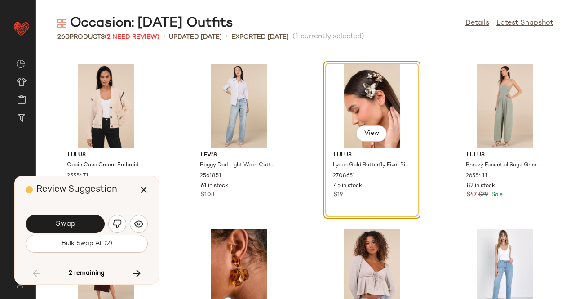
click at [81, 223] on button "Swap" at bounding box center [65, 224] width 79 height 18
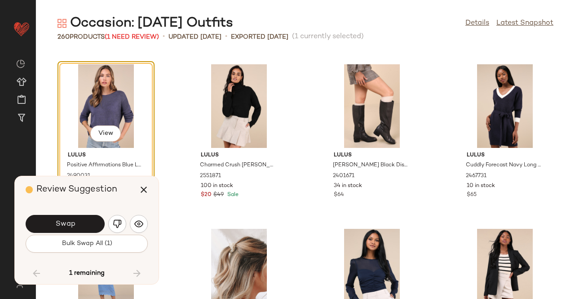
scroll to position [9657, 0]
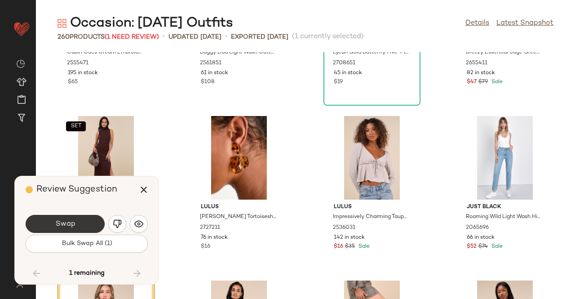
click at [82, 221] on button "Swap" at bounding box center [65, 224] width 79 height 18
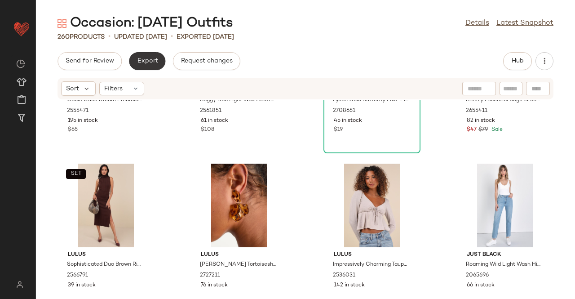
click at [154, 68] on button "Export" at bounding box center [147, 61] width 36 height 18
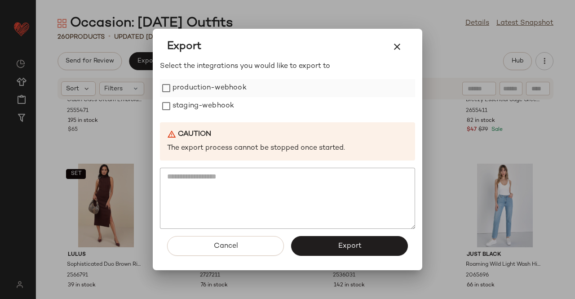
click at [202, 92] on label "production-webhook" at bounding box center [210, 88] width 74 height 18
click at [199, 107] on label "staging-webhook" at bounding box center [204, 106] width 62 height 18
click at [326, 245] on button "Export" at bounding box center [349, 246] width 117 height 20
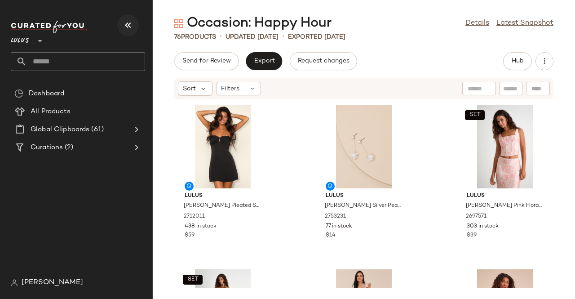
click at [126, 20] on icon "button" at bounding box center [128, 25] width 11 height 11
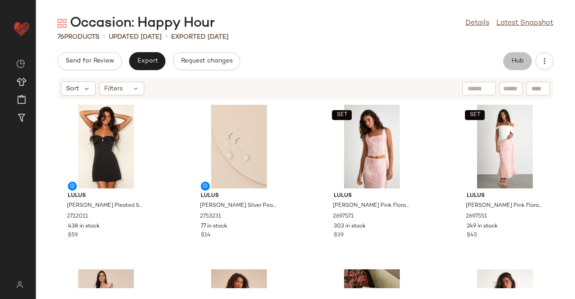
click at [518, 67] on button "Hub" at bounding box center [518, 61] width 29 height 18
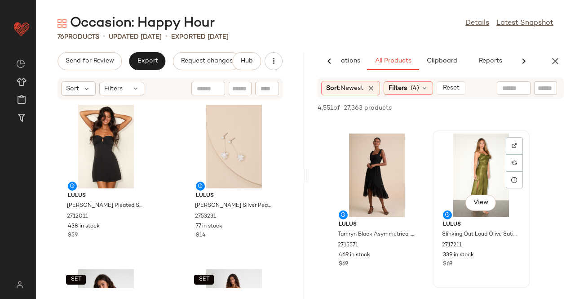
scroll to position [1484, 0]
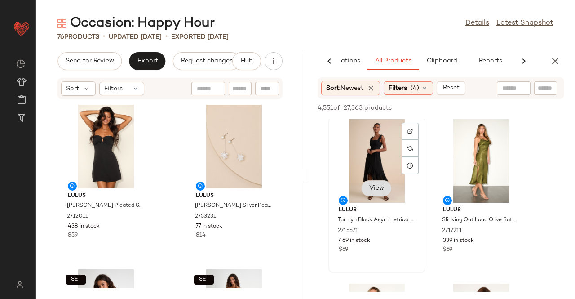
click at [378, 188] on span "View" at bounding box center [376, 188] width 15 height 7
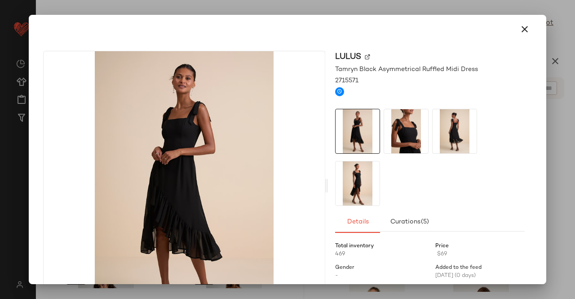
click at [396, 129] on img at bounding box center [406, 131] width 44 height 44
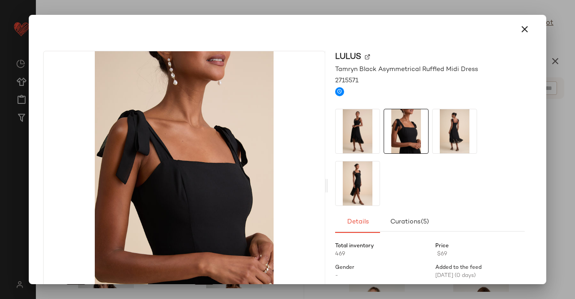
click at [463, 129] on img at bounding box center [455, 131] width 44 height 44
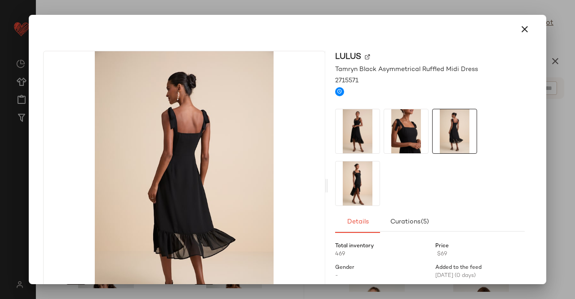
drag, startPoint x: 372, startPoint y: 189, endPoint x: 393, endPoint y: 184, distance: 20.8
click at [372, 189] on img at bounding box center [358, 183] width 44 height 44
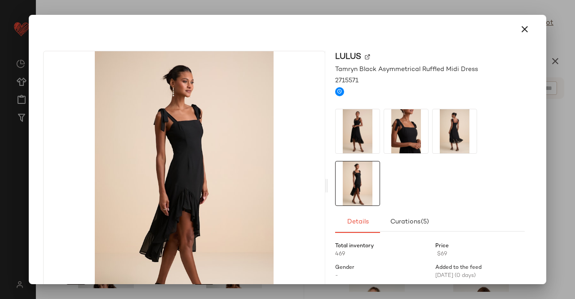
click at [575, 143] on div at bounding box center [287, 149] width 575 height 299
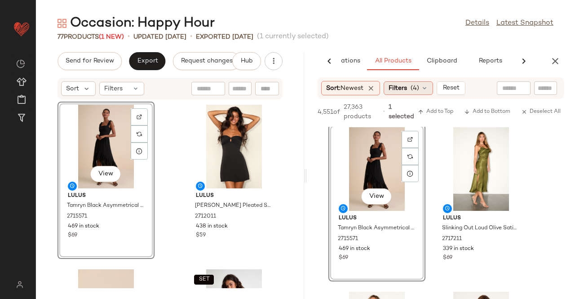
click at [406, 94] on div "Filters (4)" at bounding box center [408, 87] width 49 height 13
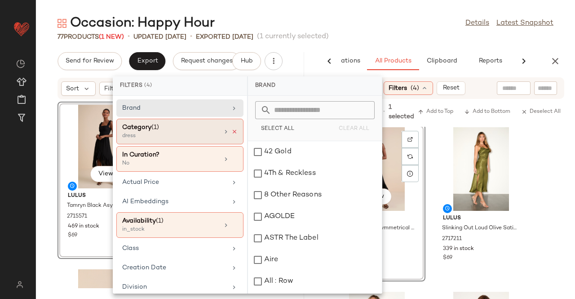
click at [232, 131] on icon at bounding box center [235, 132] width 6 height 6
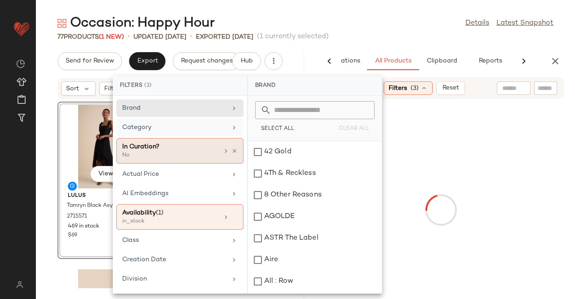
click at [210, 130] on div "Category" at bounding box center [174, 127] width 105 height 9
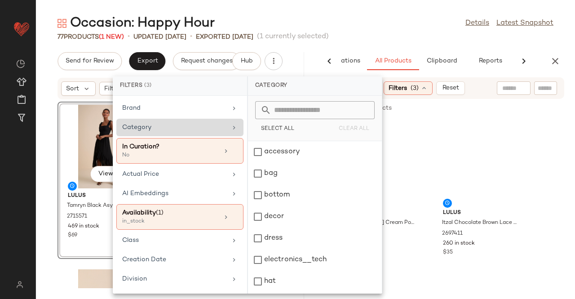
drag, startPoint x: 182, startPoint y: 127, endPoint x: 188, endPoint y: 131, distance: 7.1
click at [182, 127] on div "Category" at bounding box center [174, 127] width 105 height 9
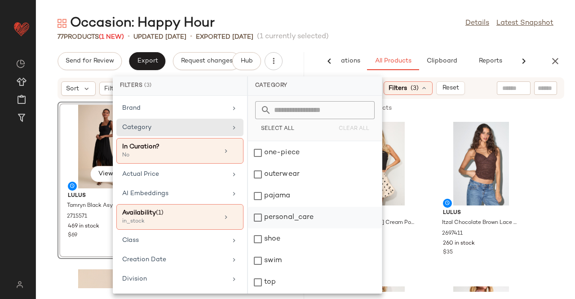
scroll to position [214, 0]
click at [280, 272] on div "top" at bounding box center [315, 283] width 134 height 22
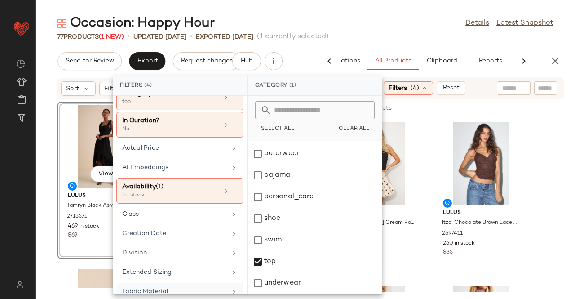
scroll to position [135, 0]
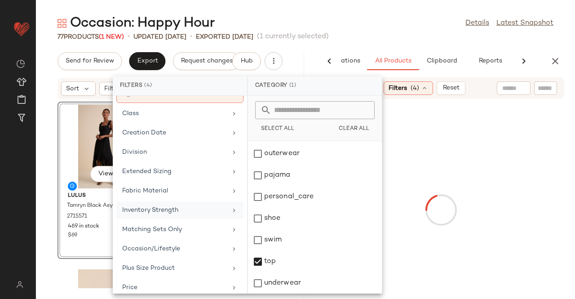
drag, startPoint x: 167, startPoint y: 223, endPoint x: 180, endPoint y: 205, distance: 21.9
click at [167, 225] on div "Matching Sets Only" at bounding box center [174, 229] width 105 height 9
click at [415, 22] on div "Occasion: Happy Hour Details Latest Snapshot" at bounding box center [306, 23] width 540 height 18
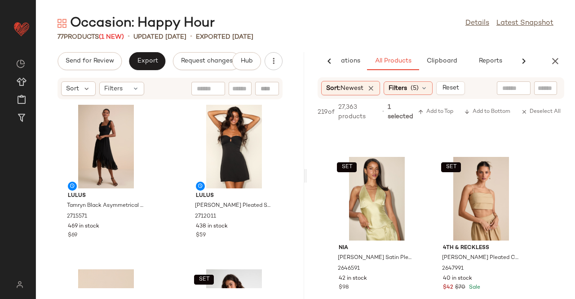
scroll to position [1798, 0]
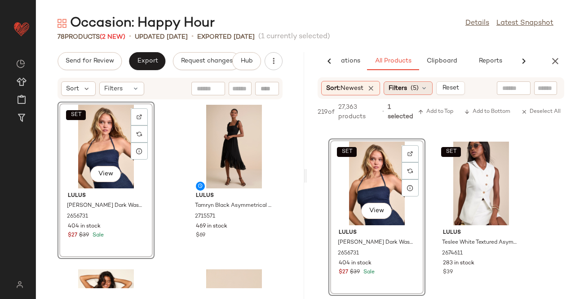
click at [406, 86] on span "Filters" at bounding box center [398, 88] width 18 height 9
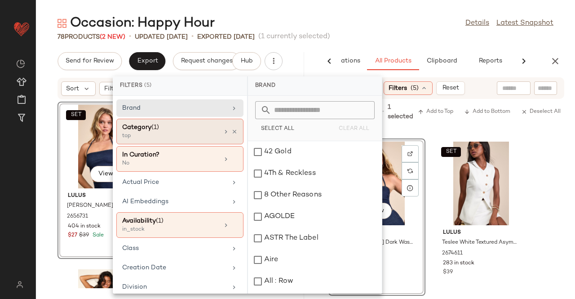
click at [232, 131] on icon at bounding box center [235, 132] width 6 height 6
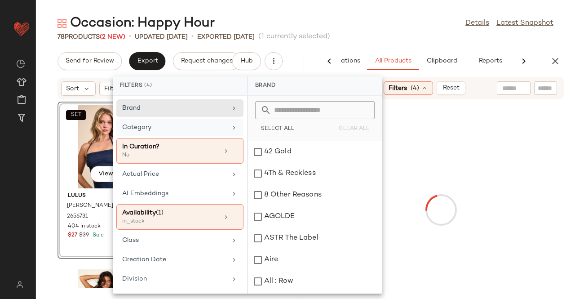
click at [217, 129] on div "Category" at bounding box center [174, 127] width 105 height 9
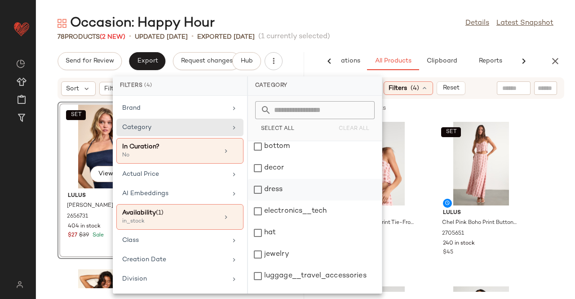
scroll to position [45, 0]
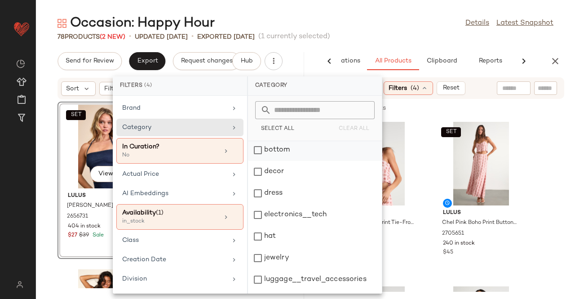
click at [286, 161] on div "bottom" at bounding box center [315, 172] width 134 height 22
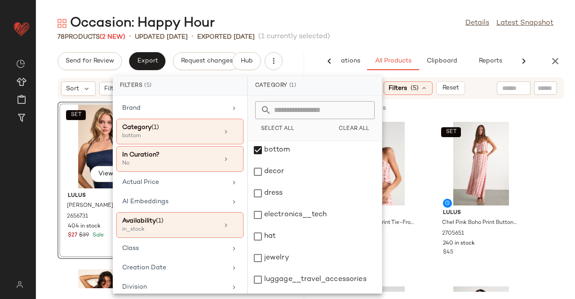
click at [393, 38] on div "78 Products (2 New) • updated Aug 12th • Exported Aug 7th (1 currently selected)" at bounding box center [306, 36] width 540 height 9
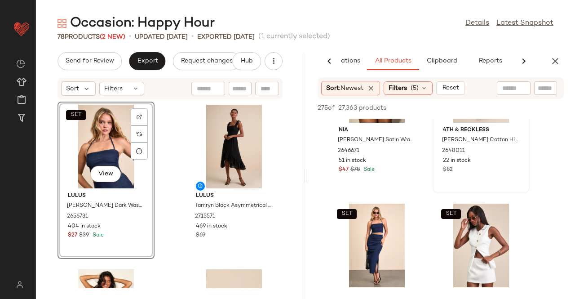
scroll to position [2158, 0]
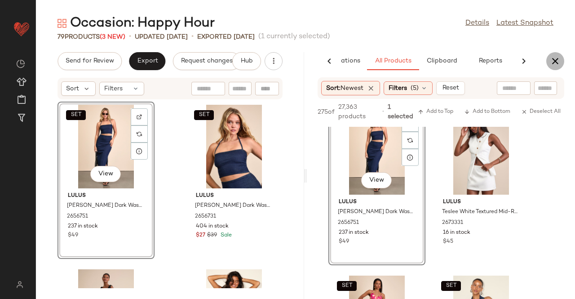
click at [550, 56] on button "button" at bounding box center [556, 61] width 18 height 18
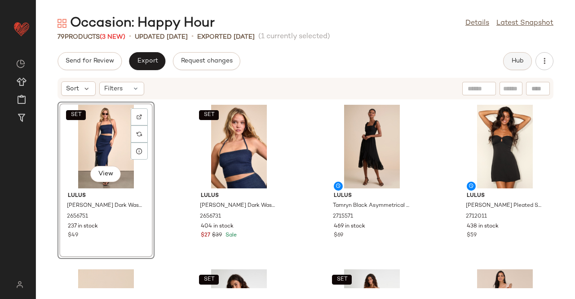
click at [513, 56] on button "Hub" at bounding box center [518, 61] width 29 height 18
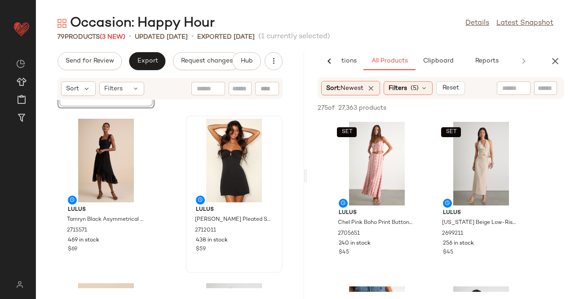
scroll to position [0, 0]
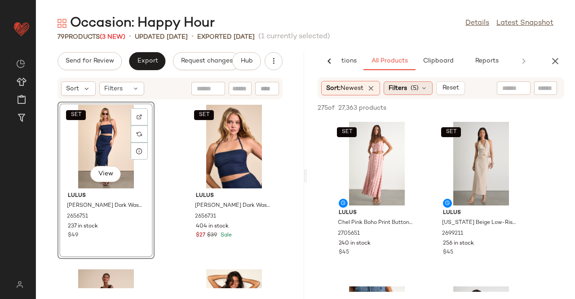
click at [400, 85] on span "Filters" at bounding box center [398, 88] width 18 height 9
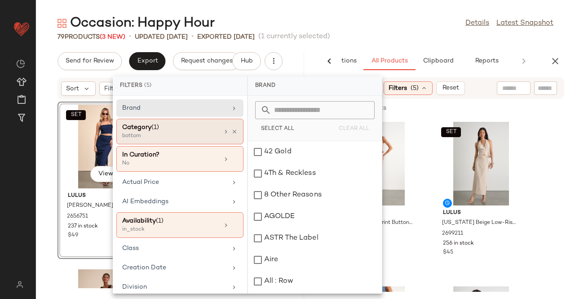
click at [230, 146] on div "Category (1) bottom" at bounding box center [179, 159] width 127 height 26
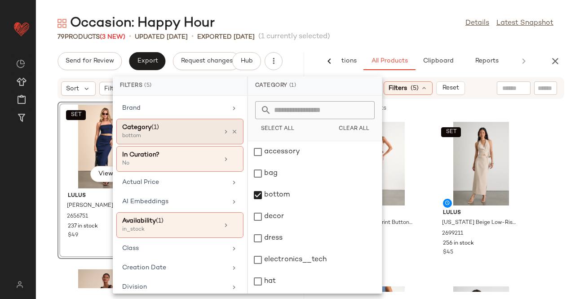
click at [236, 134] on div "Category (1) bottom" at bounding box center [179, 132] width 127 height 26
click at [223, 131] on icon at bounding box center [226, 131] width 7 height 7
click at [232, 129] on icon at bounding box center [235, 132] width 6 height 6
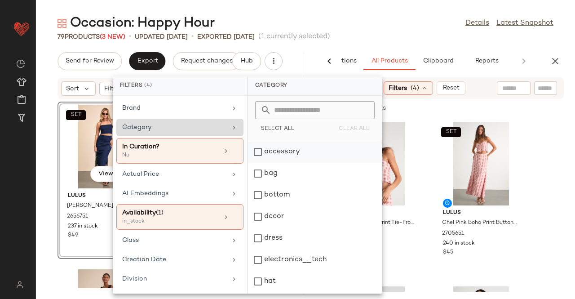
drag, startPoint x: 295, startPoint y: 140, endPoint x: 295, endPoint y: 148, distance: 8.1
click at [295, 141] on div "Select All Clear All accessory bag bottom decor dress electronics__tech hat jew…" at bounding box center [315, 195] width 134 height 198
click at [295, 163] on div "accessory" at bounding box center [315, 174] width 134 height 22
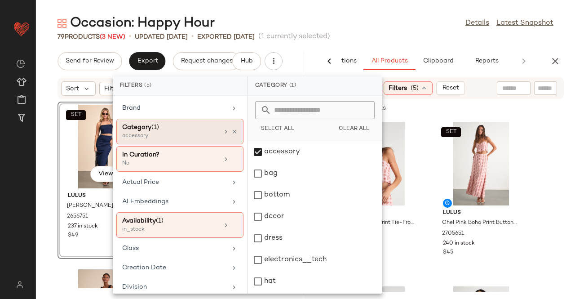
click at [370, 31] on div "Occasion: Happy Hour Details Latest Snapshot" at bounding box center [306, 23] width 540 height 18
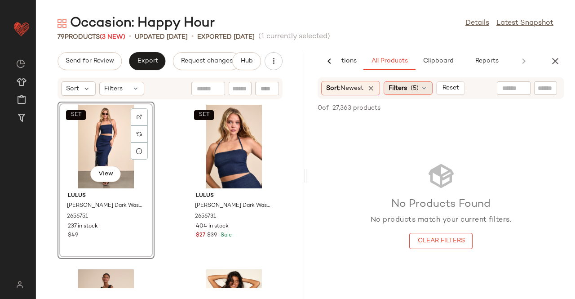
click at [390, 92] on div "Filters (5)" at bounding box center [408, 87] width 49 height 13
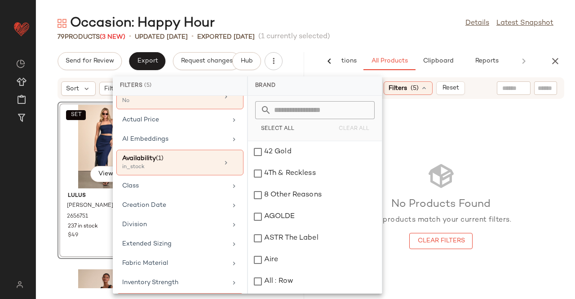
scroll to position [225, 0]
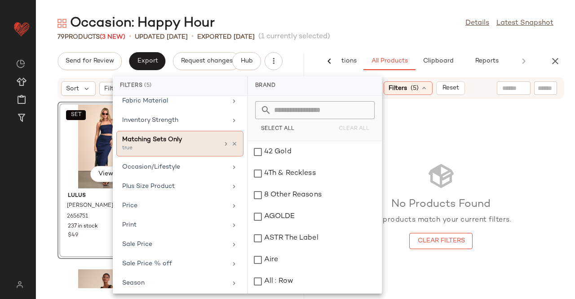
click at [234, 136] on div "Matching Sets Only true" at bounding box center [179, 144] width 127 height 26
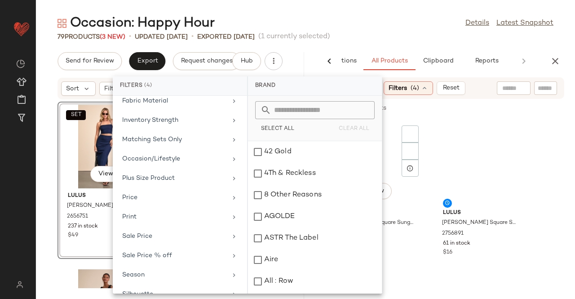
click at [405, 143] on div at bounding box center [410, 151] width 17 height 17
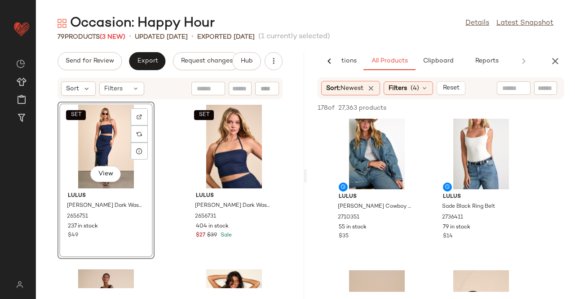
scroll to position [495, 0]
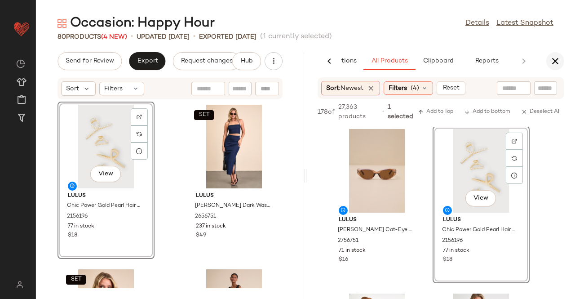
click at [549, 66] on button "button" at bounding box center [556, 61] width 18 height 18
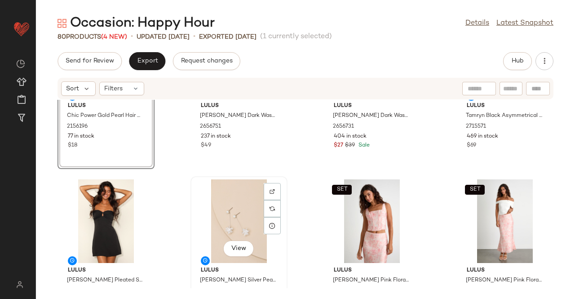
scroll to position [0, 0]
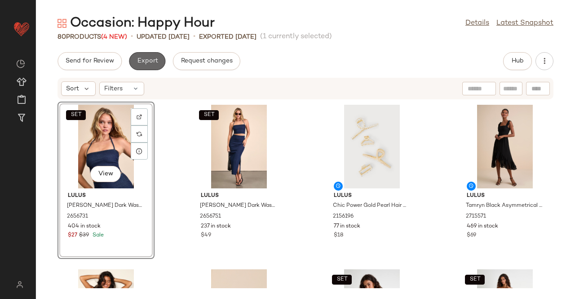
click at [144, 60] on span "Export" at bounding box center [147, 61] width 21 height 7
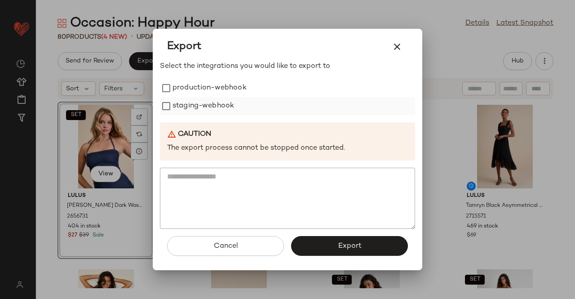
drag, startPoint x: 180, startPoint y: 90, endPoint x: 174, endPoint y: 109, distance: 19.9
click at [180, 92] on label "production-webhook" at bounding box center [210, 88] width 74 height 18
click at [174, 109] on label "staging-webhook" at bounding box center [204, 106] width 62 height 18
click at [372, 245] on button "Export" at bounding box center [349, 246] width 117 height 20
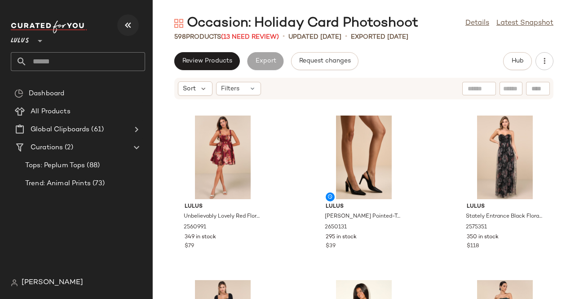
click at [127, 25] on icon "button" at bounding box center [128, 25] width 11 height 11
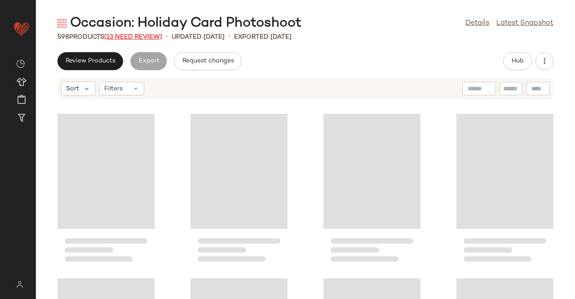
click at [147, 36] on span "(13 Need Review)" at bounding box center [133, 37] width 58 height 7
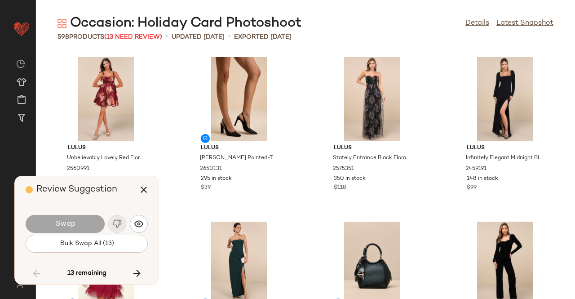
scroll to position [3456, 0]
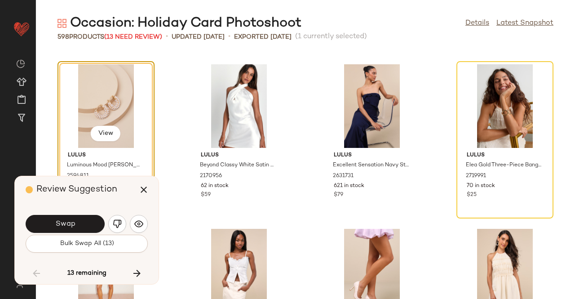
click at [91, 232] on button "Swap" at bounding box center [65, 224] width 79 height 18
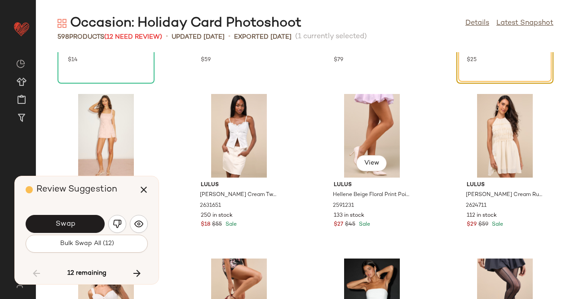
scroll to position [3411, 0]
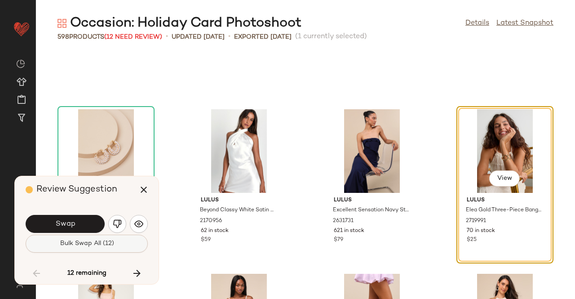
click at [91, 245] on span "Bulk Swap All (12)" at bounding box center [86, 243] width 54 height 7
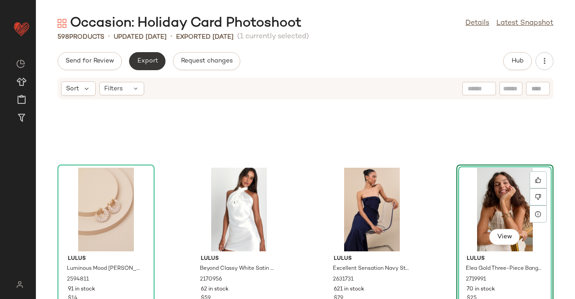
click at [147, 55] on button "Export" at bounding box center [147, 61] width 36 height 18
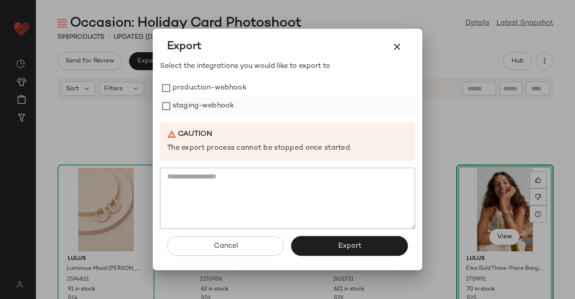
click at [220, 96] on label "production-webhook" at bounding box center [210, 88] width 74 height 18
click at [216, 108] on label "staging-webhook" at bounding box center [204, 106] width 62 height 18
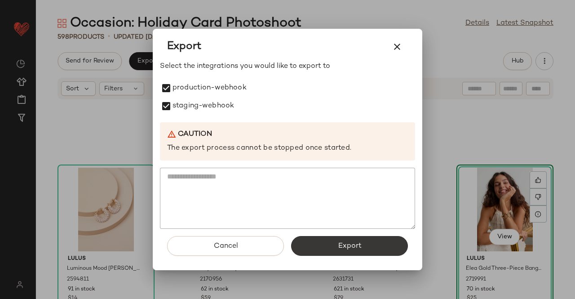
click at [318, 249] on button "Export" at bounding box center [349, 246] width 117 height 20
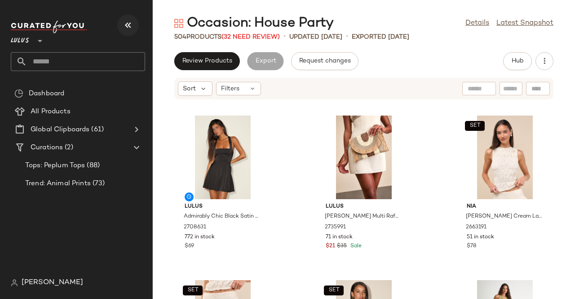
click at [128, 18] on button "button" at bounding box center [128, 25] width 22 height 22
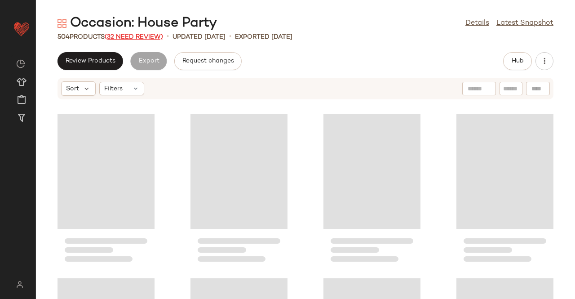
click at [136, 34] on span "(32 Need Review)" at bounding box center [134, 37] width 58 height 7
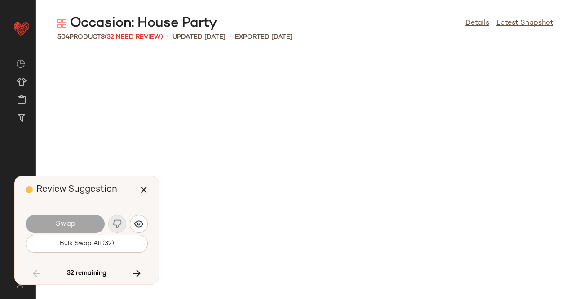
scroll to position [3291, 0]
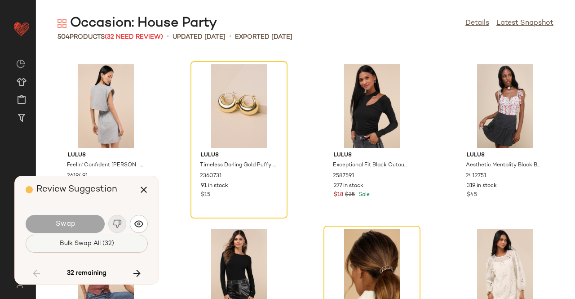
click at [102, 242] on span "Bulk Swap All (32)" at bounding box center [86, 243] width 55 height 7
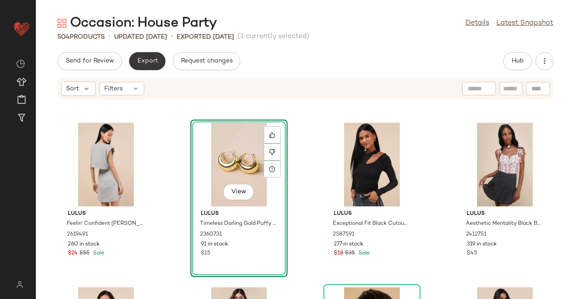
click at [139, 62] on span "Export" at bounding box center [147, 61] width 21 height 7
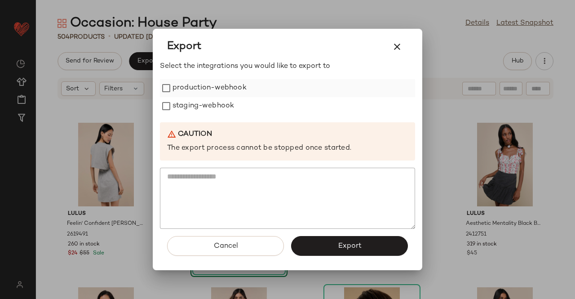
click at [187, 91] on label "production-webhook" at bounding box center [210, 88] width 74 height 18
click at [186, 105] on label "staging-webhook" at bounding box center [204, 106] width 62 height 18
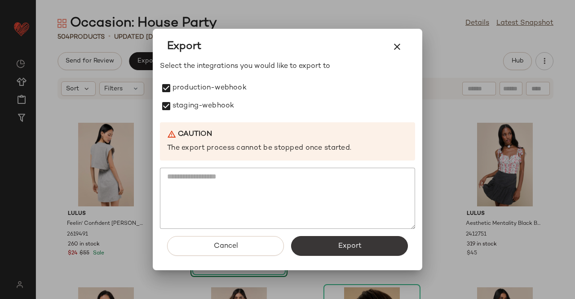
click at [373, 250] on button "Export" at bounding box center [349, 246] width 117 height 20
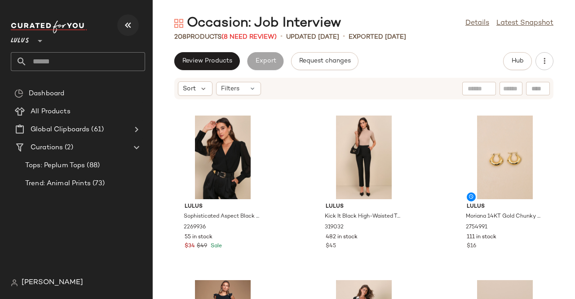
click at [129, 26] on icon "button" at bounding box center [128, 25] width 11 height 11
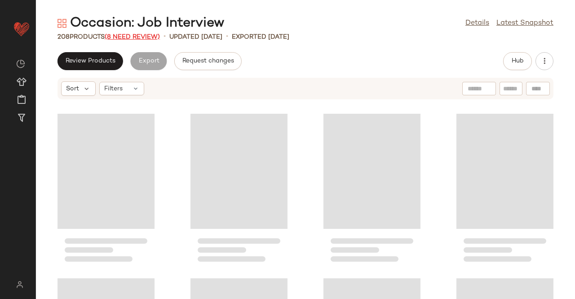
click at [138, 35] on span "(8 Need Review)" at bounding box center [132, 37] width 55 height 7
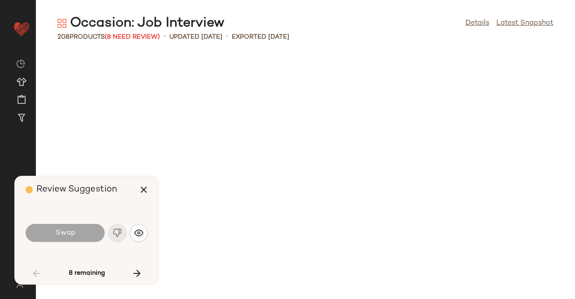
scroll to position [1975, 0]
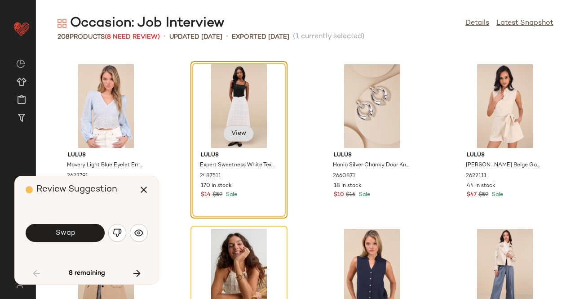
click at [231, 128] on button "View" at bounding box center [238, 133] width 31 height 16
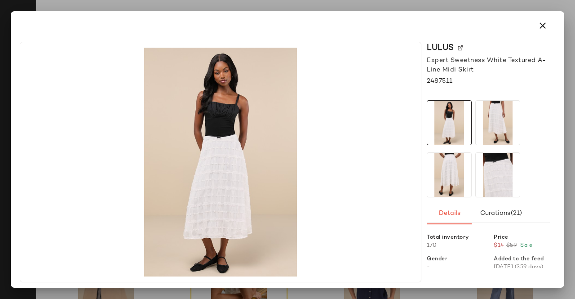
click at [485, 112] on img at bounding box center [498, 123] width 44 height 44
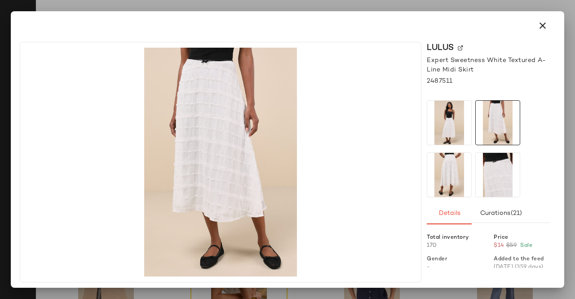
click at [464, 161] on img at bounding box center [450, 175] width 44 height 44
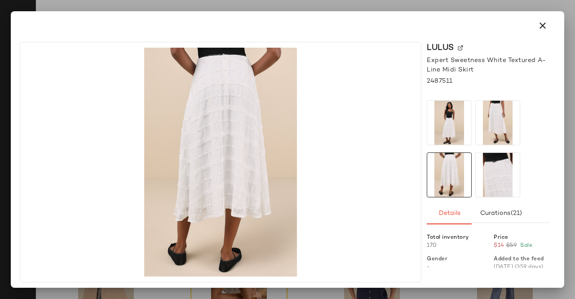
click at [491, 194] on img at bounding box center [498, 175] width 44 height 44
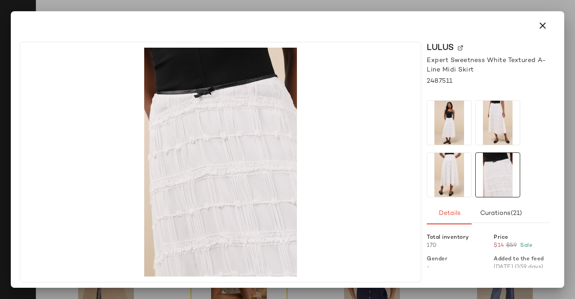
drag, startPoint x: 575, startPoint y: 147, endPoint x: 554, endPoint y: 153, distance: 21.9
click at [575, 147] on div at bounding box center [287, 149] width 575 height 299
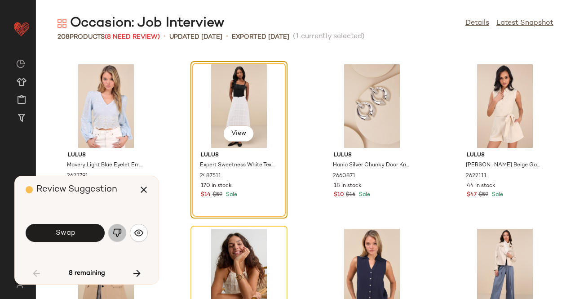
click at [119, 234] on img "button" at bounding box center [117, 232] width 9 height 9
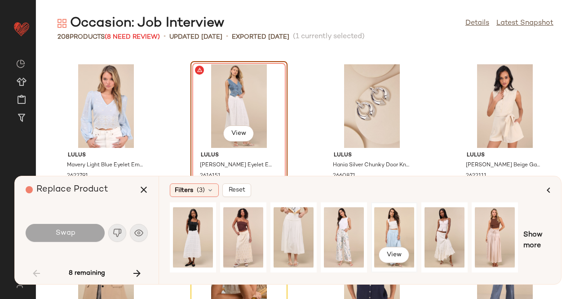
click at [378, 237] on div "View" at bounding box center [395, 237] width 40 height 64
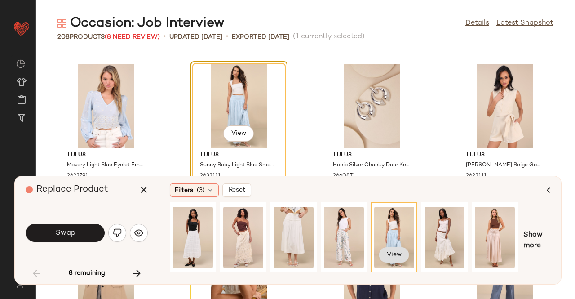
click at [390, 255] on span "View" at bounding box center [394, 254] width 15 height 7
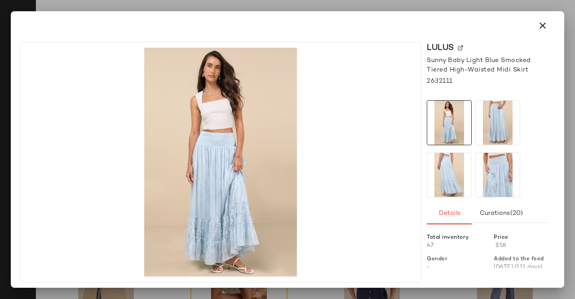
click at [575, 149] on div at bounding box center [287, 149] width 575 height 299
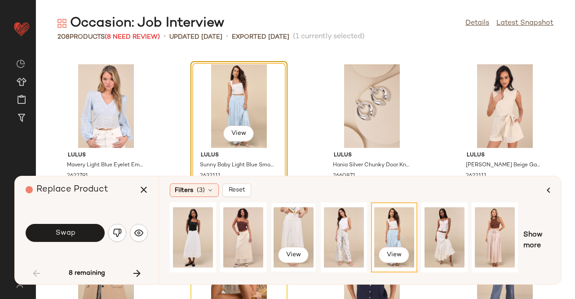
click at [287, 227] on div "View" at bounding box center [294, 237] width 40 height 64
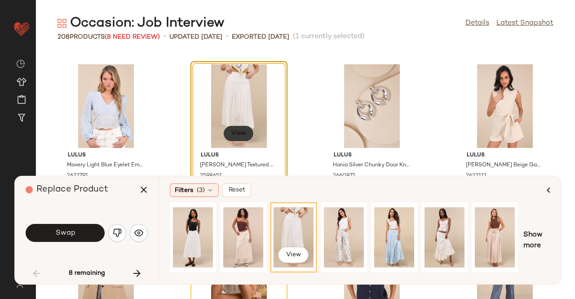
click at [232, 129] on button "View" at bounding box center [238, 133] width 31 height 16
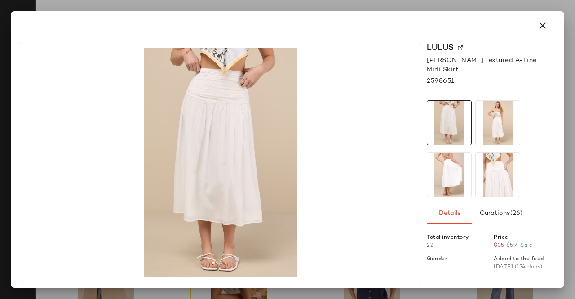
click at [501, 125] on img at bounding box center [498, 123] width 44 height 44
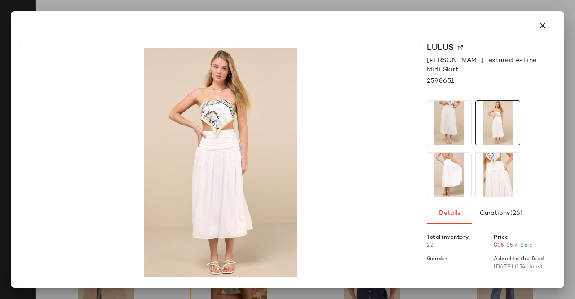
click at [459, 178] on img at bounding box center [450, 175] width 44 height 44
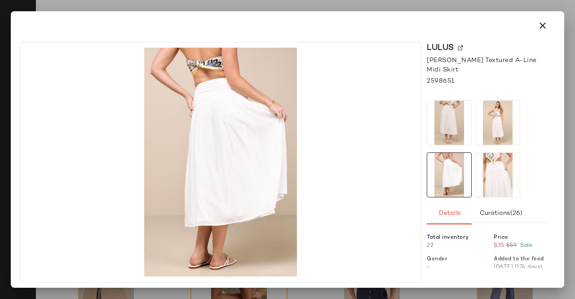
click at [489, 187] on img at bounding box center [498, 175] width 44 height 44
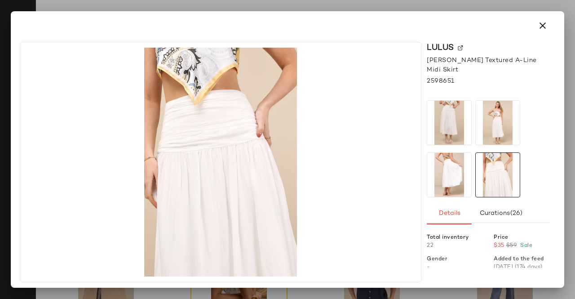
click at [575, 161] on div at bounding box center [287, 149] width 575 height 299
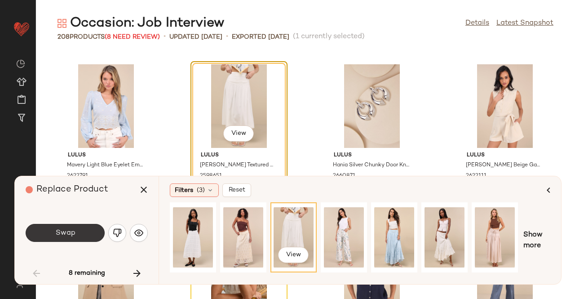
click at [72, 238] on button "Swap" at bounding box center [65, 233] width 79 height 18
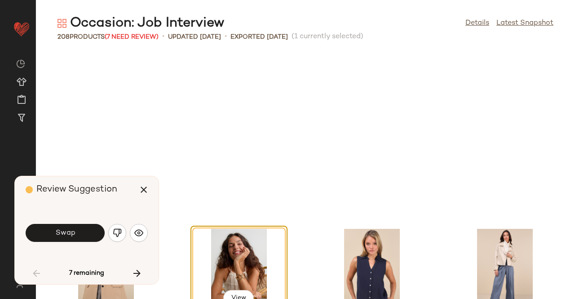
scroll to position [2139, 0]
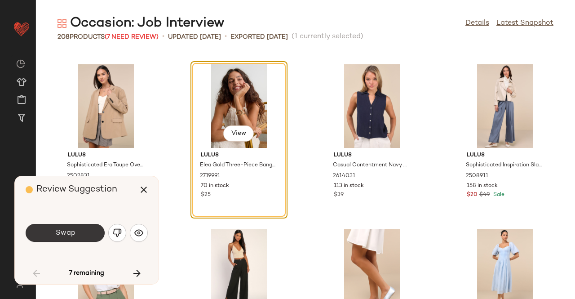
click at [81, 225] on button "Swap" at bounding box center [65, 233] width 79 height 18
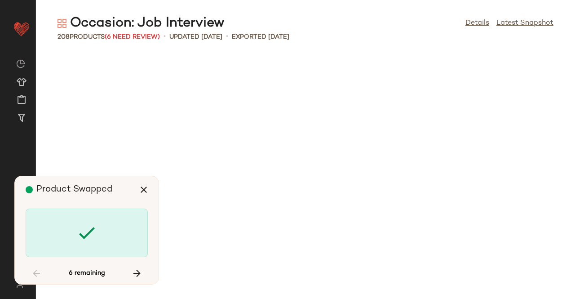
scroll to position [2962, 0]
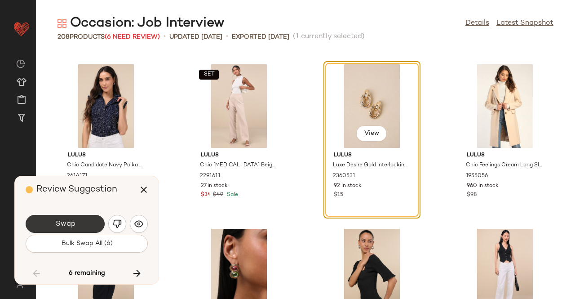
click at [82, 223] on button "Swap" at bounding box center [65, 224] width 79 height 18
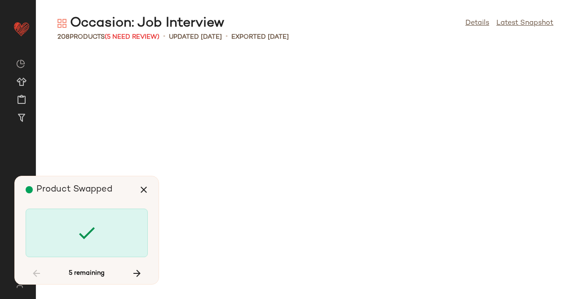
scroll to position [4608, 0]
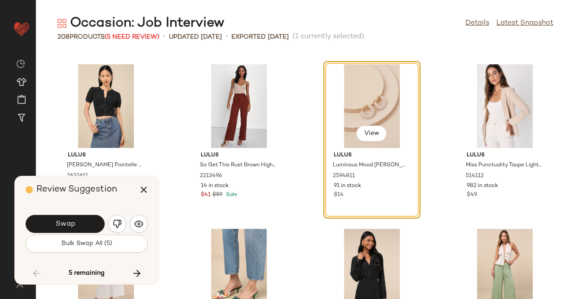
click at [82, 223] on button "Swap" at bounding box center [65, 224] width 79 height 18
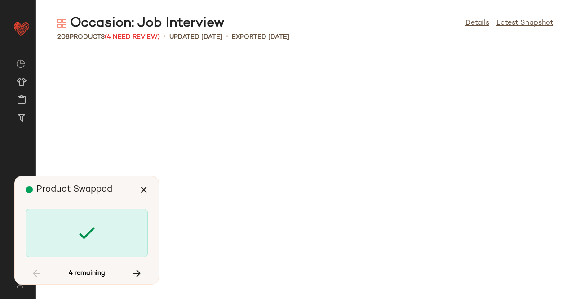
scroll to position [5266, 0]
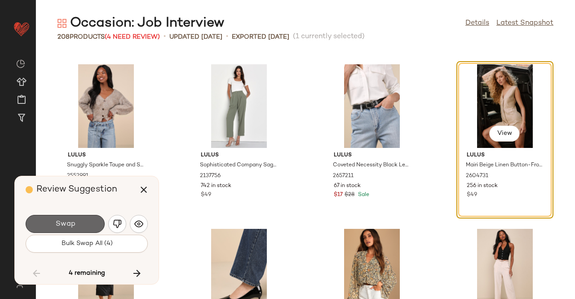
click at [88, 223] on button "Swap" at bounding box center [65, 224] width 79 height 18
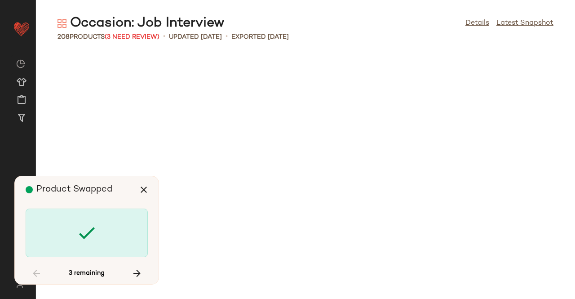
scroll to position [7240, 0]
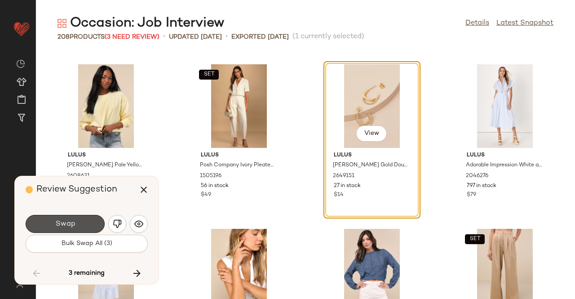
click at [88, 223] on button "Swap" at bounding box center [65, 224] width 79 height 18
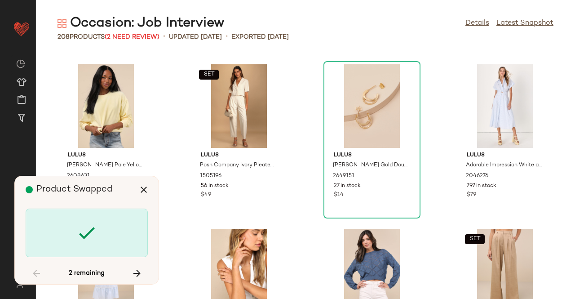
scroll to position [7569, 0]
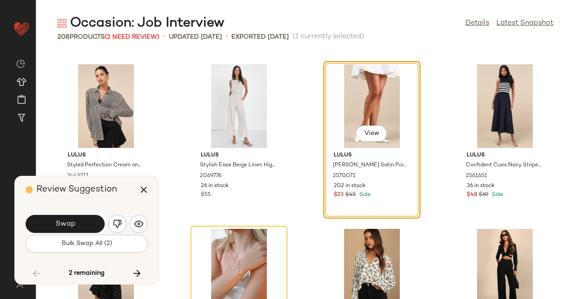
click at [88, 223] on button "Swap" at bounding box center [65, 224] width 79 height 18
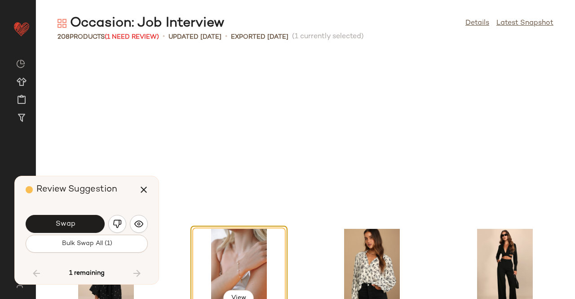
scroll to position [7734, 0]
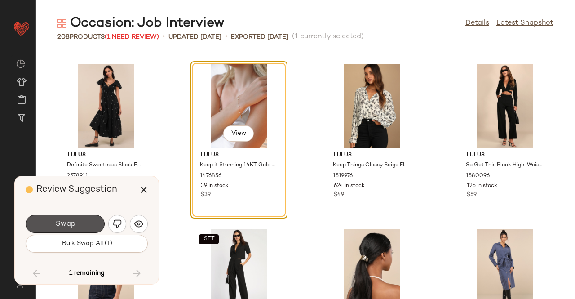
click at [88, 223] on button "Swap" at bounding box center [65, 224] width 79 height 18
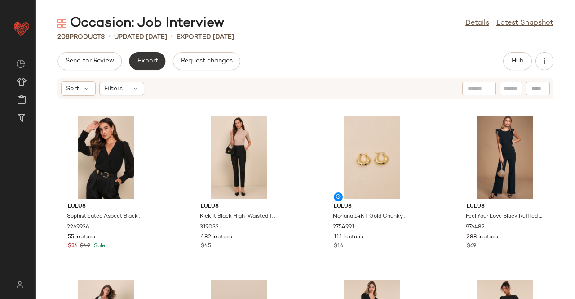
click at [140, 57] on button "Export" at bounding box center [147, 61] width 36 height 18
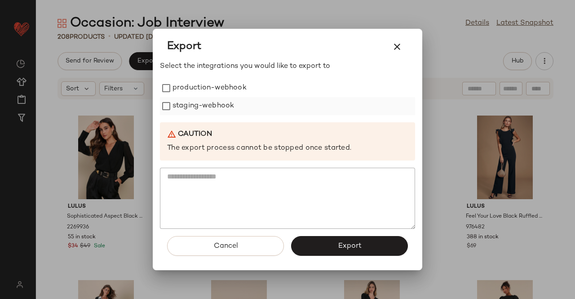
click at [222, 109] on label "staging-webhook" at bounding box center [204, 106] width 62 height 18
drag, startPoint x: 210, startPoint y: 84, endPoint x: 343, endPoint y: 209, distance: 183.2
click at [210, 84] on label "production-webhook" at bounding box center [210, 88] width 74 height 18
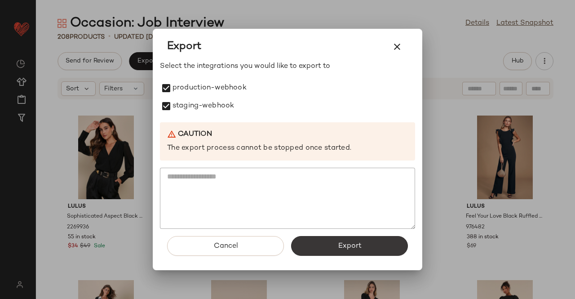
click at [366, 247] on button "Export" at bounding box center [349, 246] width 117 height 20
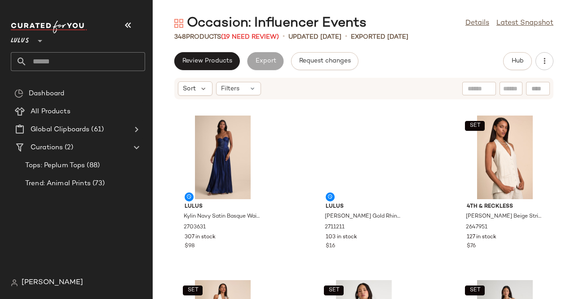
click at [137, 18] on div "Lulus **" at bounding box center [82, 46] width 142 height 56
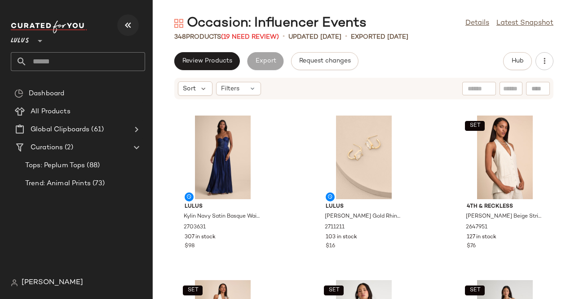
click at [118, 27] on button "button" at bounding box center [128, 25] width 22 height 22
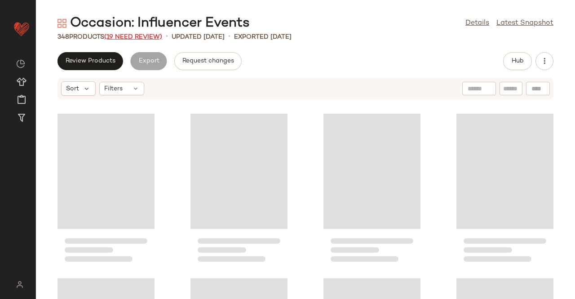
click at [129, 37] on span "(19 Need Review)" at bounding box center [133, 37] width 58 height 7
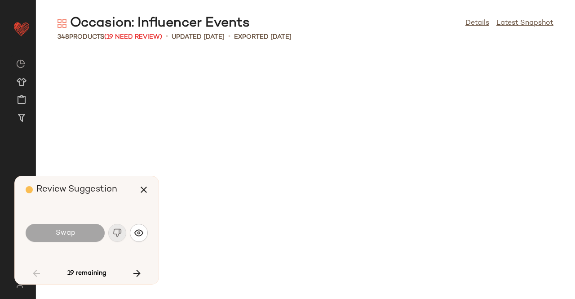
scroll to position [823, 0]
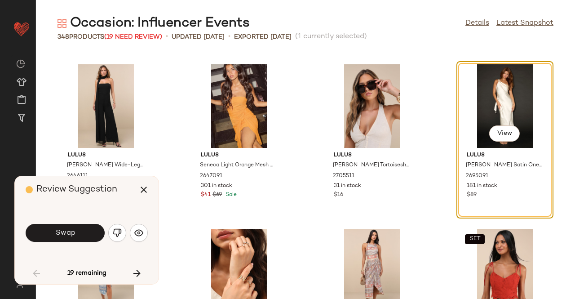
click at [64, 235] on span "Swap" at bounding box center [65, 233] width 20 height 9
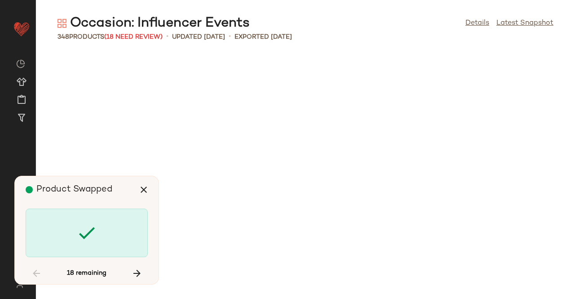
scroll to position [3949, 0]
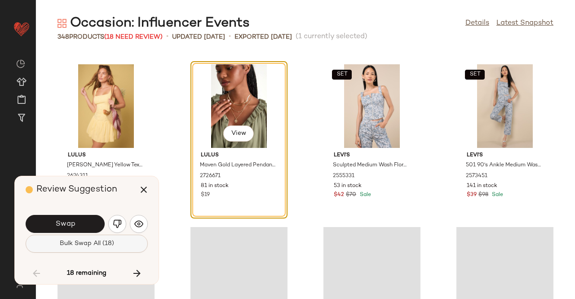
click at [96, 247] on span "Bulk Swap All (18)" at bounding box center [86, 243] width 55 height 7
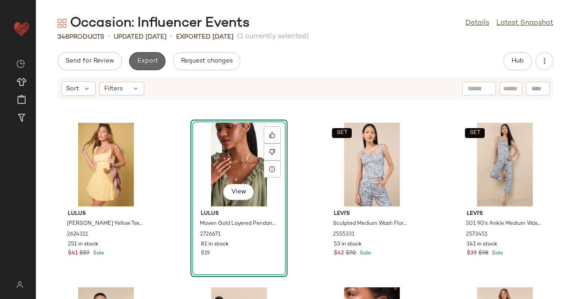
click at [156, 61] on button "Export" at bounding box center [147, 61] width 36 height 18
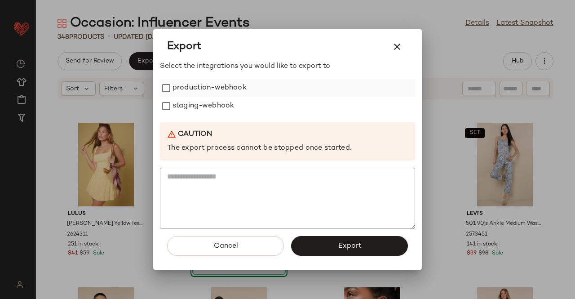
click at [187, 94] on label "production-webhook" at bounding box center [210, 88] width 74 height 18
click at [187, 110] on label "staging-webhook" at bounding box center [204, 106] width 62 height 18
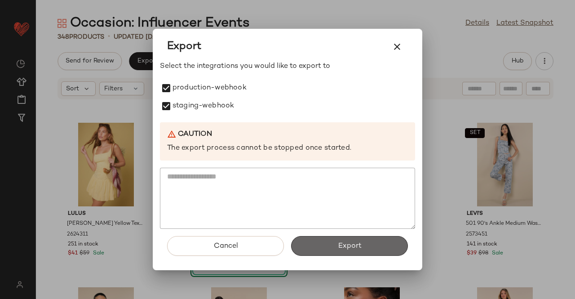
click at [325, 247] on button "Export" at bounding box center [349, 246] width 117 height 20
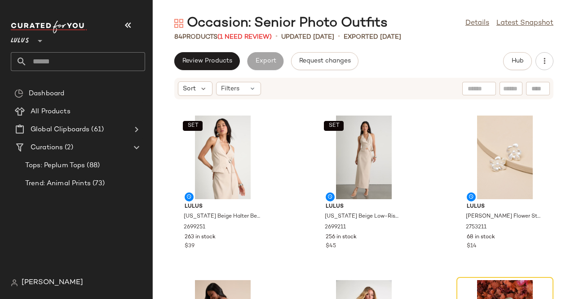
click at [132, 20] on icon "button" at bounding box center [128, 25] width 11 height 11
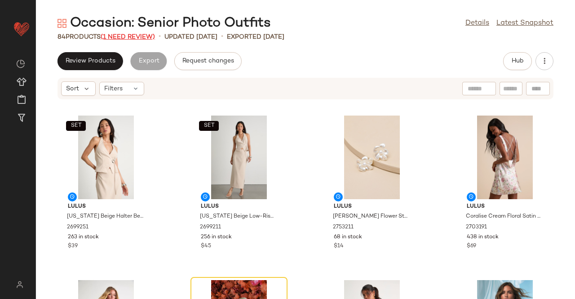
click at [136, 36] on span "(1 Need Review)" at bounding box center [128, 37] width 54 height 7
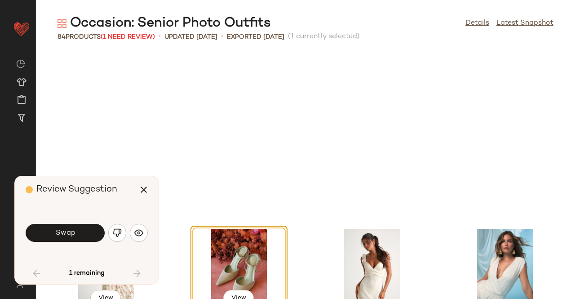
scroll to position [172, 0]
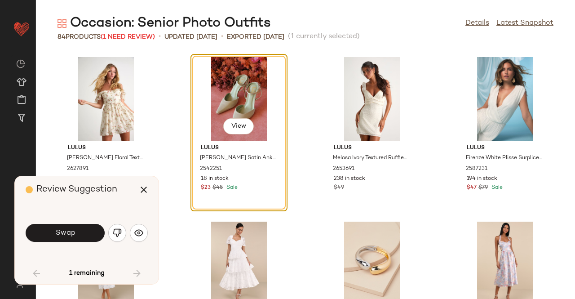
click at [79, 241] on button "Swap" at bounding box center [65, 233] width 79 height 18
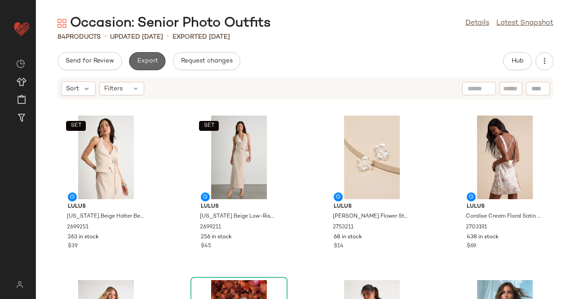
click at [154, 54] on button "Export" at bounding box center [147, 61] width 36 height 18
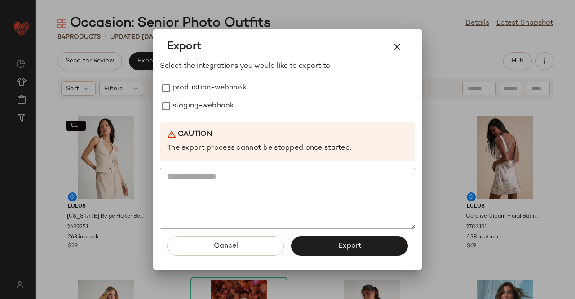
drag, startPoint x: 212, startPoint y: 82, endPoint x: 207, endPoint y: 116, distance: 33.6
click at [213, 89] on label "production-webhook" at bounding box center [210, 88] width 74 height 18
click at [206, 118] on div "Select the integrations you would like to export to production-webhook staging-…" at bounding box center [287, 145] width 255 height 168
drag, startPoint x: 214, startPoint y: 108, endPoint x: 311, endPoint y: 203, distance: 135.4
click at [216, 110] on label "staging-webhook" at bounding box center [204, 106] width 62 height 18
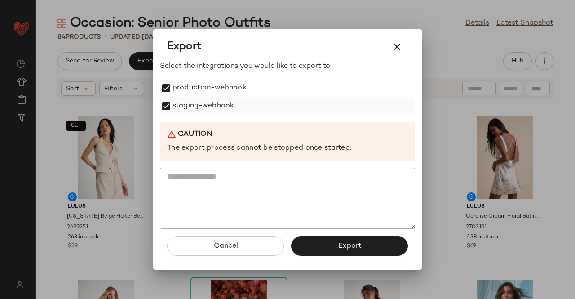
drag, startPoint x: 351, startPoint y: 249, endPoint x: 273, endPoint y: 112, distance: 156.6
click at [351, 249] on span "Export" at bounding box center [350, 246] width 24 height 9
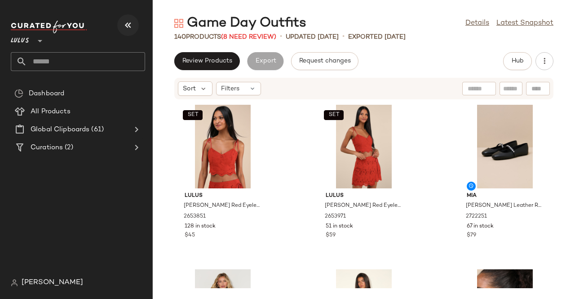
click at [123, 19] on button "button" at bounding box center [128, 25] width 22 height 22
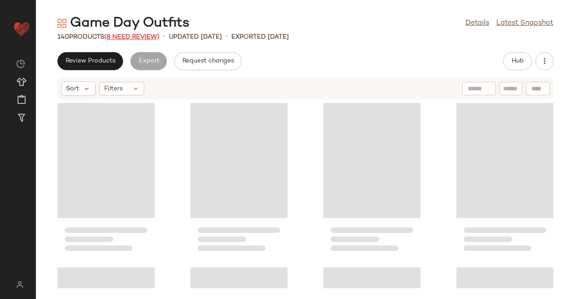
click at [141, 38] on span "(8 Need Review)" at bounding box center [131, 37] width 55 height 7
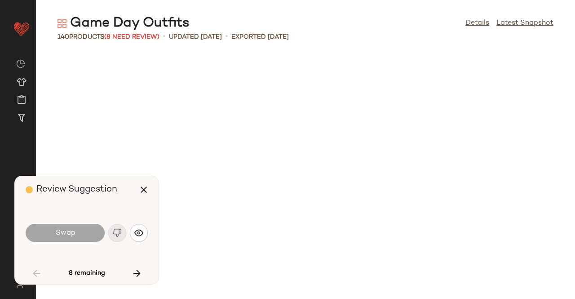
scroll to position [2468, 0]
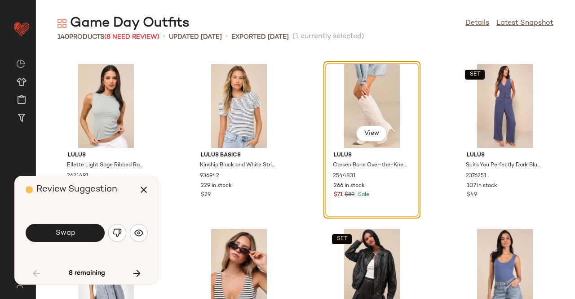
click at [68, 236] on span "Swap" at bounding box center [65, 233] width 20 height 9
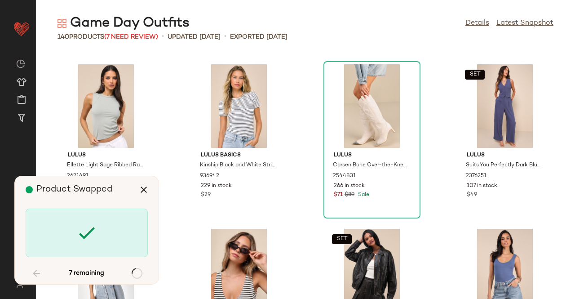
scroll to position [3291, 0]
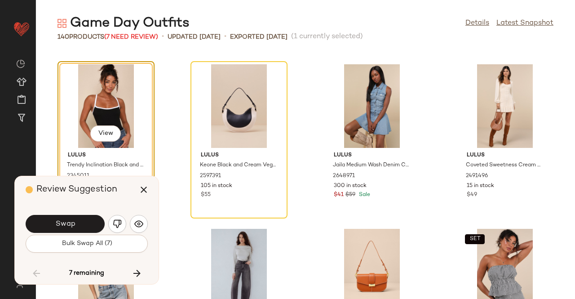
click at [69, 236] on button "Bulk Swap All (7)" at bounding box center [87, 244] width 122 height 18
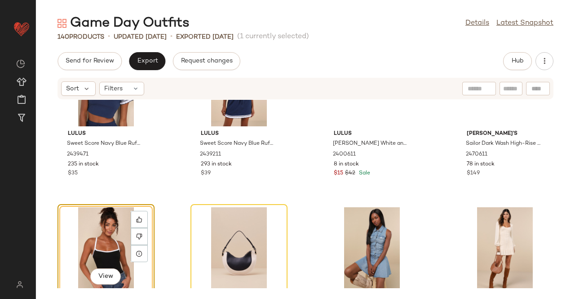
scroll to position [3156, 0]
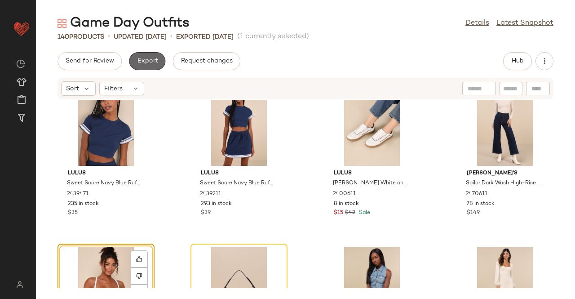
click at [154, 58] on span "Export" at bounding box center [147, 61] width 21 height 7
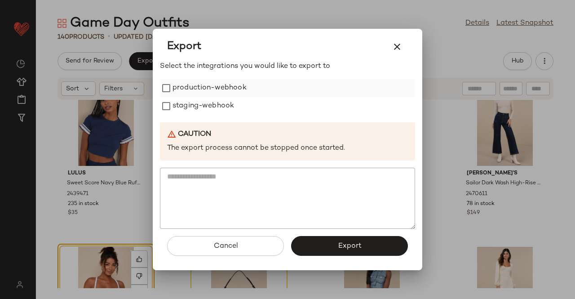
drag, startPoint x: 196, startPoint y: 85, endPoint x: 197, endPoint y: 94, distance: 8.2
click at [196, 86] on label "production-webhook" at bounding box center [210, 88] width 74 height 18
click at [197, 107] on label "staging-webhook" at bounding box center [204, 106] width 62 height 18
click at [314, 254] on button "Export" at bounding box center [349, 246] width 117 height 20
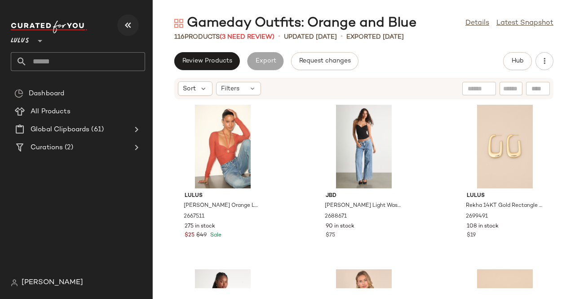
click at [138, 20] on button "button" at bounding box center [128, 25] width 22 height 22
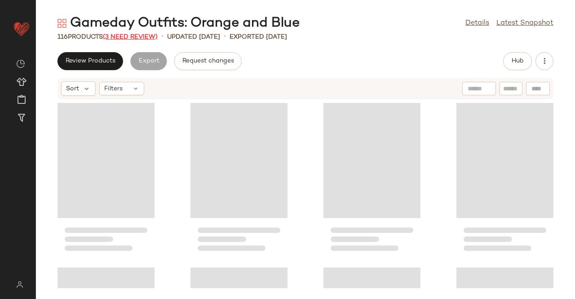
click at [146, 37] on span "(3 Need Review)" at bounding box center [130, 37] width 55 height 7
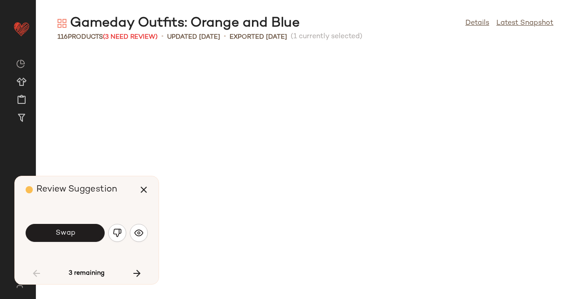
scroll to position [501, 0]
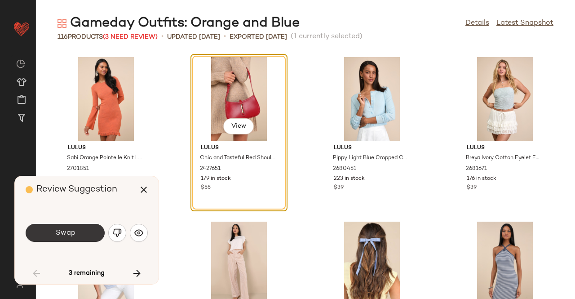
click at [78, 231] on button "Swap" at bounding box center [65, 233] width 79 height 18
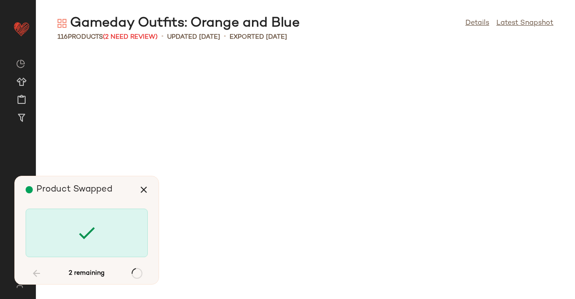
scroll to position [3127, 0]
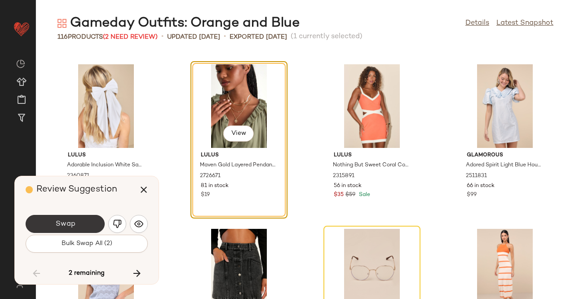
click at [75, 215] on button "Swap" at bounding box center [65, 224] width 79 height 18
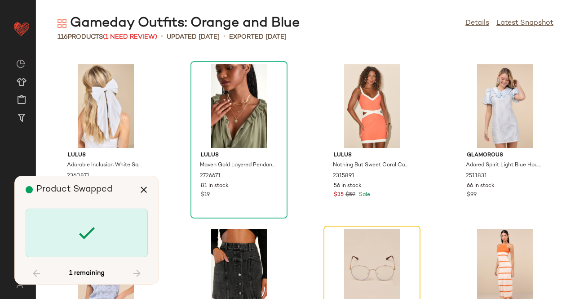
scroll to position [3291, 0]
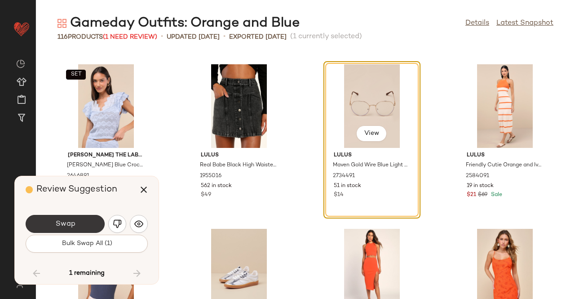
click at [83, 227] on button "Swap" at bounding box center [65, 224] width 79 height 18
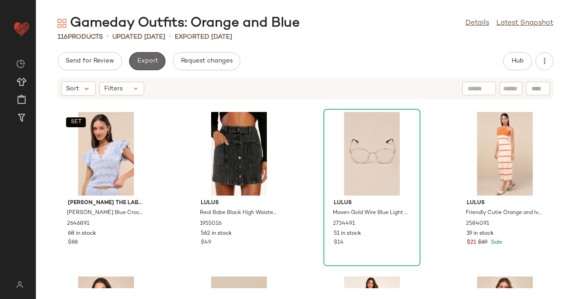
click at [149, 62] on span "Export" at bounding box center [147, 61] width 21 height 7
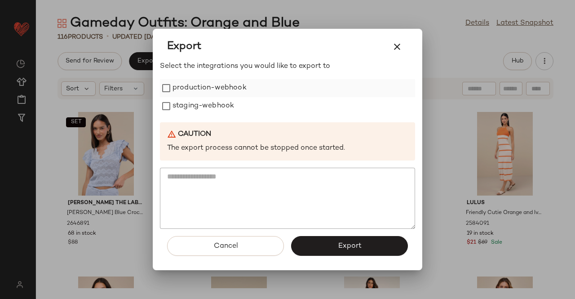
click at [184, 84] on label "production-webhook" at bounding box center [210, 88] width 74 height 18
drag, startPoint x: 184, startPoint y: 101, endPoint x: 188, endPoint y: 106, distance: 5.8
click at [184, 101] on label "staging-webhook" at bounding box center [204, 106] width 62 height 18
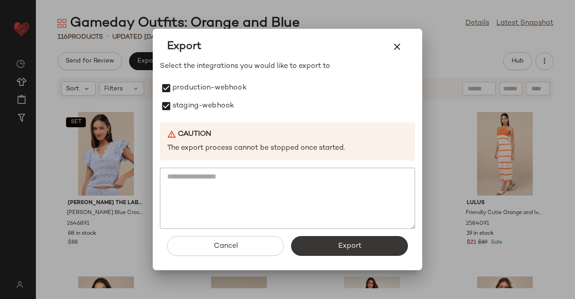
click at [336, 237] on div "Cancel Export" at bounding box center [287, 249] width 255 height 41
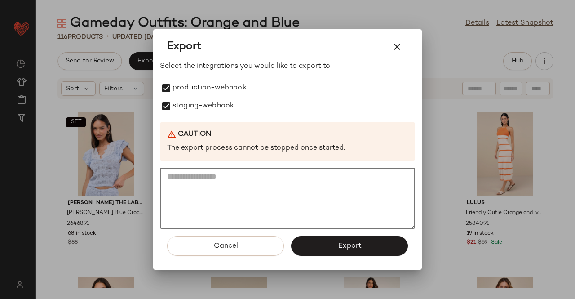
click at [336, 239] on button "Export" at bounding box center [349, 246] width 117 height 20
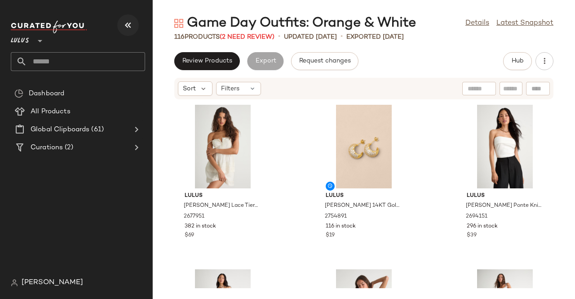
click at [130, 27] on icon "button" at bounding box center [128, 25] width 11 height 11
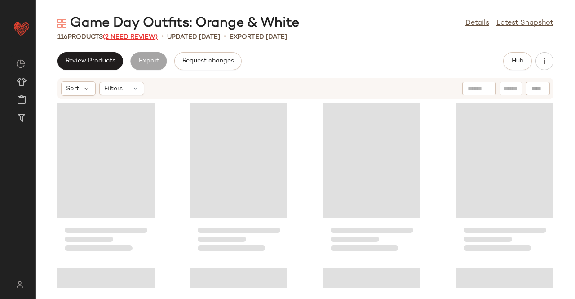
click at [138, 36] on span "(2 Need Review)" at bounding box center [130, 37] width 55 height 7
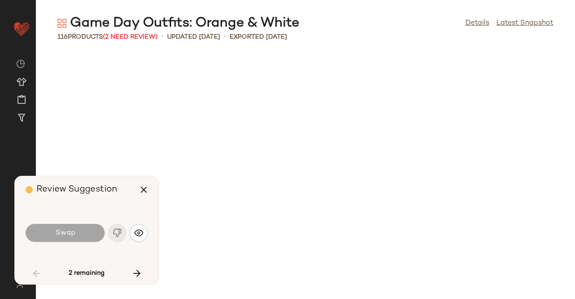
scroll to position [1316, 0]
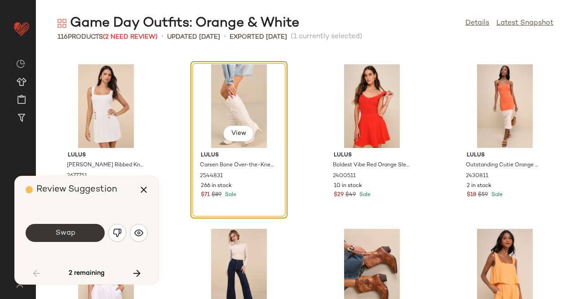
click at [85, 234] on button "Swap" at bounding box center [65, 233] width 79 height 18
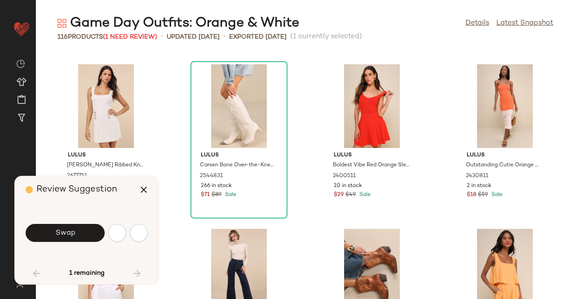
scroll to position [1810, 0]
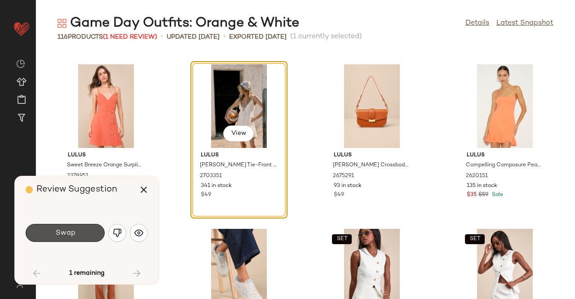
click at [84, 234] on button "Swap" at bounding box center [65, 233] width 79 height 18
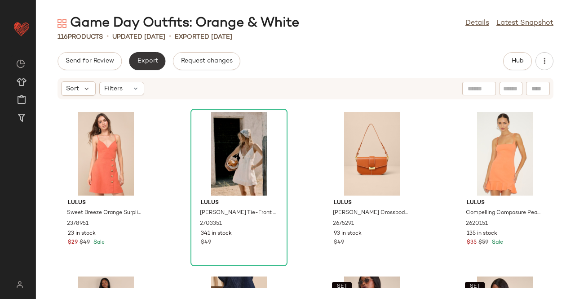
click at [143, 60] on span "Export" at bounding box center [147, 61] width 21 height 7
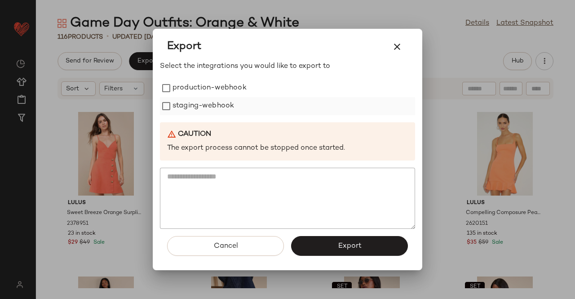
click at [171, 98] on div "staging-webhook" at bounding box center [287, 106] width 255 height 18
click at [178, 95] on label "production-webhook" at bounding box center [210, 88] width 74 height 18
click at [180, 107] on label "staging-webhook" at bounding box center [204, 106] width 62 height 18
click at [362, 247] on button "Export" at bounding box center [349, 246] width 117 height 20
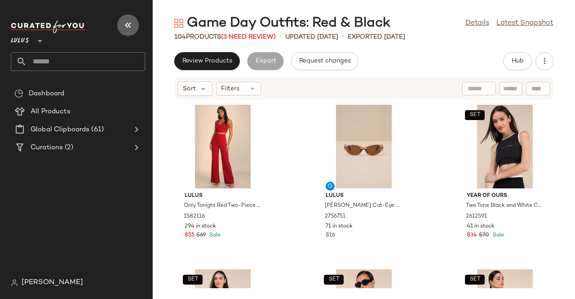
click at [128, 23] on icon "button" at bounding box center [128, 25] width 11 height 11
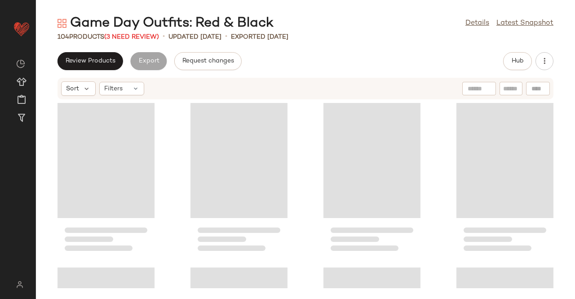
click at [142, 39] on span "(3 Need Review)" at bounding box center [131, 37] width 55 height 7
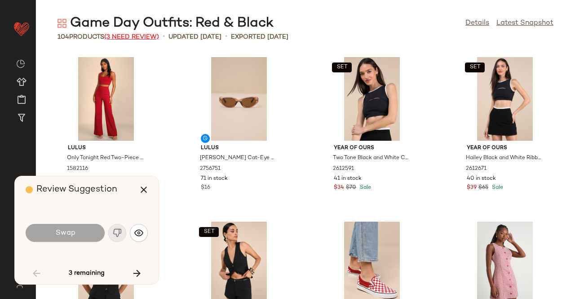
scroll to position [823, 0]
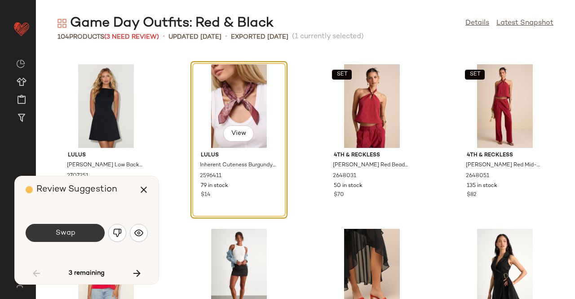
click at [77, 227] on button "Swap" at bounding box center [65, 233] width 79 height 18
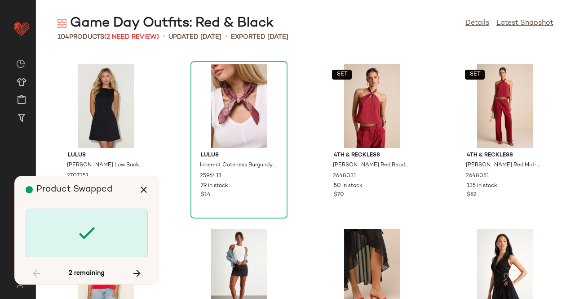
scroll to position [3127, 0]
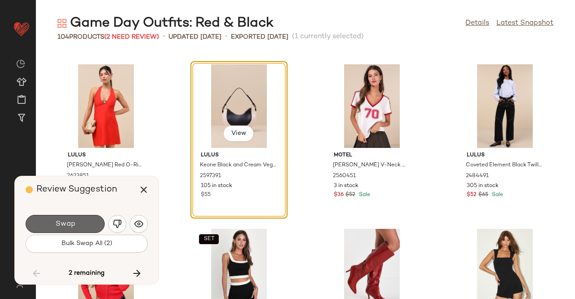
click at [86, 223] on button "Swap" at bounding box center [65, 224] width 79 height 18
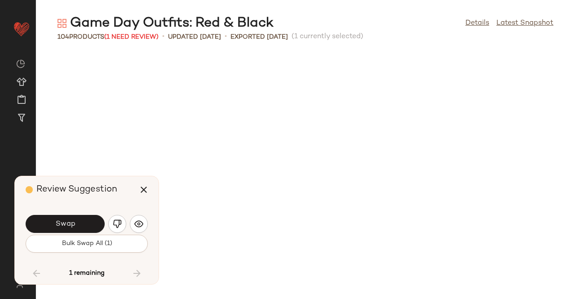
scroll to position [3620, 0]
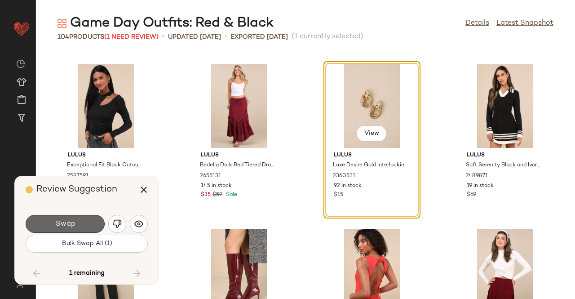
click at [77, 227] on button "Swap" at bounding box center [65, 224] width 79 height 18
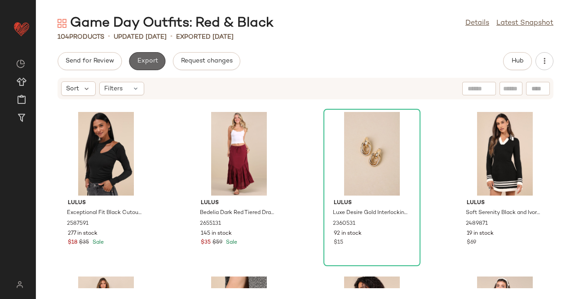
click at [144, 62] on span "Export" at bounding box center [147, 61] width 21 height 7
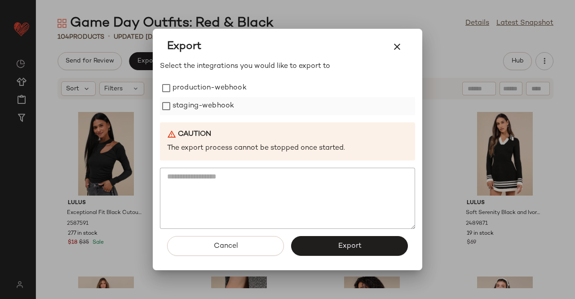
click at [195, 92] on label "production-webhook" at bounding box center [210, 88] width 74 height 18
click at [196, 107] on label "staging-webhook" at bounding box center [204, 106] width 62 height 18
drag, startPoint x: 337, startPoint y: 251, endPoint x: 296, endPoint y: 155, distance: 104.1
click at [338, 251] on button "Export" at bounding box center [349, 246] width 117 height 20
